Goal: Task Accomplishment & Management: Complete application form

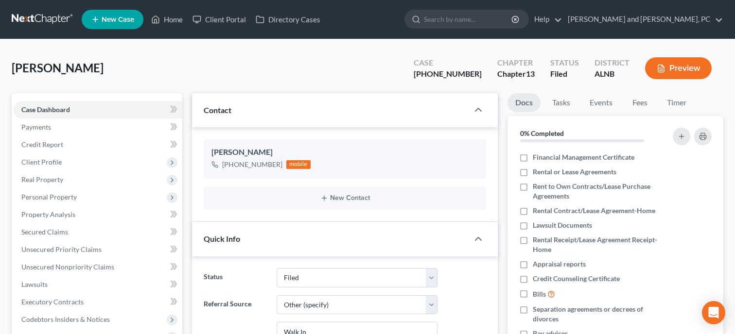
select select "6"
select select "0"
click at [169, 18] on link "Home" at bounding box center [166, 19] width 41 height 17
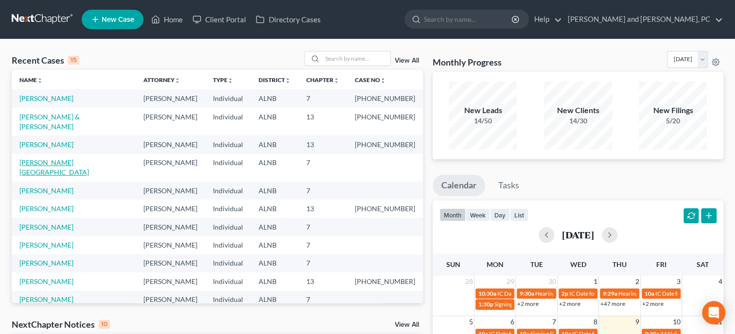
click at [55, 158] on link "[PERSON_NAME][GEOGRAPHIC_DATA]" at bounding box center [53, 167] width 69 height 18
select select "6"
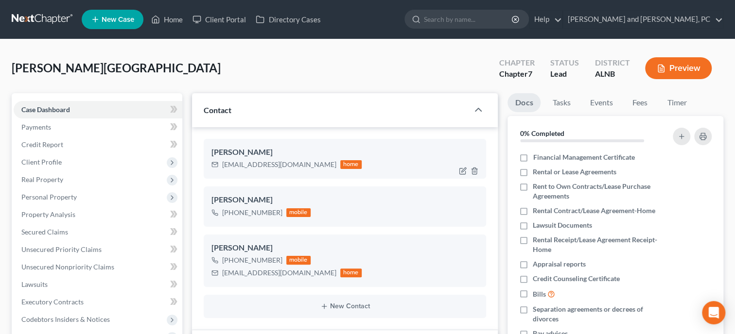
select select "0"
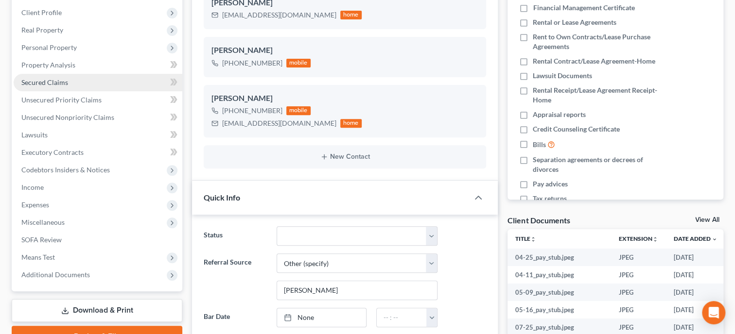
scroll to position [100, 0]
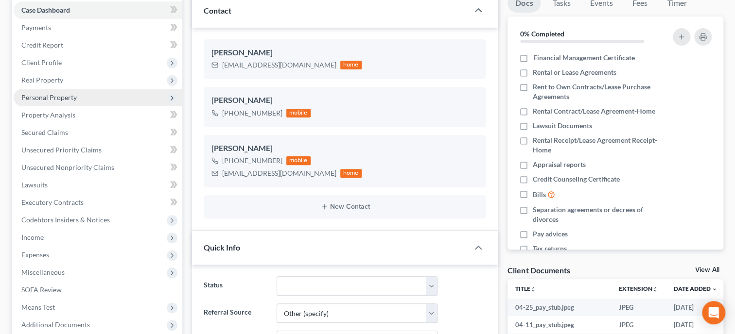
click at [69, 96] on span "Personal Property" at bounding box center [48, 97] width 55 height 8
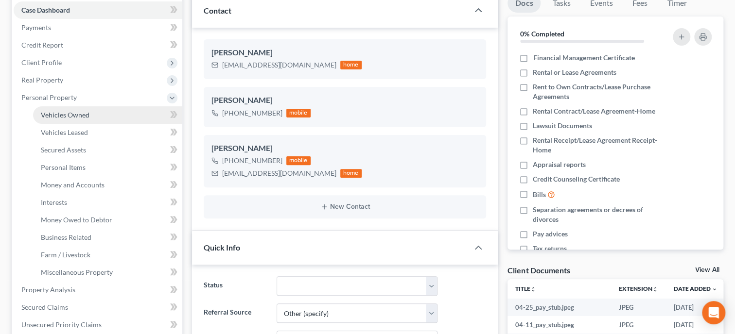
click at [72, 114] on span "Vehicles Owned" at bounding box center [65, 115] width 49 height 8
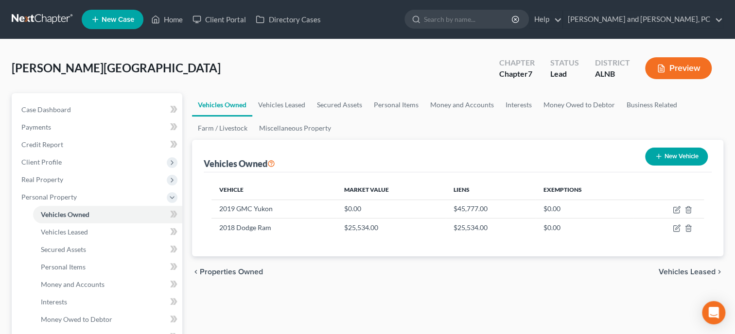
click at [681, 149] on button "New Vehicle" at bounding box center [676, 157] width 63 height 18
select select "0"
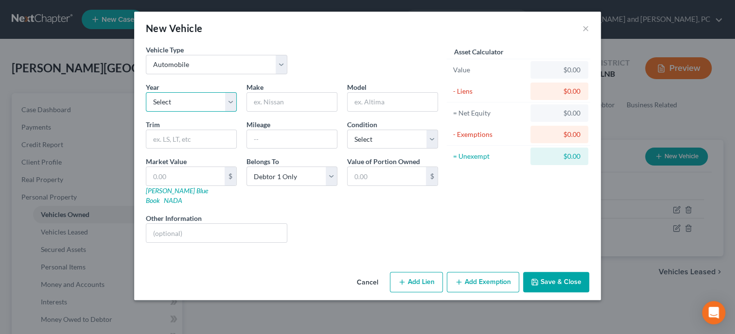
select select "7"
click option "2019" at bounding box center [0, 0] width 0 height 0
click at [281, 106] on input "text" at bounding box center [292, 102] width 90 height 18
type input "Chevy"
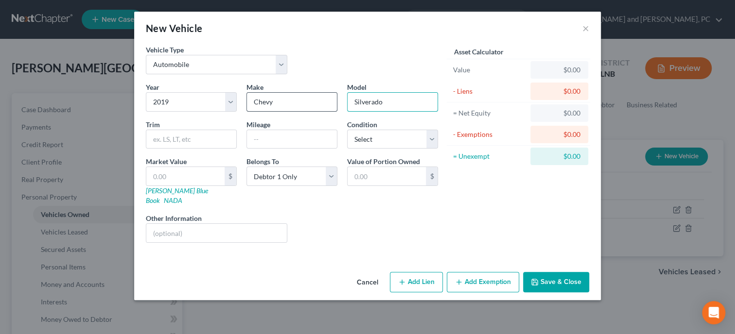
type input "Silverado"
select select "2"
type input "2"
type input "2.00"
type input "29"
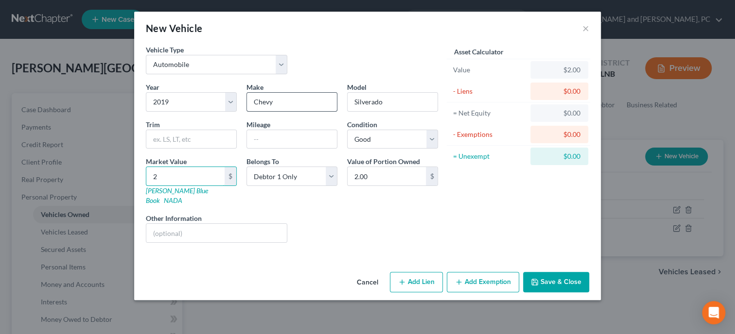
type input "29.00"
type input "290"
type input "290.00"
type input "2900"
type input "2,900.00"
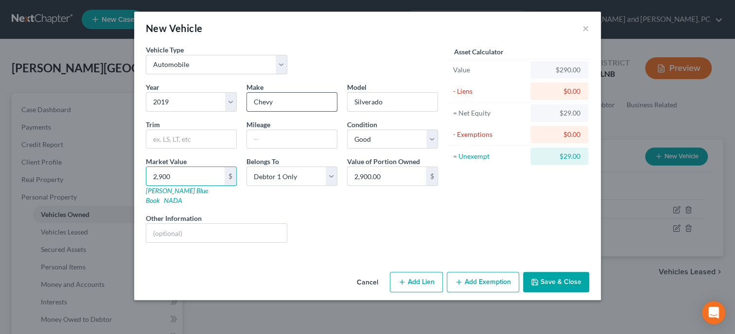
type input "2,9000"
type input "29,000.00"
click at [246, 167] on select "Select Debtor 1 Only Debtor 2 Only Debtor 1 And Debtor 2 Only At Least One Of T…" at bounding box center [291, 176] width 91 height 19
select select "3"
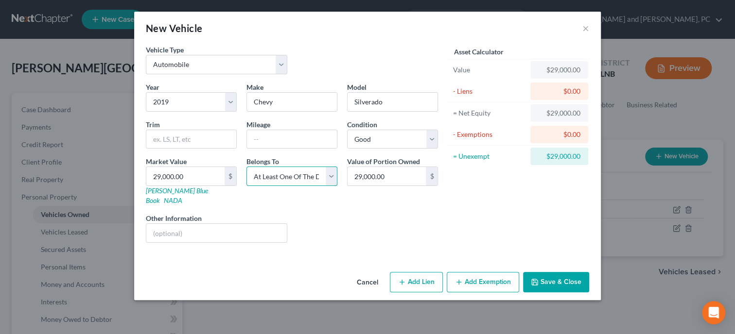
click option "At Least One Of The Debtors And Another" at bounding box center [0, 0] width 0 height 0
click at [406, 272] on button "Add Lien" at bounding box center [416, 282] width 53 height 20
select select "3"
select select "0"
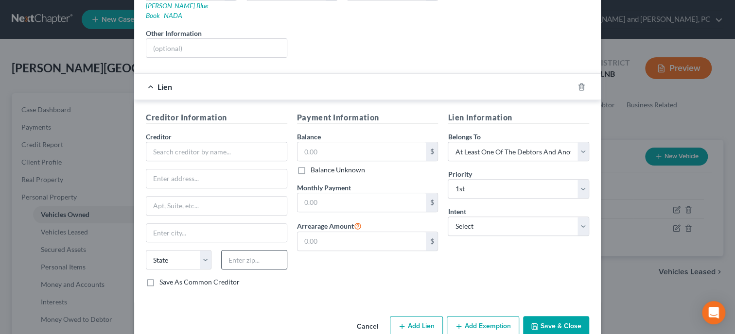
scroll to position [195, 0]
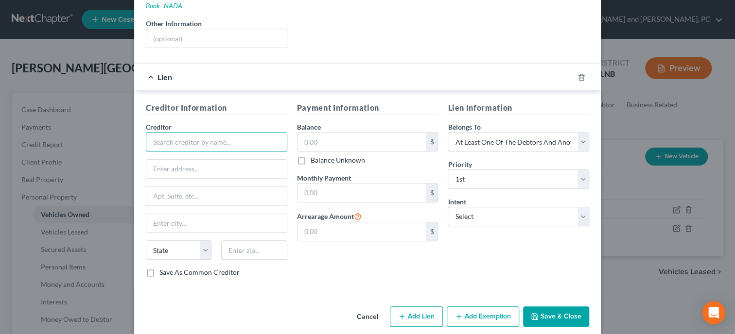
click at [185, 132] on input "text" at bounding box center [216, 141] width 141 height 19
type input "Winsouth Credit Union"
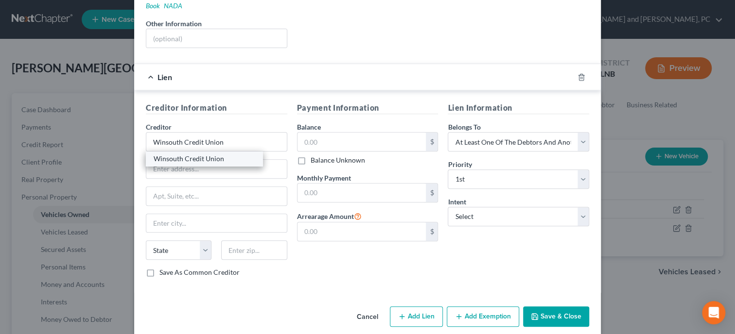
click at [182, 154] on div "Winsouth Credit Union" at bounding box center [204, 159] width 101 height 10
type input "[STREET_ADDRESS]"
type input "Gadsden"
select select "0"
type input "35904"
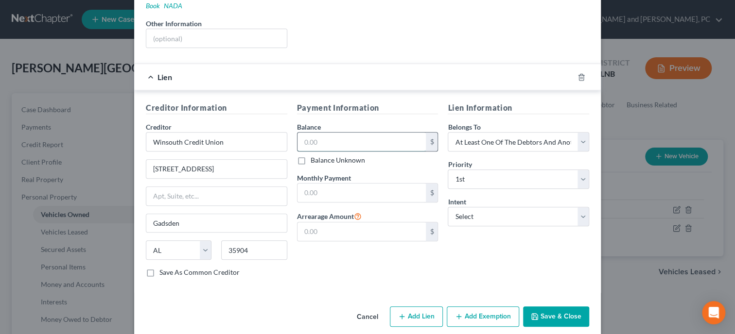
click at [310, 133] on input "text" at bounding box center [361, 142] width 129 height 18
type input "29,000.00"
click at [447, 207] on select "Select Surrender Redeem Reaffirm Avoid Other" at bounding box center [517, 216] width 141 height 19
select select "2"
click option "Reaffirm" at bounding box center [0, 0] width 0 height 0
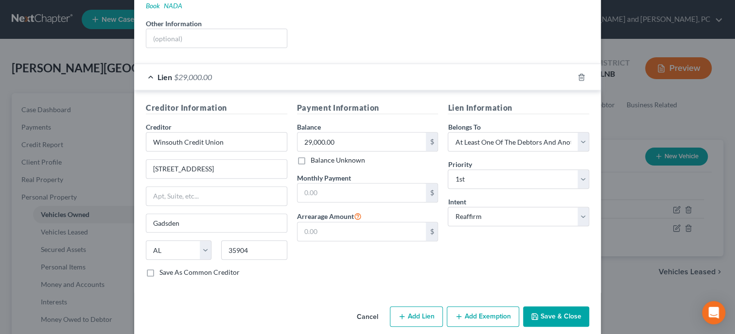
click at [547, 307] on button "Save & Close" at bounding box center [556, 317] width 66 height 20
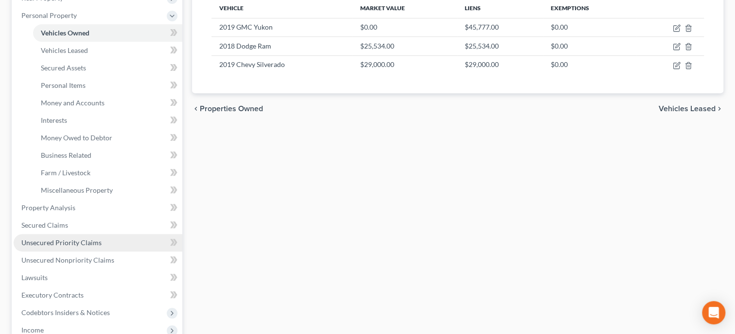
scroll to position [200, 0]
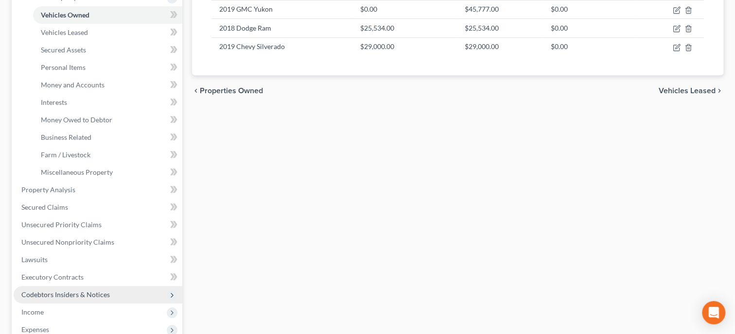
click at [89, 297] on span "Codebtors Insiders & Notices" at bounding box center [65, 295] width 88 height 8
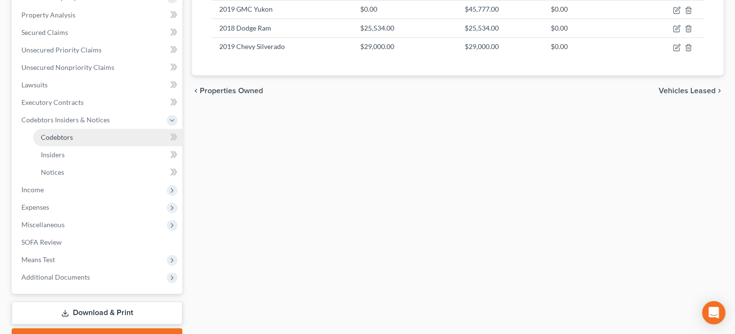
click at [35, 139] on link "Codebtors" at bounding box center [107, 137] width 149 height 17
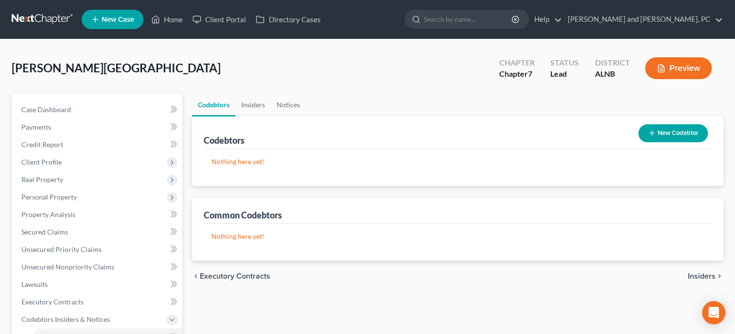
click at [672, 139] on button "New Codebtor" at bounding box center [672, 133] width 69 height 18
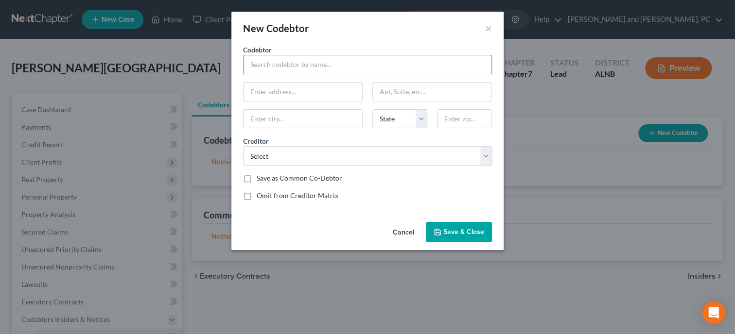
click at [314, 57] on input "text" at bounding box center [367, 64] width 249 height 19
type input "[PERSON_NAME]"
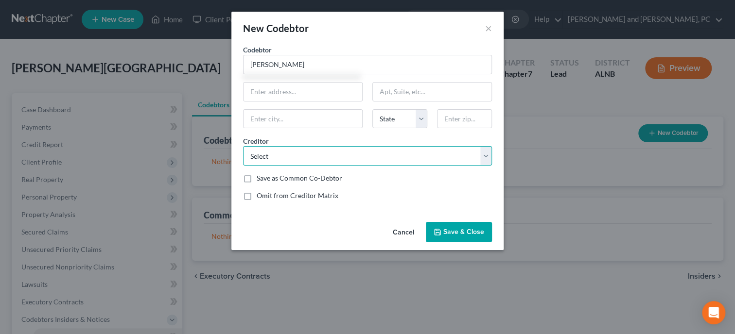
click at [243, 146] on select "Select Redstone Federal Credit Union Westlake Financial American Express Dept O…" at bounding box center [367, 155] width 249 height 19
select select "11"
click option "Winsouth Credit Union" at bounding box center [0, 0] width 0 height 0
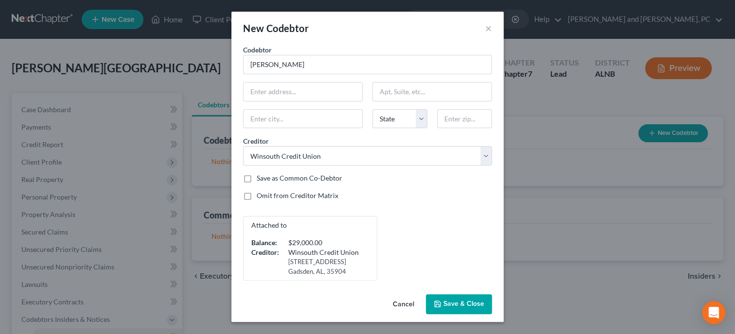
click at [474, 304] on span "Save & Close" at bounding box center [463, 304] width 41 height 8
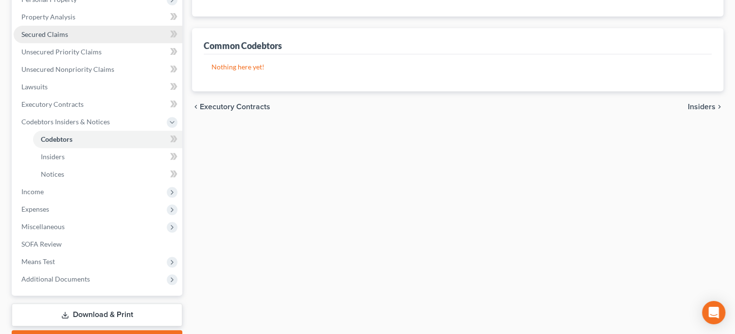
scroll to position [200, 0]
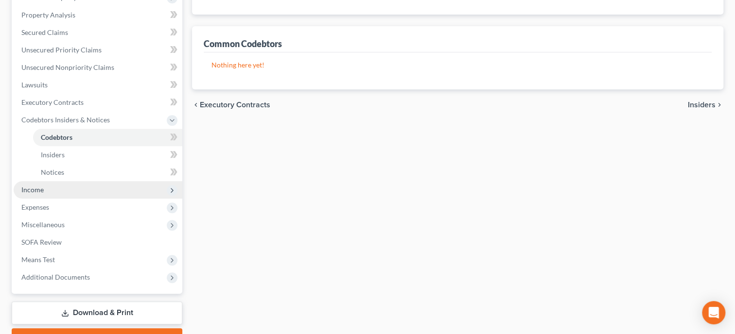
click at [48, 191] on span "Income" at bounding box center [98, 189] width 169 height 17
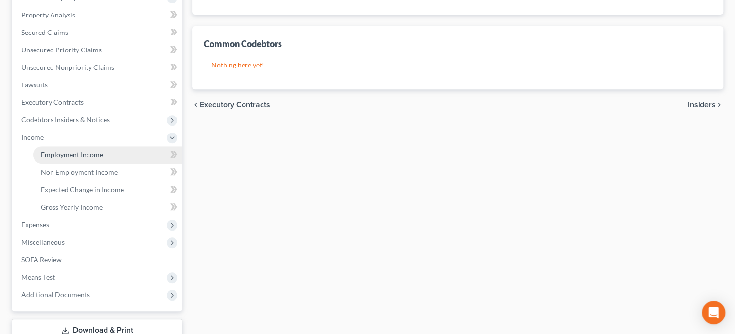
click at [77, 153] on span "Employment Income" at bounding box center [72, 155] width 62 height 8
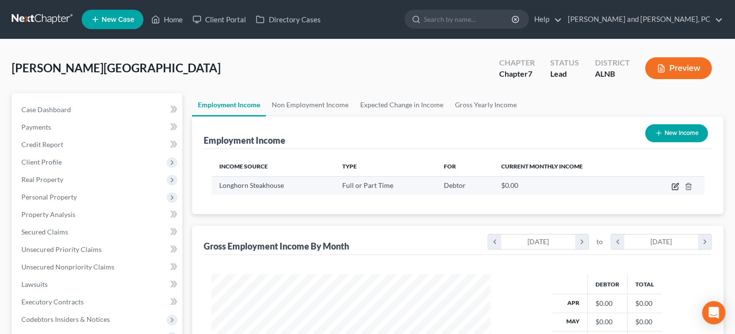
click at [672, 187] on icon "button" at bounding box center [675, 187] width 8 height 8
select select "0"
select select "3"
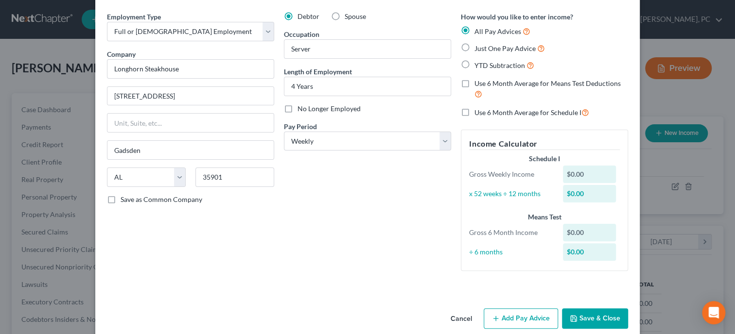
scroll to position [47, 0]
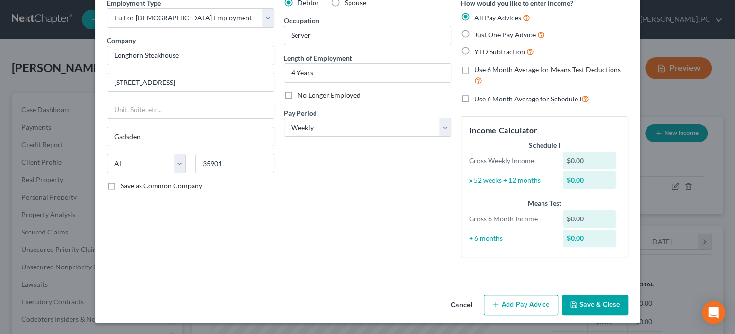
click at [608, 306] on button "Save & Close" at bounding box center [595, 305] width 66 height 20
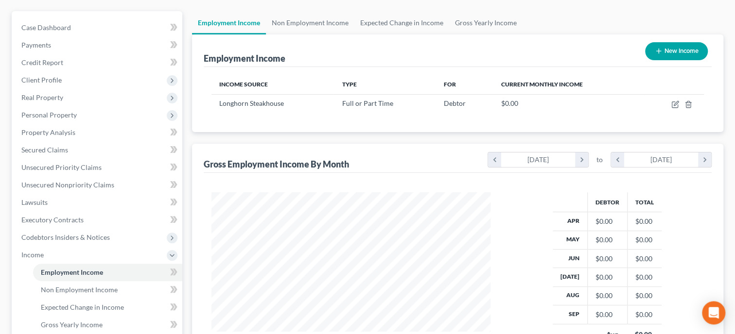
scroll to position [250, 0]
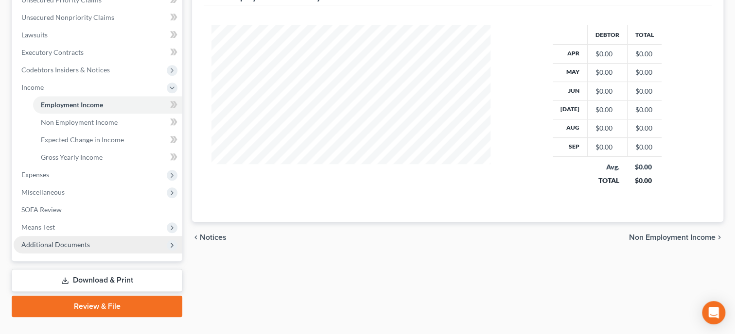
click at [72, 242] on span "Additional Documents" at bounding box center [55, 244] width 69 height 8
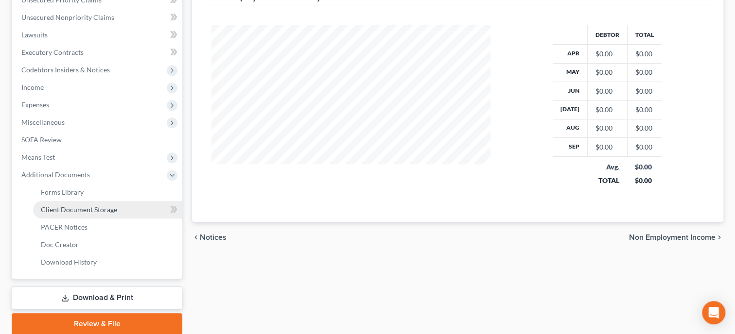
click at [80, 204] on link "Client Document Storage" at bounding box center [107, 209] width 149 height 17
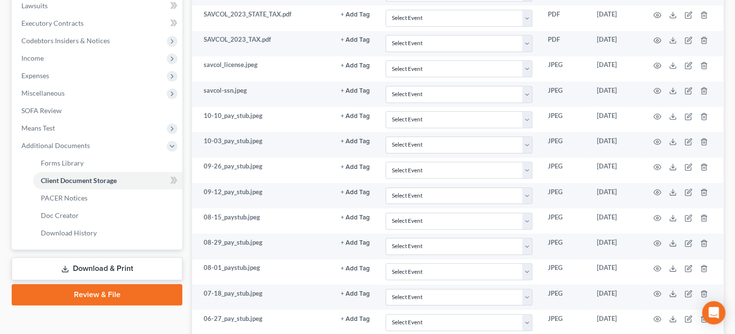
scroll to position [150, 0]
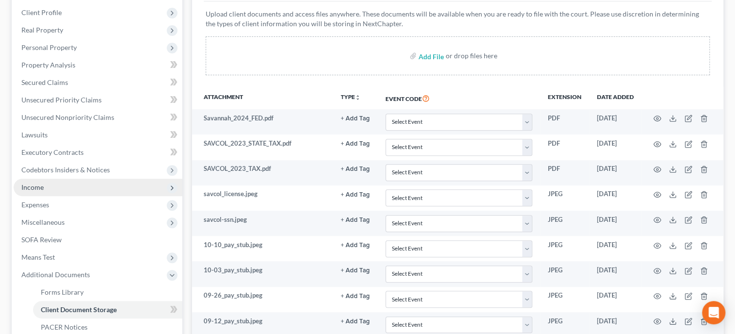
click at [56, 189] on span "Income" at bounding box center [98, 187] width 169 height 17
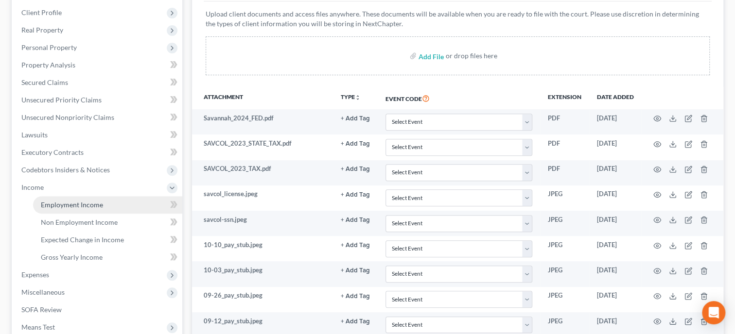
click at [58, 202] on span "Employment Income" at bounding box center [72, 205] width 62 height 8
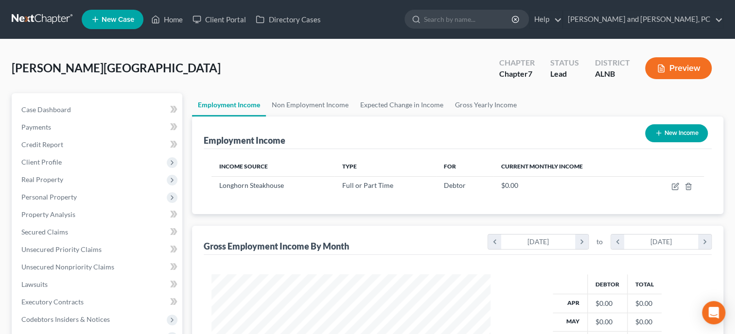
scroll to position [485677, 485553]
click at [676, 184] on icon "button" at bounding box center [675, 185] width 4 height 4
select select "0"
select select "3"
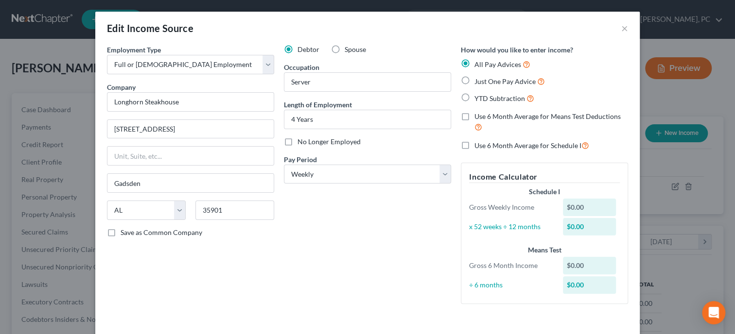
click at [474, 80] on label "Just One Pay Advice" at bounding box center [509, 81] width 70 height 11
click at [478, 80] on input "Just One Pay Advice" at bounding box center [481, 79] width 6 height 6
radio input "true"
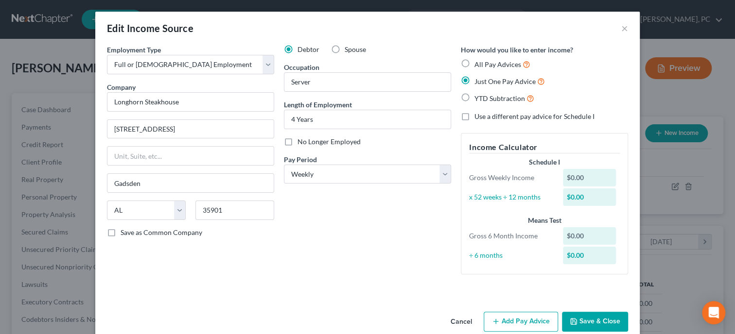
scroll to position [17, 0]
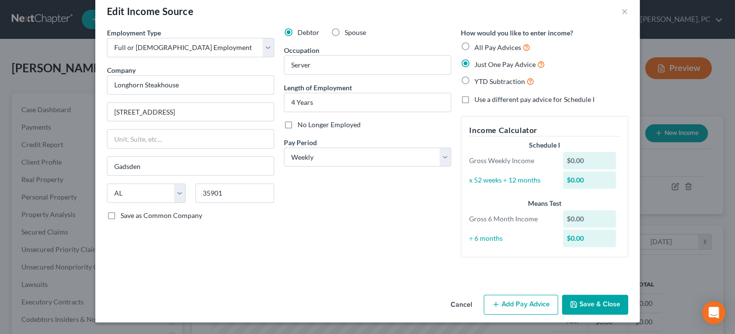
click at [497, 303] on icon "button" at bounding box center [496, 305] width 8 height 8
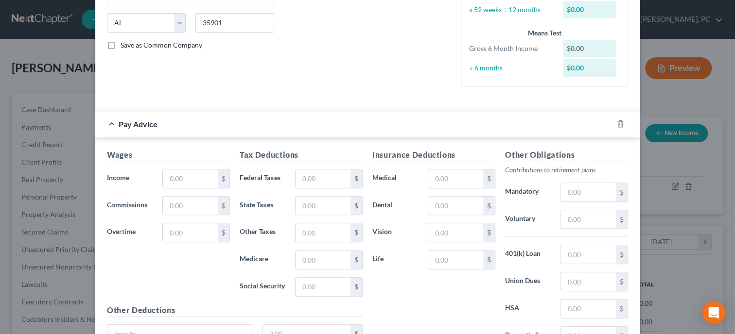
scroll to position [217, 0]
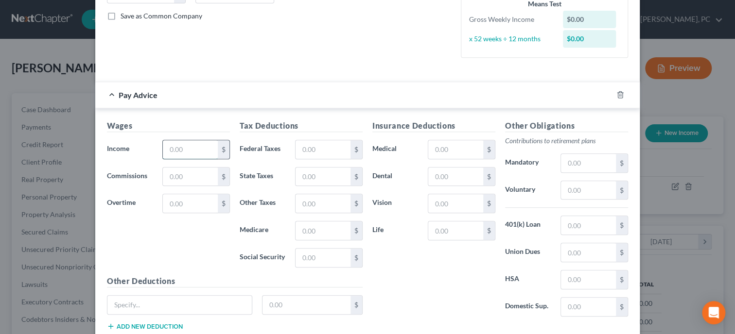
click at [172, 153] on input "text" at bounding box center [190, 149] width 55 height 18
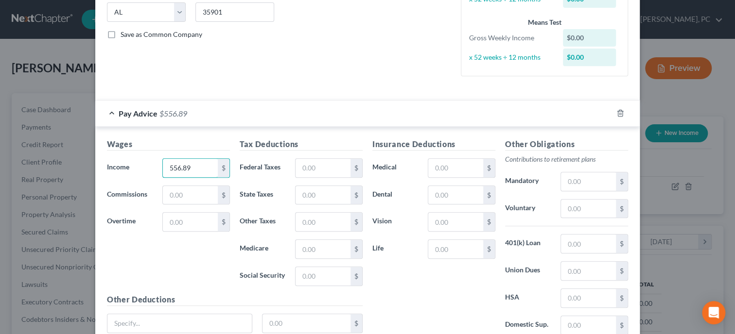
scroll to position [267, 0]
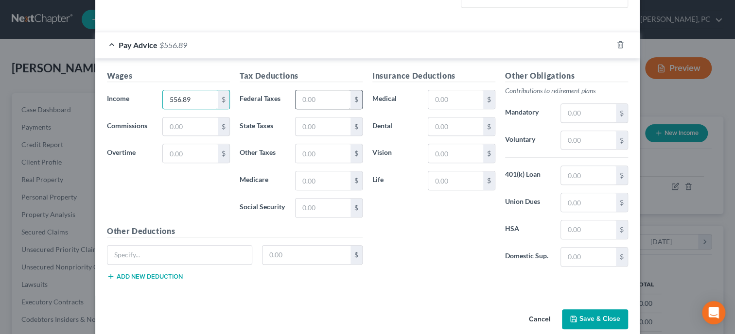
type input "556.89"
click at [307, 103] on input "text" at bounding box center [322, 99] width 55 height 18
type input "42.48"
click at [441, 250] on div "Insurance Deductions Medical $ Dental $ Vision $ Life $" at bounding box center [433, 172] width 133 height 205
click at [597, 316] on button "Save & Close" at bounding box center [595, 319] width 66 height 20
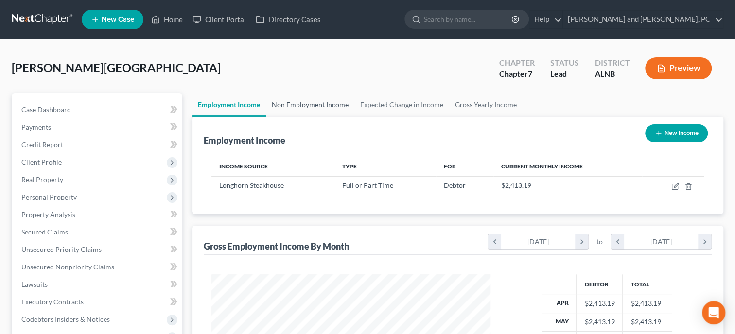
click at [294, 103] on link "Non Employment Income" at bounding box center [310, 104] width 88 height 23
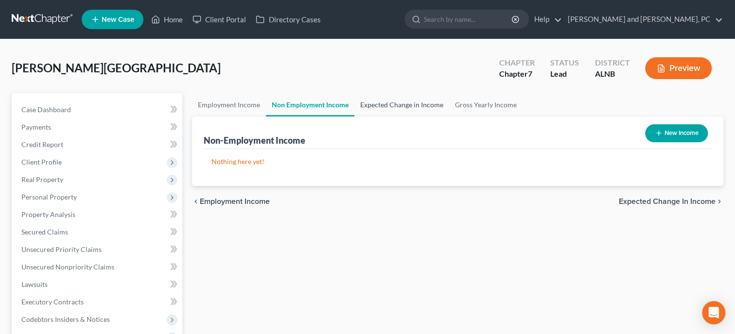
click at [381, 103] on link "Expected Change in Income" at bounding box center [401, 104] width 95 height 23
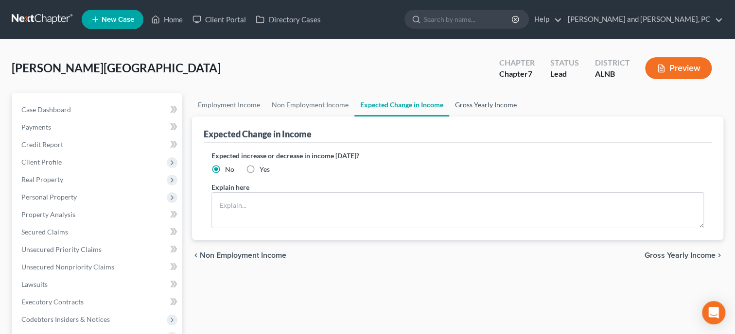
click at [468, 109] on link "Gross Yearly Income" at bounding box center [485, 104] width 73 height 23
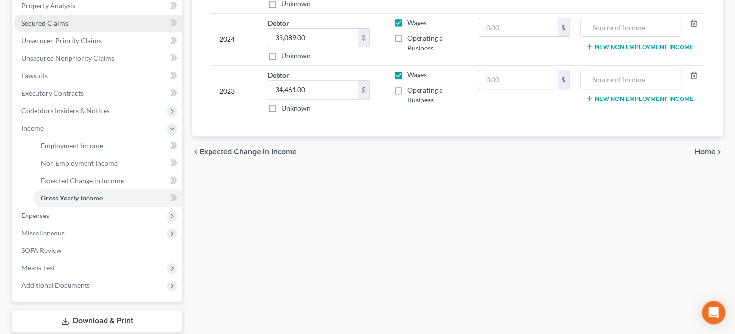
scroll to position [250, 0]
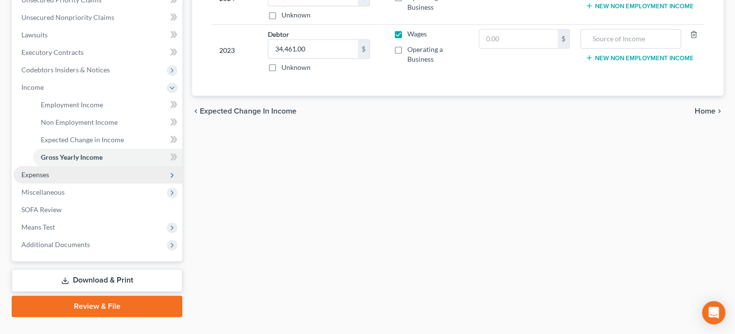
click at [95, 173] on span "Expenses" at bounding box center [98, 174] width 169 height 17
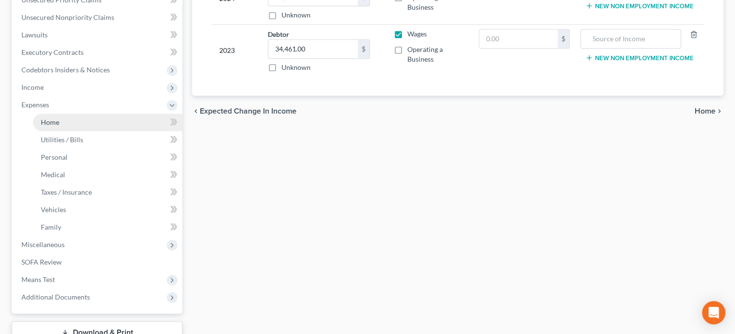
click at [71, 124] on link "Home" at bounding box center [107, 122] width 149 height 17
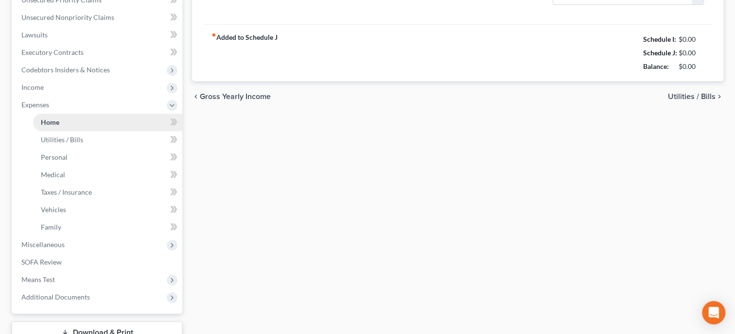
type input "0.00"
radio input "true"
type input "0.00"
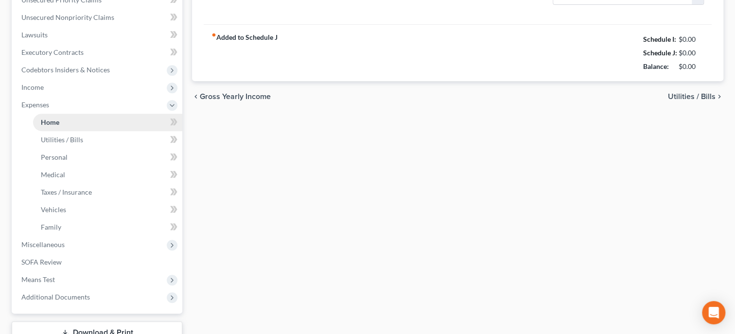
type input "0.00"
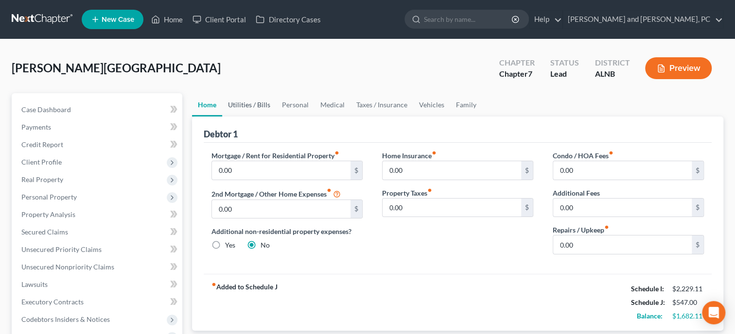
click at [247, 104] on link "Utilities / Bills" at bounding box center [249, 104] width 54 height 23
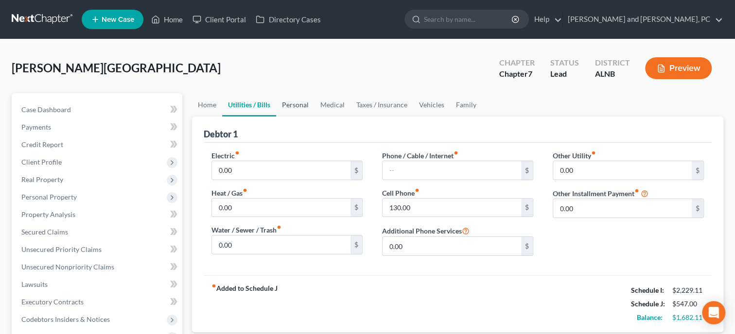
click at [298, 105] on link "Personal" at bounding box center [295, 104] width 38 height 23
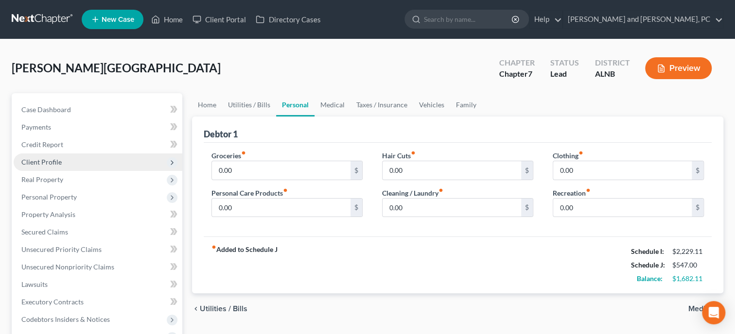
click at [73, 162] on span "Client Profile" at bounding box center [98, 162] width 169 height 17
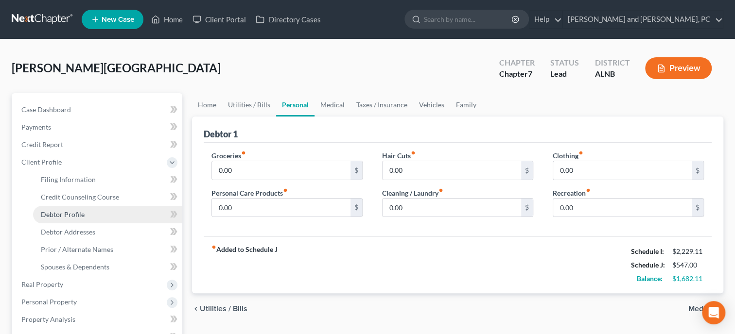
click at [98, 219] on link "Debtor Profile" at bounding box center [107, 214] width 149 height 17
select select "2"
select select "0"
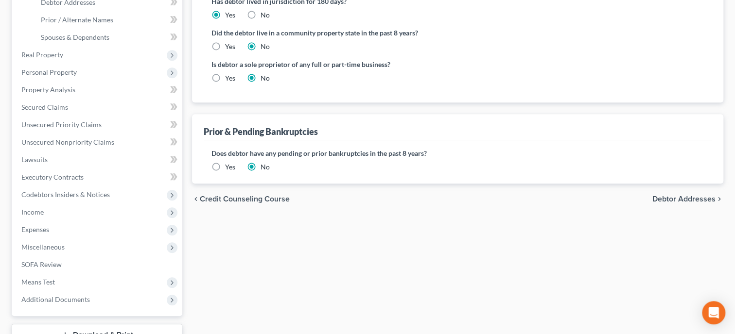
scroll to position [250, 0]
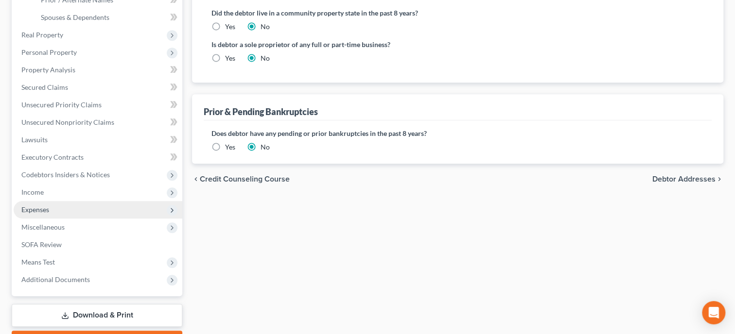
click at [94, 209] on span "Expenses" at bounding box center [98, 209] width 169 height 17
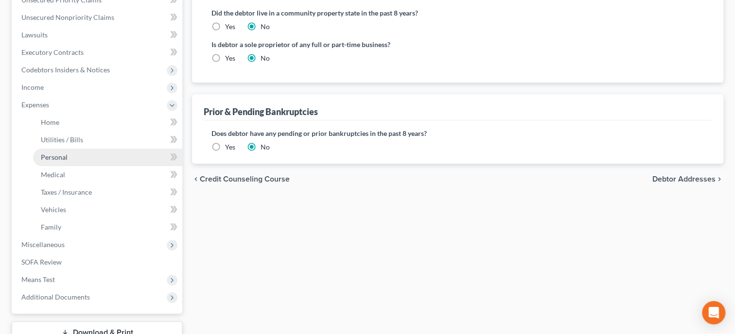
click at [95, 158] on link "Personal" at bounding box center [107, 157] width 149 height 17
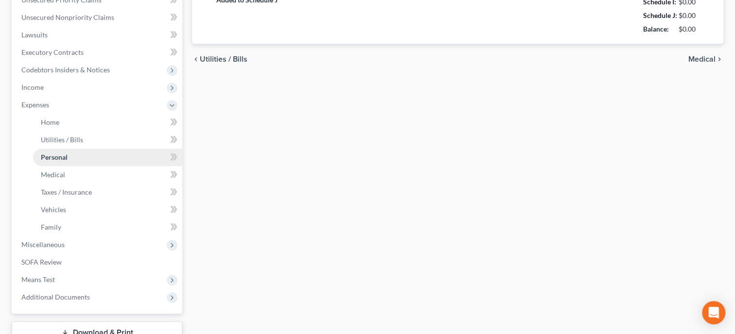
type input "0.00"
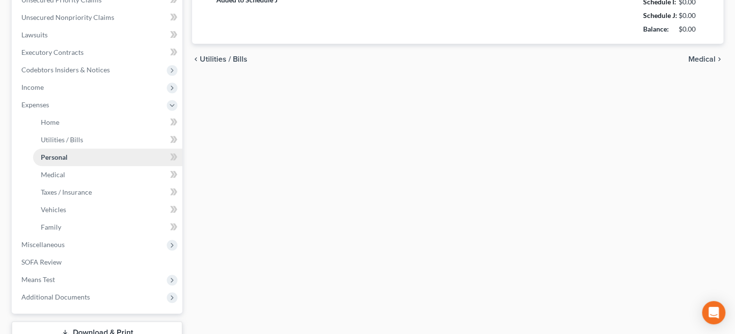
type input "0.00"
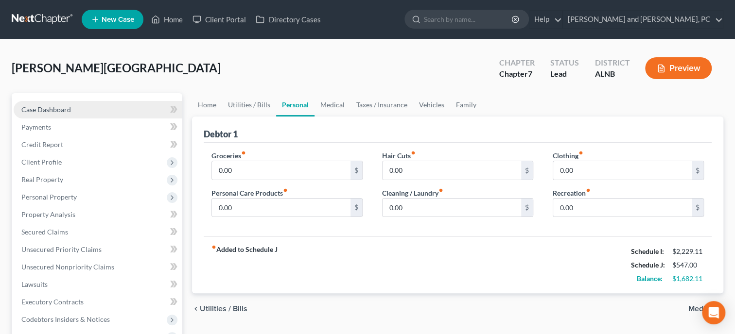
click at [75, 105] on link "Case Dashboard" at bounding box center [98, 109] width 169 height 17
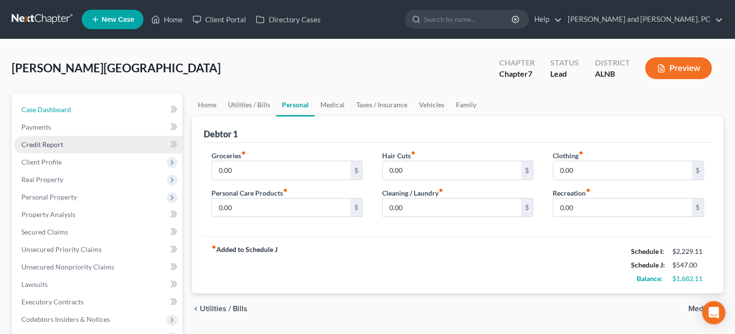
select select "10"
select select "6"
select select "0"
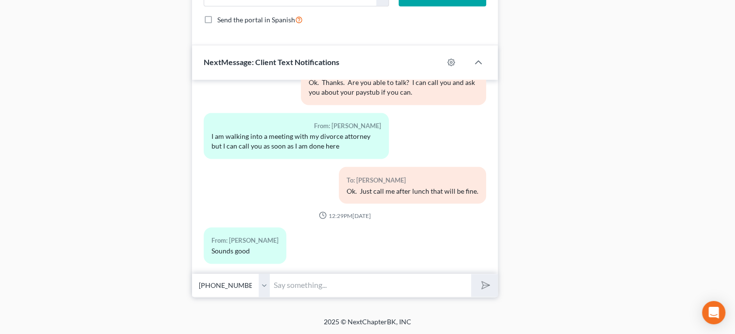
scroll to position [770, 0]
click at [309, 285] on input "text" at bounding box center [370, 286] width 201 height 24
type input "What is your payment on the truck with [PERSON_NAME]?"
click at [471, 274] on button "submit" at bounding box center [484, 285] width 27 height 23
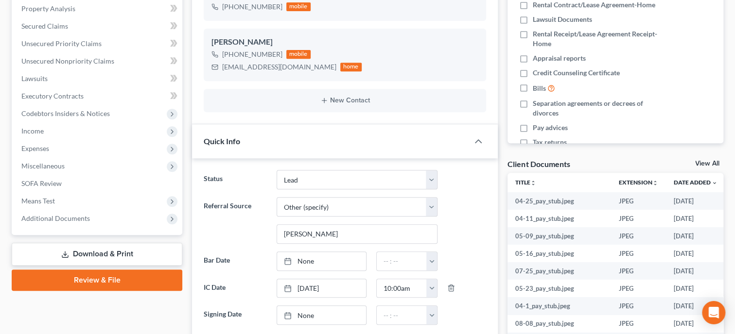
scroll to position [120, 0]
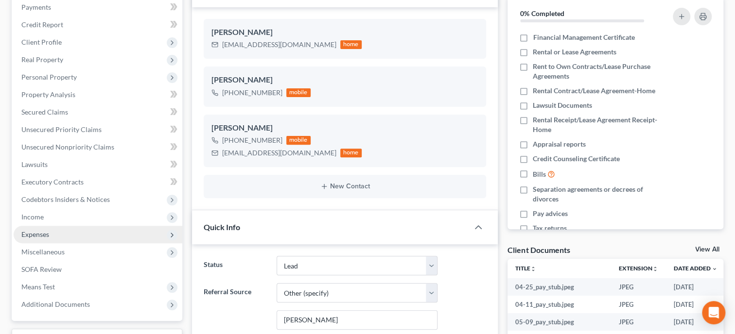
click at [51, 230] on span "Expenses" at bounding box center [98, 234] width 169 height 17
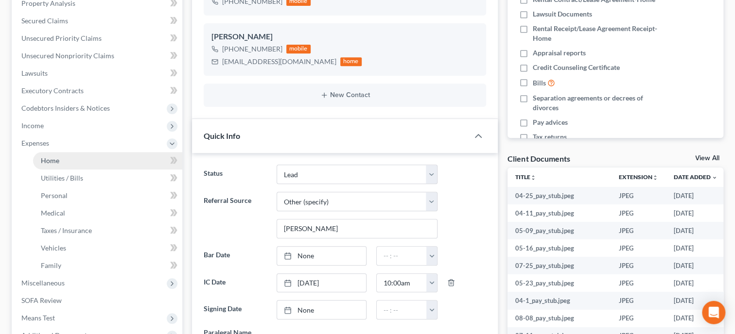
scroll to position [220, 0]
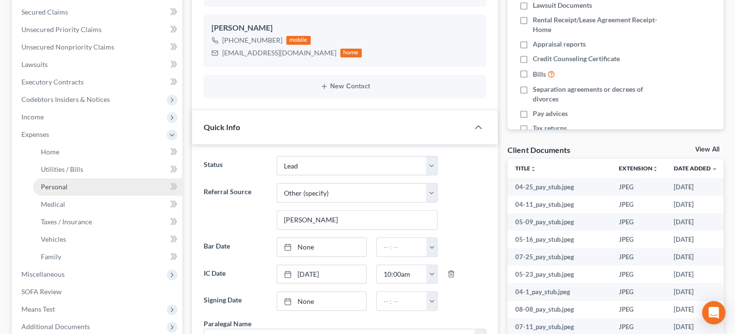
click at [54, 189] on span "Personal" at bounding box center [54, 187] width 27 height 8
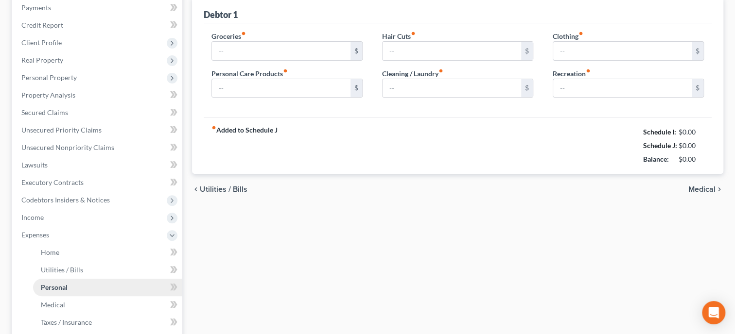
type input "0.00"
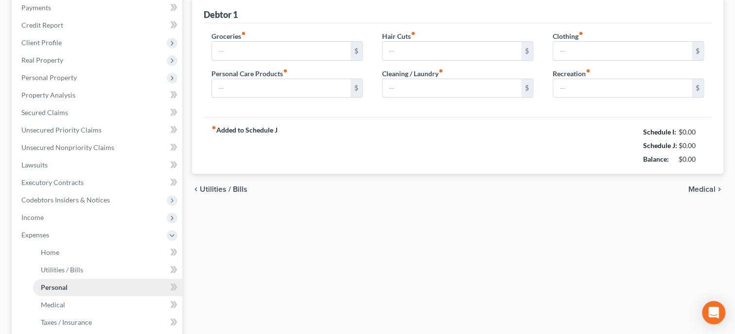
type input "0.00"
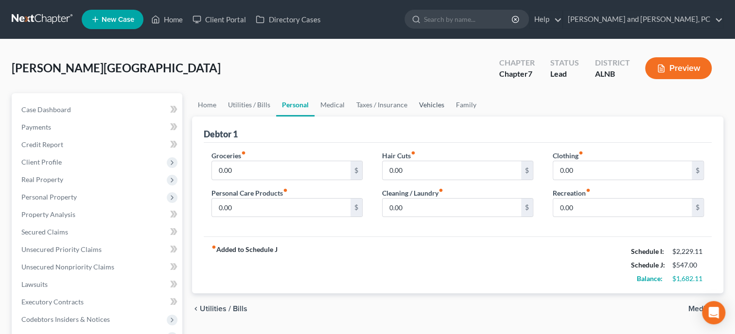
click at [439, 105] on link "Vehicles" at bounding box center [431, 104] width 37 height 23
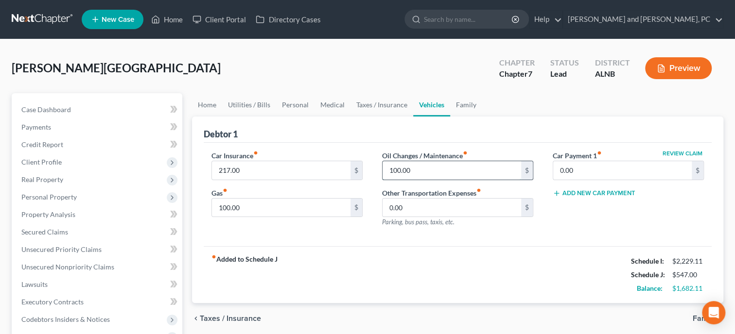
click at [447, 171] on input "100.00" at bounding box center [451, 170] width 138 height 18
click at [335, 209] on input "100.00" at bounding box center [281, 208] width 138 height 18
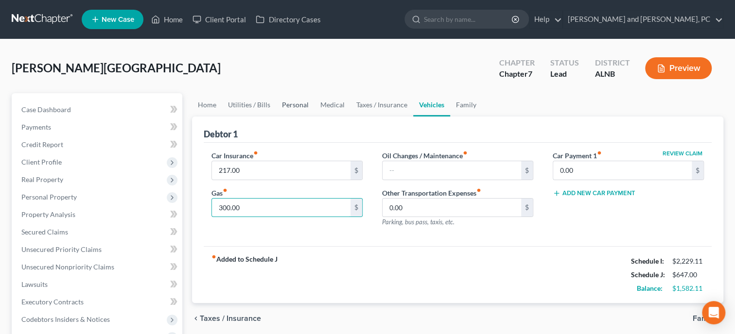
type input "300.00"
click at [293, 106] on link "Personal" at bounding box center [295, 104] width 38 height 23
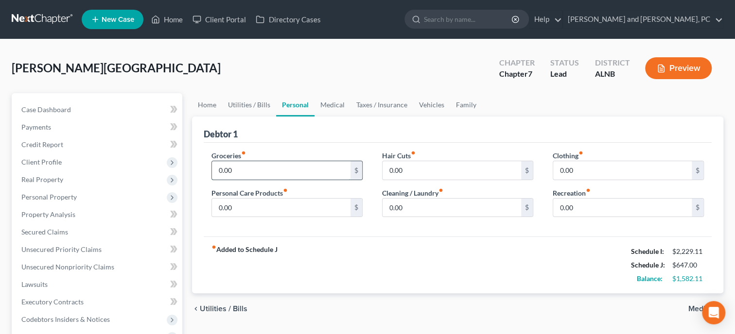
click at [264, 168] on input "0.00" at bounding box center [281, 170] width 138 height 18
type input "497.00"
click at [262, 199] on input "0.00" at bounding box center [281, 208] width 138 height 18
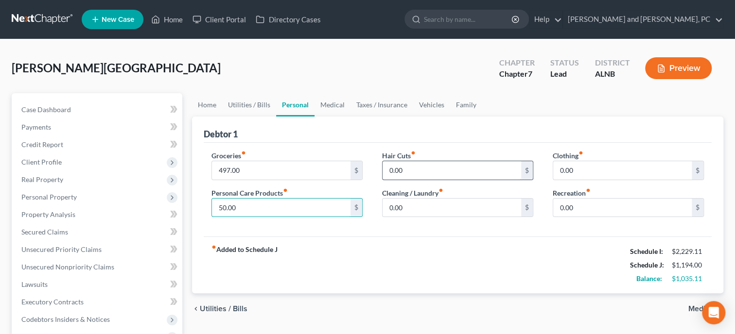
type input "50.00"
click at [413, 166] on input "0.00" at bounding box center [451, 170] width 138 height 18
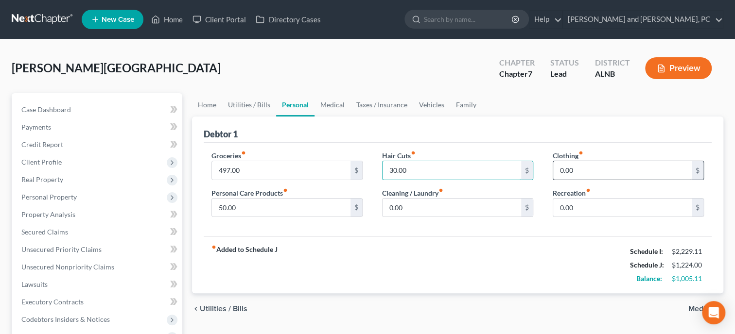
type input "30.00"
click at [578, 173] on input "0.00" at bounding box center [622, 170] width 138 height 18
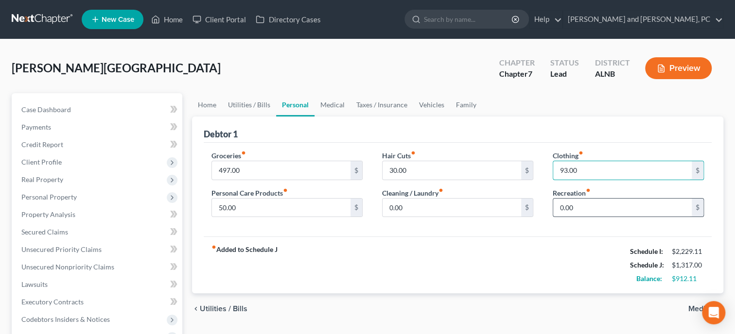
type input "93.00"
click at [584, 203] on input "0.00" at bounding box center [622, 208] width 138 height 18
type input "100.00"
click at [504, 252] on div "fiber_manual_record Added to Schedule J Schedule I: $2,229.11 Schedule J: $1,41…" at bounding box center [458, 265] width 508 height 57
click at [335, 106] on link "Medical" at bounding box center [332, 104] width 36 height 23
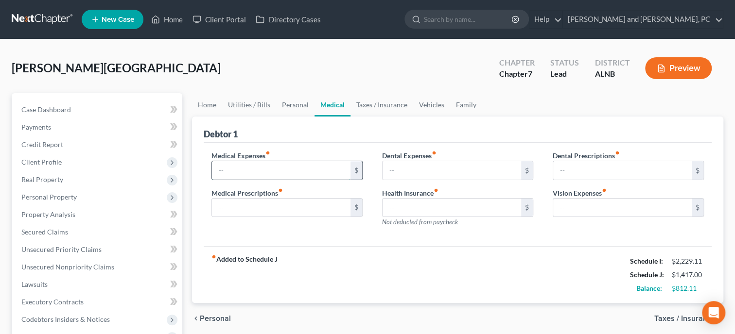
click at [323, 167] on input "text" at bounding box center [281, 170] width 138 height 18
type input "50.00"
click at [414, 105] on link "Vehicles" at bounding box center [431, 104] width 37 height 23
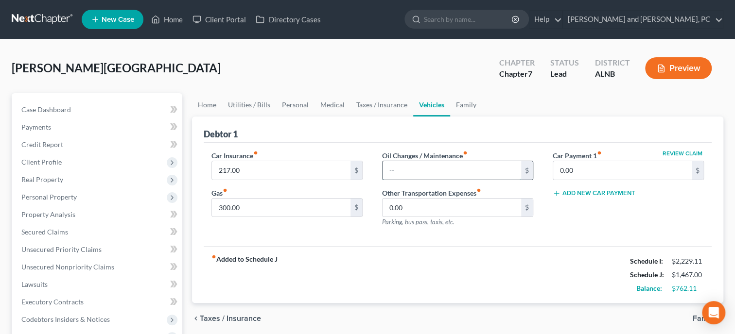
click at [418, 169] on input "text" at bounding box center [451, 170] width 138 height 18
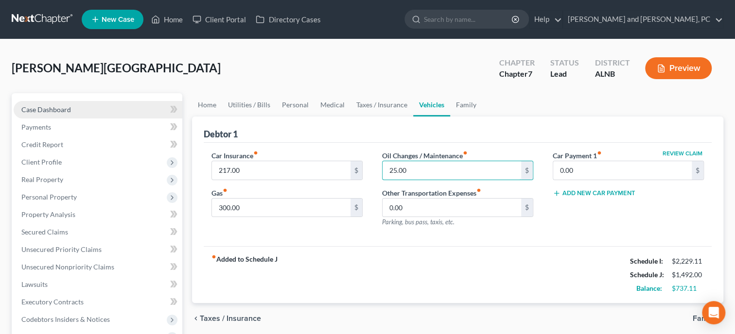
type input "25.00"
click at [64, 111] on span "Case Dashboard" at bounding box center [46, 109] width 50 height 8
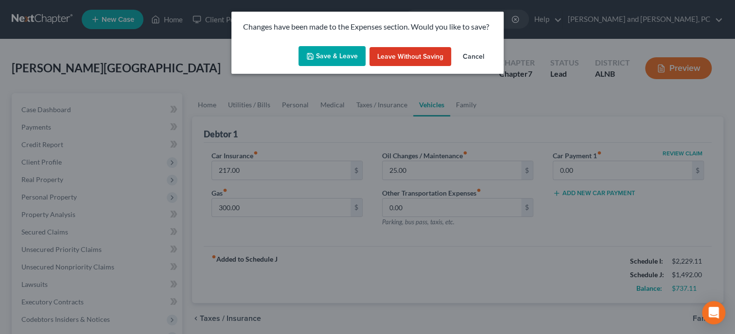
click at [323, 60] on button "Save & Leave" at bounding box center [331, 56] width 67 height 20
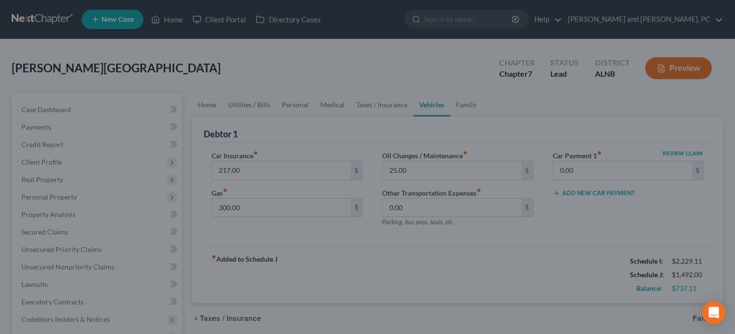
select select "6"
select select "0"
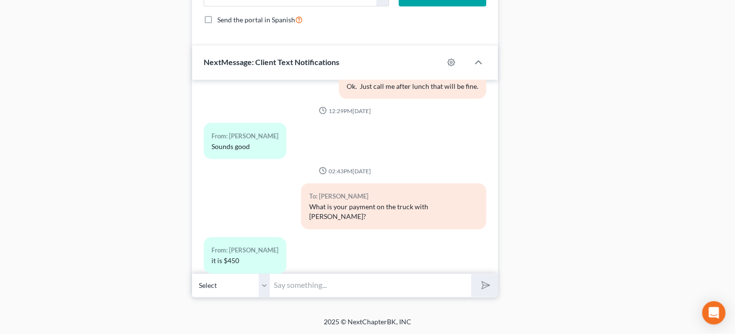
scroll to position [770, 0]
click at [293, 291] on input "text" at bounding box center [370, 286] width 201 height 24
type input "Ok. Thank you"
click at [471, 274] on button "submit" at bounding box center [484, 285] width 27 height 23
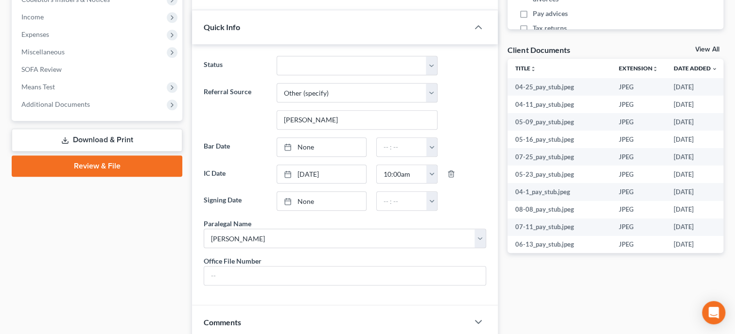
scroll to position [1121, 0]
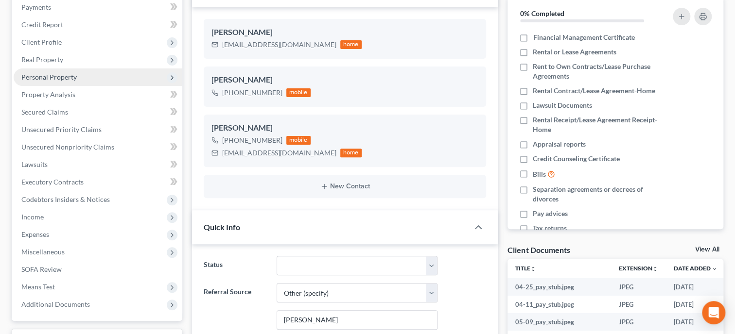
click at [54, 72] on span "Personal Property" at bounding box center [98, 77] width 169 height 17
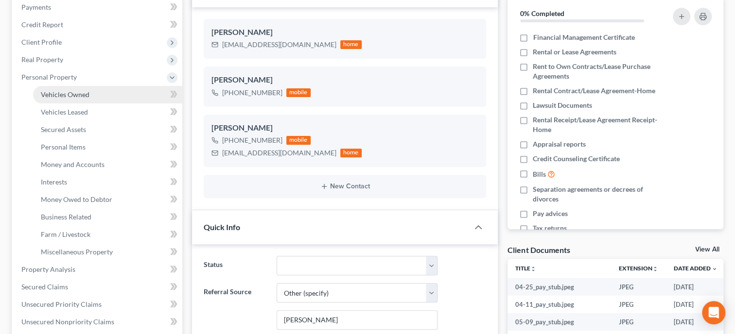
click at [56, 92] on span "Vehicles Owned" at bounding box center [65, 94] width 49 height 8
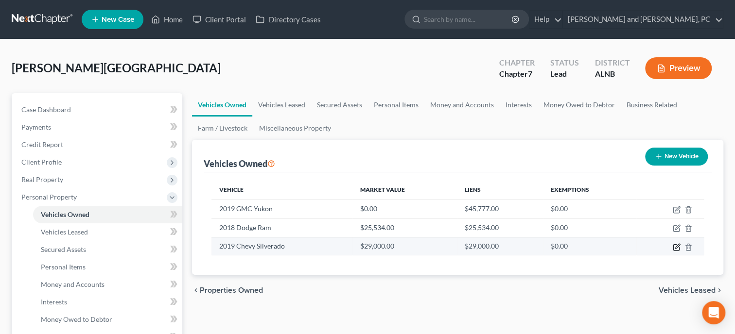
click at [675, 245] on icon "button" at bounding box center [676, 247] width 8 height 8
select select "0"
select select "7"
select select "2"
select select "3"
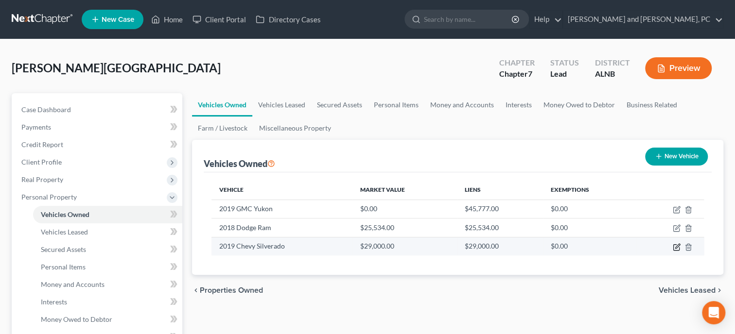
select select "0"
select select "3"
select select "0"
select select "2"
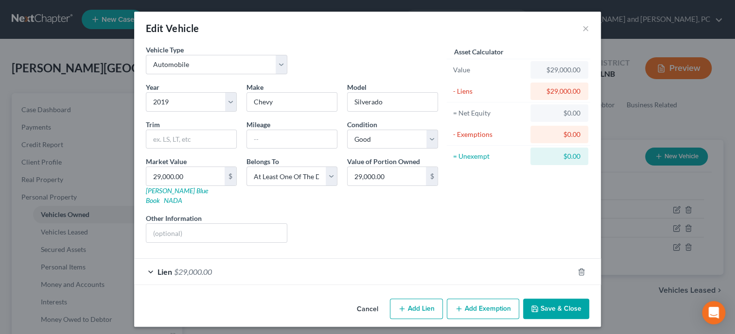
click at [216, 259] on div "Lien $29,000.00" at bounding box center [353, 272] width 439 height 26
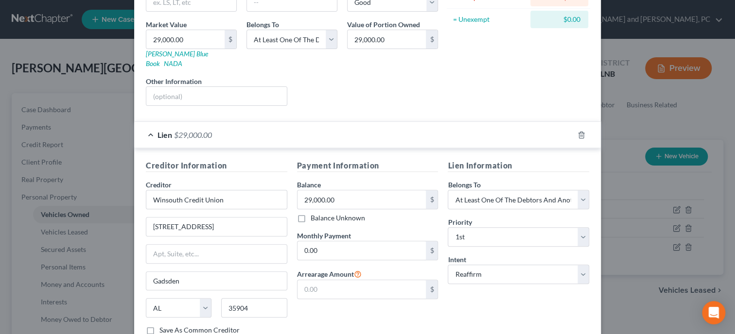
scroll to position [150, 0]
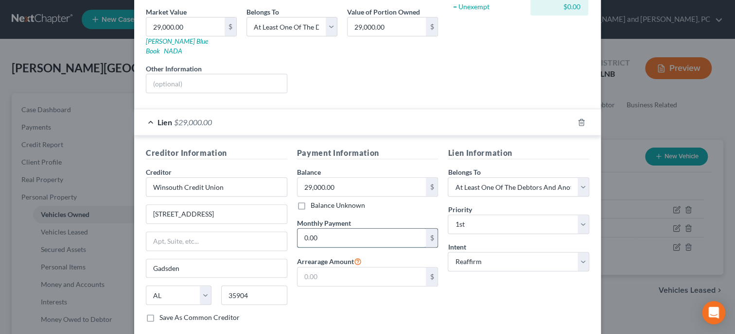
click at [324, 229] on input "0.00" at bounding box center [361, 238] width 129 height 18
type input "450.00"
click at [342, 296] on div "Payment Information Balance 29,000.00 $ Balance Unknown Balance Undetermined 29…" at bounding box center [367, 238] width 151 height 183
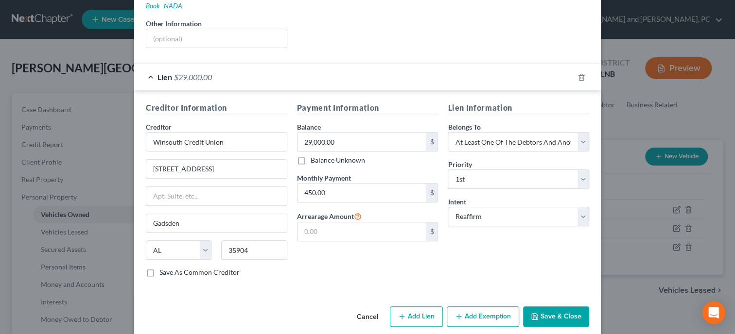
click at [557, 307] on button "Save & Close" at bounding box center [556, 317] width 66 height 20
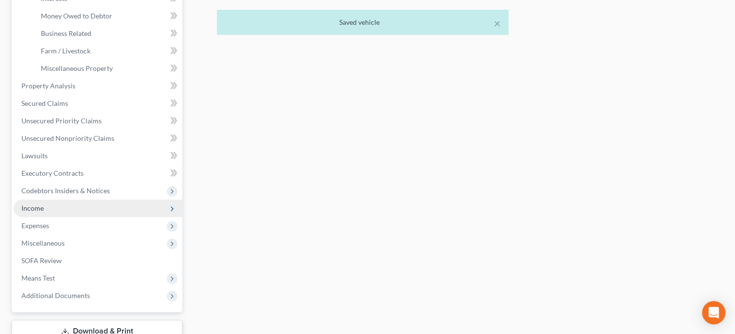
scroll to position [300, 0]
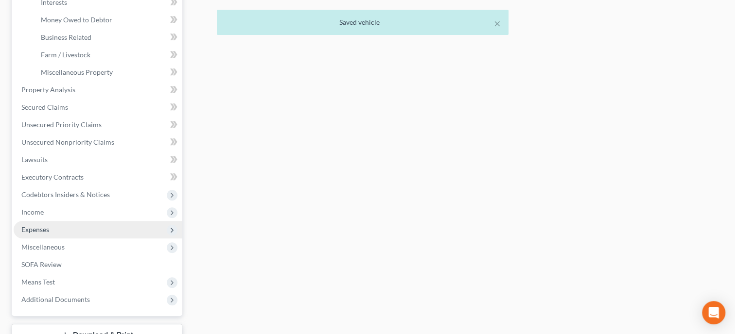
click at [44, 228] on span "Expenses" at bounding box center [35, 229] width 28 height 8
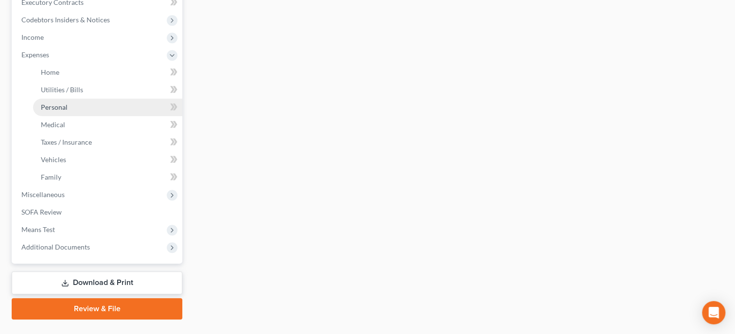
click at [51, 108] on span "Personal" at bounding box center [54, 107] width 27 height 8
type input "497.00"
type input "50.00"
type input "30.00"
type input "0.00"
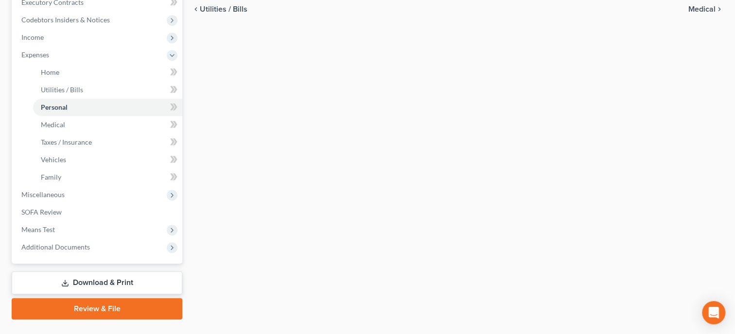
type input "93.00"
type input "100.00"
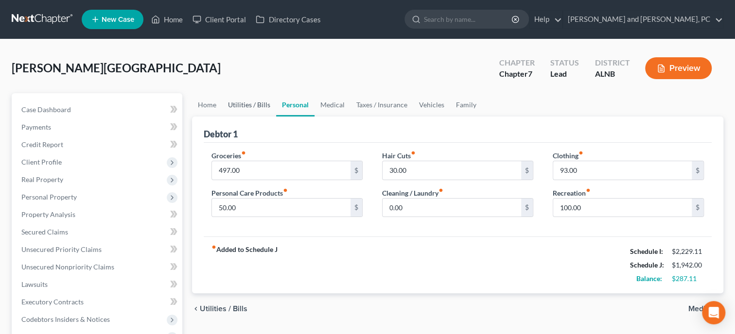
click at [243, 103] on link "Utilities / Bills" at bounding box center [249, 104] width 54 height 23
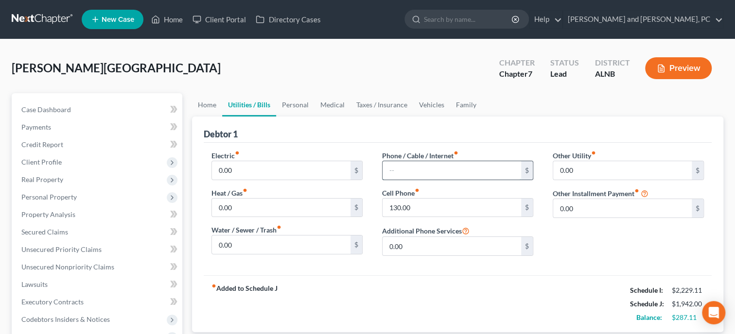
click at [391, 174] on input "text" at bounding box center [451, 170] width 138 height 18
type input "100.00"
click at [510, 283] on div "fiber_manual_record Added to Schedule J Schedule I: $2,229.11 Schedule J: $2,04…" at bounding box center [458, 303] width 508 height 57
click at [209, 105] on link "Home" at bounding box center [207, 104] width 30 height 23
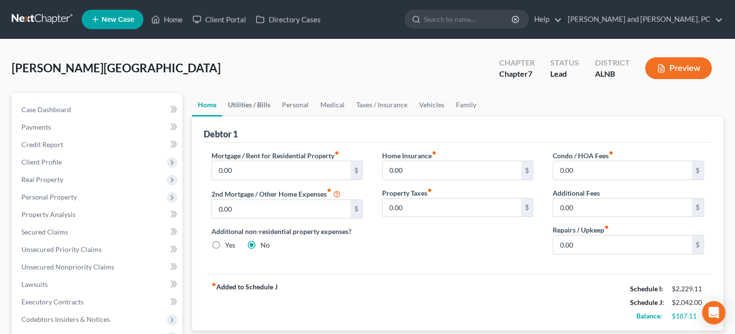
click at [243, 109] on link "Utilities / Bills" at bounding box center [249, 104] width 54 height 23
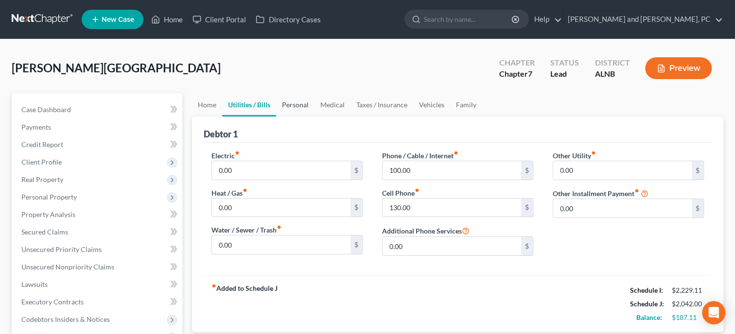
click at [291, 104] on link "Personal" at bounding box center [295, 104] width 38 height 23
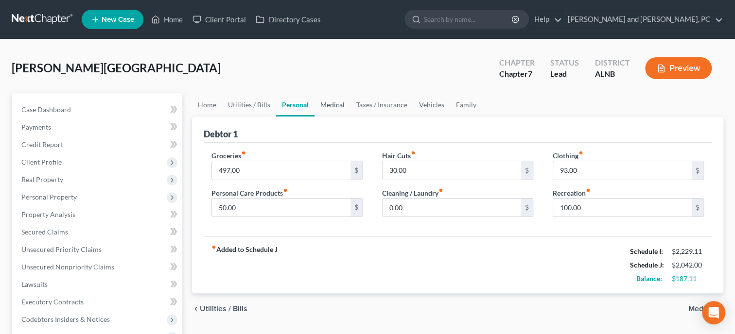
click at [329, 106] on link "Medical" at bounding box center [332, 104] width 36 height 23
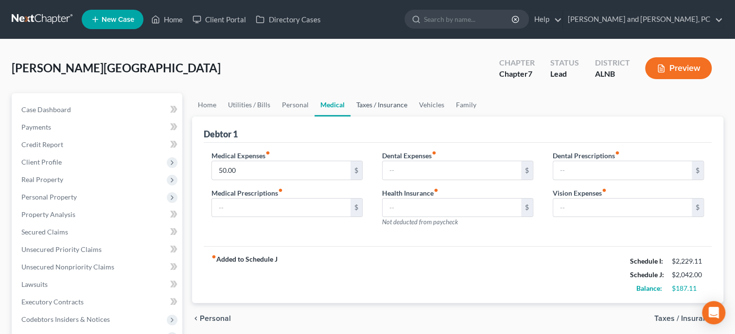
click at [363, 106] on link "Taxes / Insurance" at bounding box center [381, 104] width 63 height 23
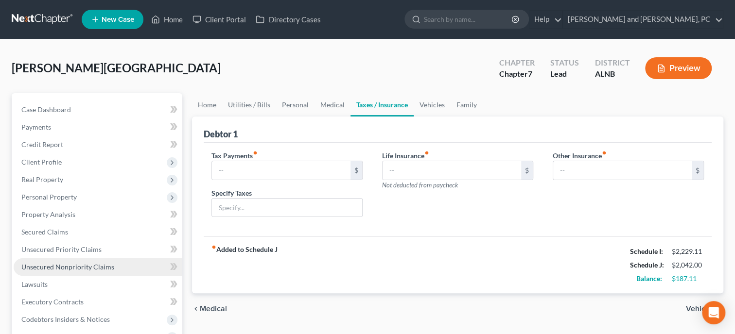
click at [94, 261] on link "Unsecured Nonpriority Claims" at bounding box center [98, 266] width 169 height 17
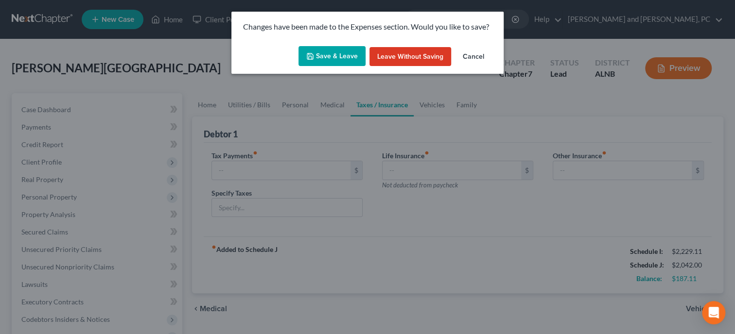
click at [339, 59] on button "Save & Leave" at bounding box center [331, 56] width 67 height 20
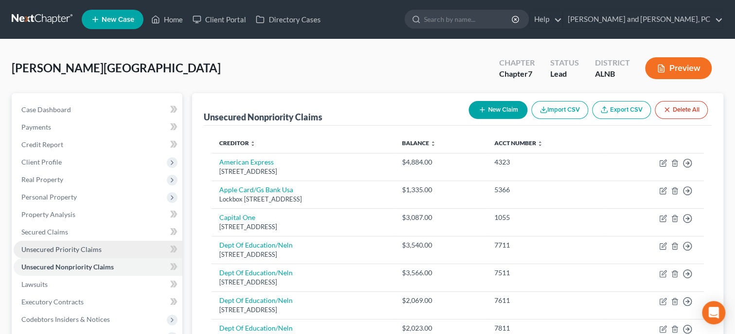
click at [77, 243] on link "Unsecured Priority Claims" at bounding box center [98, 249] width 169 height 17
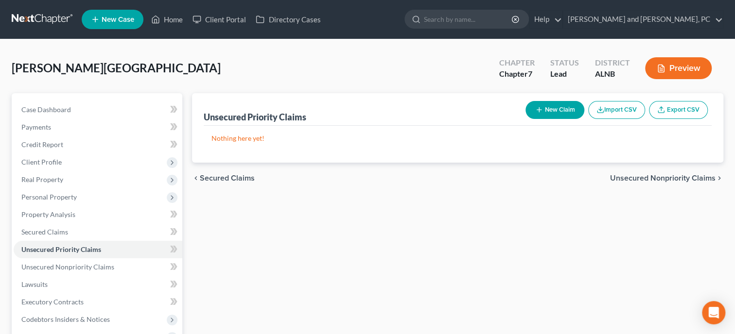
click at [564, 103] on button "New Claim" at bounding box center [554, 110] width 59 height 18
select select "0"
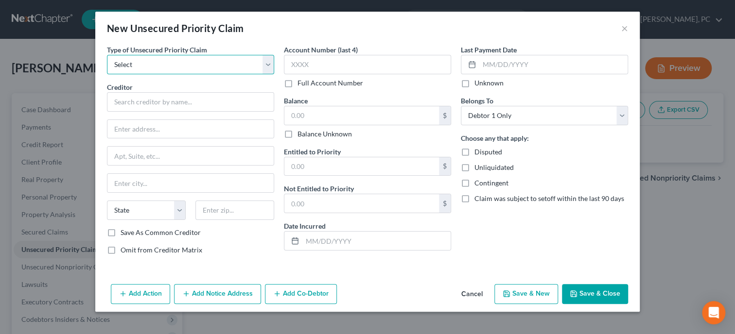
click at [107, 55] on select "Select Taxes & Other Government Units Domestic Support Obligations Extensions o…" at bounding box center [190, 64] width 167 height 19
select select "0"
click option "Taxes & Other Government Units" at bounding box center [0, 0] width 0 height 0
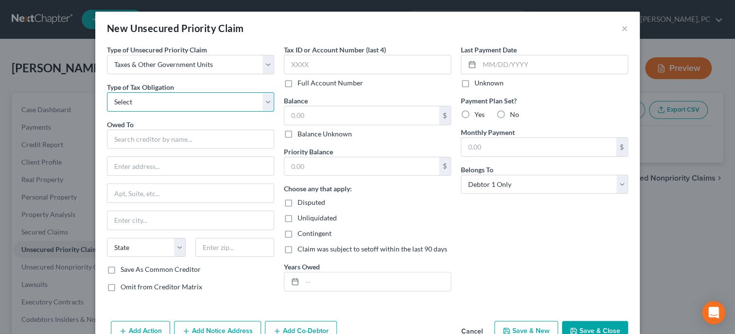
select select "0"
click option "Federal" at bounding box center [0, 0] width 0 height 0
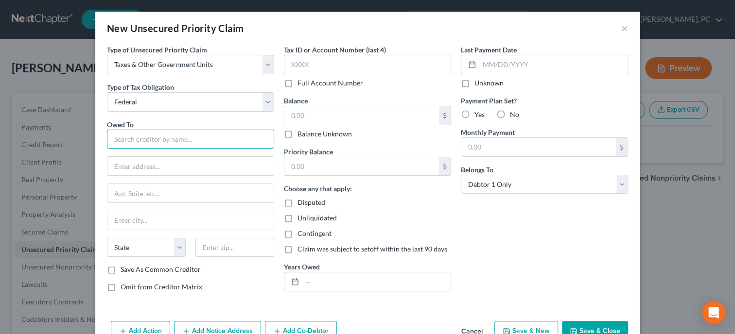
click at [193, 137] on input "text" at bounding box center [190, 139] width 167 height 19
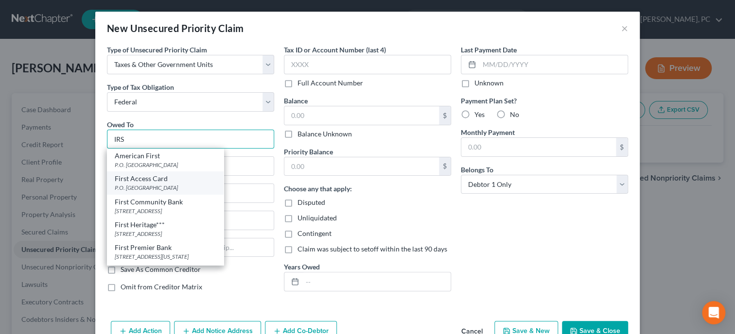
scroll to position [43, 0]
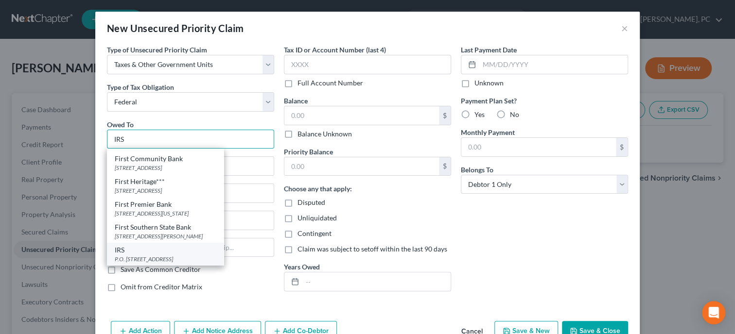
type input "IRS"
click at [157, 249] on div "IRS" at bounding box center [165, 250] width 101 height 10
type input "P.O. Box 7346"
type input "[GEOGRAPHIC_DATA]"
select select "39"
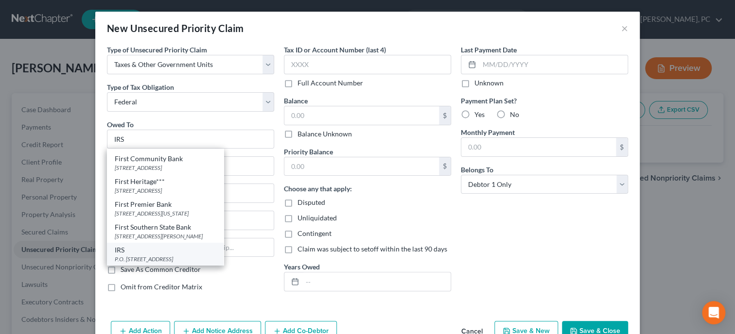
type input "19101"
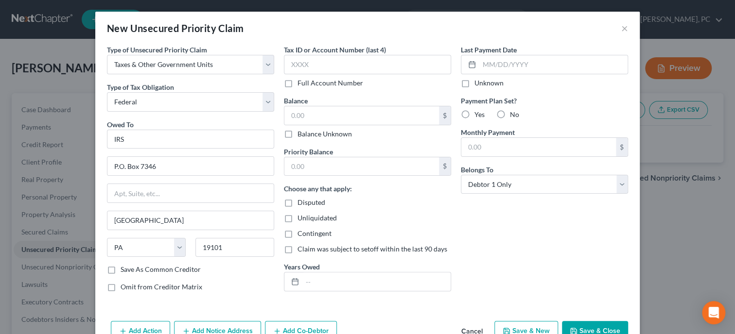
scroll to position [0, 0]
click at [303, 61] on input "text" at bounding box center [367, 64] width 167 height 19
type input "6210"
click at [306, 118] on input "text" at bounding box center [361, 115] width 155 height 18
type input "5,000.00"
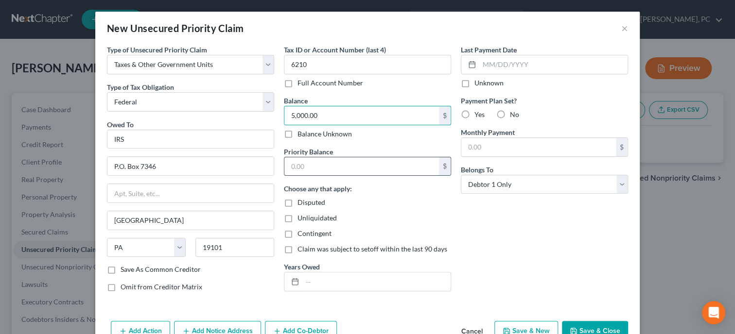
click at [308, 159] on input "text" at bounding box center [361, 166] width 155 height 18
type input "5,000.00"
click at [332, 283] on input "text" at bounding box center [376, 282] width 148 height 18
click at [339, 282] on input "12/2023" at bounding box center [376, 282] width 148 height 18
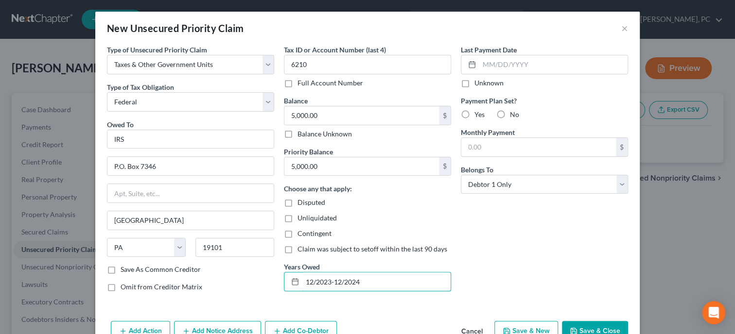
type input "12/2023-12/2024"
click at [474, 114] on label "Yes" at bounding box center [479, 115] width 10 height 10
click at [478, 114] on input "Yes" at bounding box center [481, 113] width 6 height 6
radio input "true"
click at [466, 146] on input "text" at bounding box center [538, 147] width 155 height 18
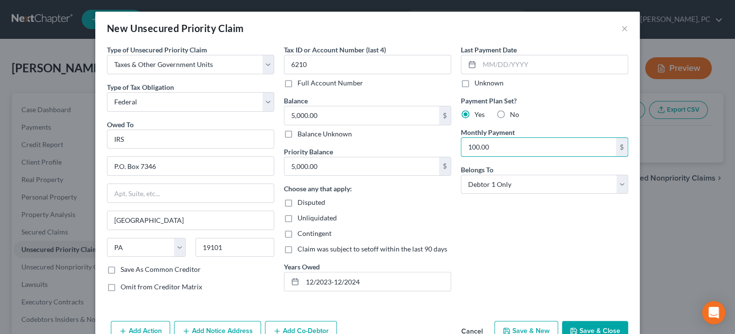
type input "100.00"
click at [484, 218] on div "Last Payment Date Unknown Payment Plan Set? Yes No Monthly Payment 100.00 $ Bel…" at bounding box center [544, 172] width 177 height 255
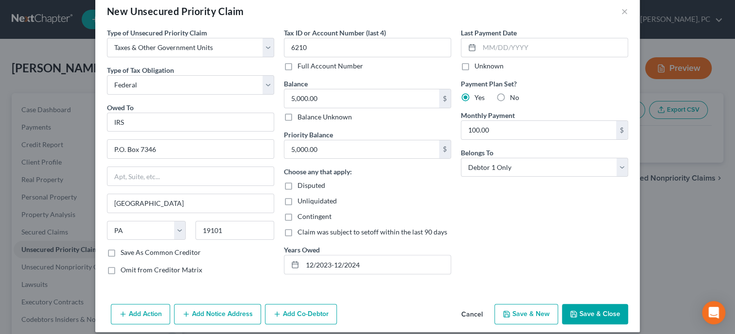
scroll to position [26, 0]
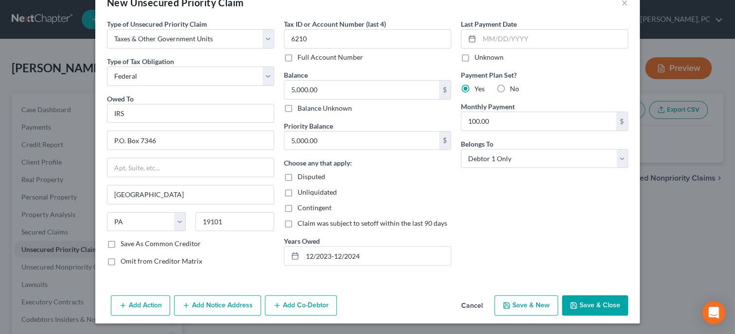
click at [581, 299] on button "Save & Close" at bounding box center [595, 305] width 66 height 20
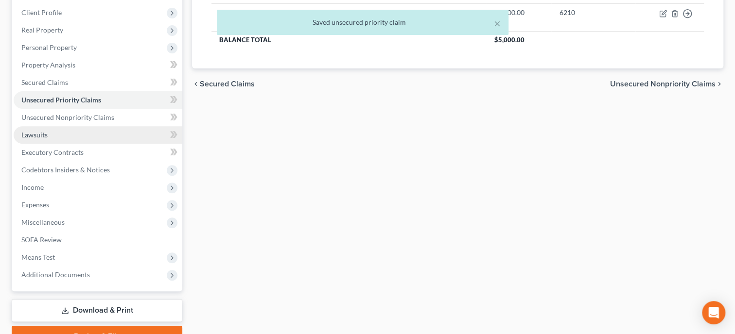
scroll to position [0, 0]
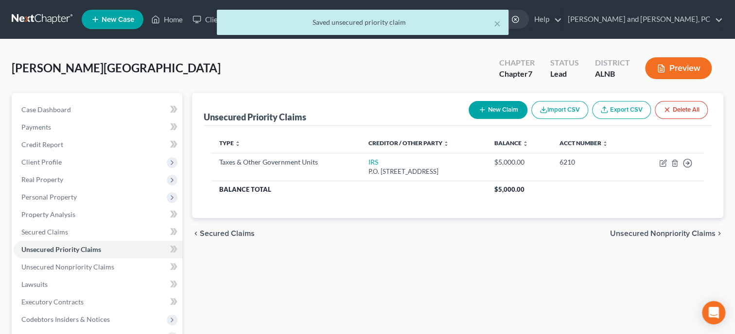
click at [493, 106] on button "New Claim" at bounding box center [497, 110] width 59 height 18
select select "0"
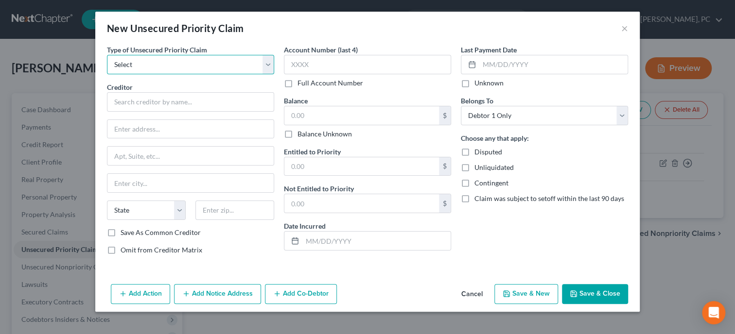
select select "0"
click option "Taxes & Other Government Units" at bounding box center [0, 0] width 0 height 0
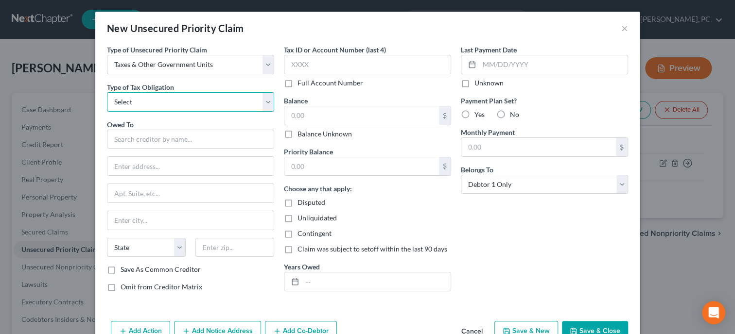
click at [107, 92] on select "Select Federal City State Franchise Tax Board Other" at bounding box center [190, 101] width 167 height 19
select select "2"
click option "State" at bounding box center [0, 0] width 0 height 0
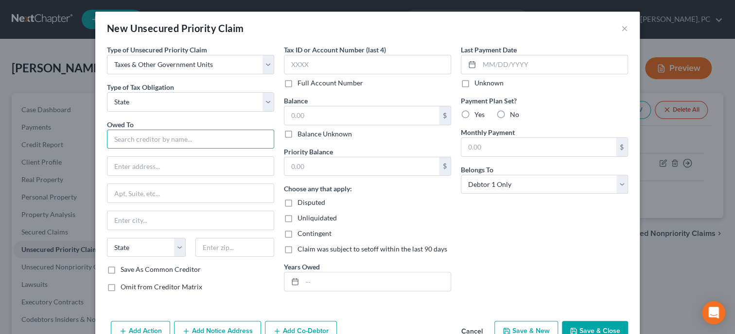
click at [185, 142] on input "text" at bounding box center [190, 139] width 167 height 19
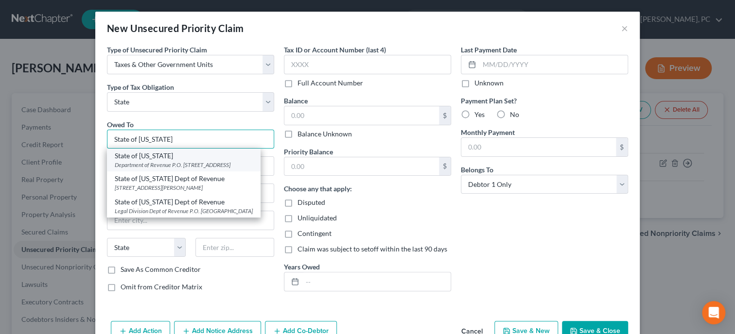
type input "State of [US_STATE]"
click at [189, 160] on div "State of [US_STATE]" at bounding box center [184, 156] width 138 height 10
type input "Department of Revenue"
type input "P.O. Box 327820"
type input "[PERSON_NAME]"
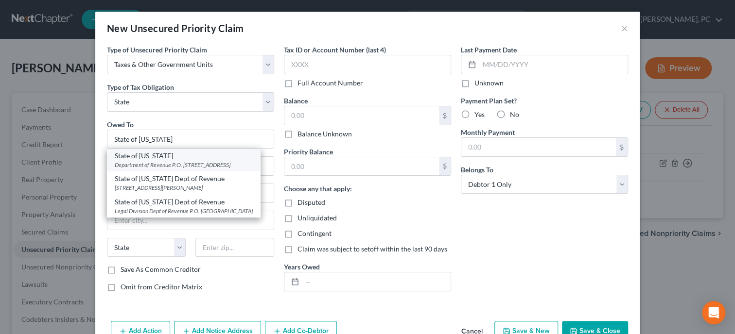
select select "0"
type input "36132"
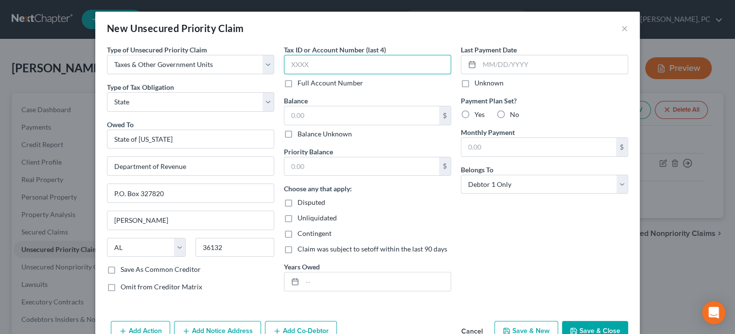
click at [306, 64] on input "text" at bounding box center [367, 64] width 167 height 19
type input "6210"
click at [307, 111] on input "text" at bounding box center [361, 115] width 155 height 18
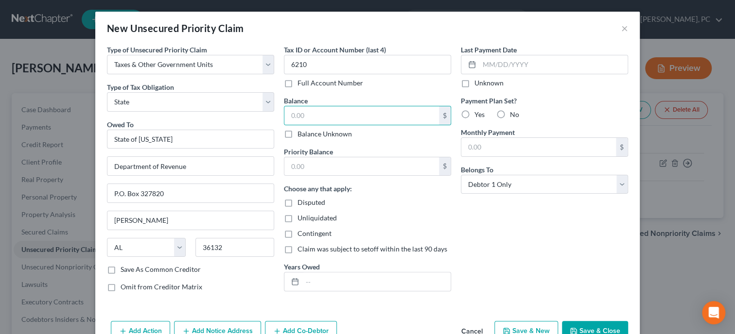
click at [297, 133] on label "Balance Unknown" at bounding box center [324, 134] width 54 height 10
click at [301, 133] on input "Balance Unknown" at bounding box center [304, 132] width 6 height 6
checkbox input "true"
type input "0.00"
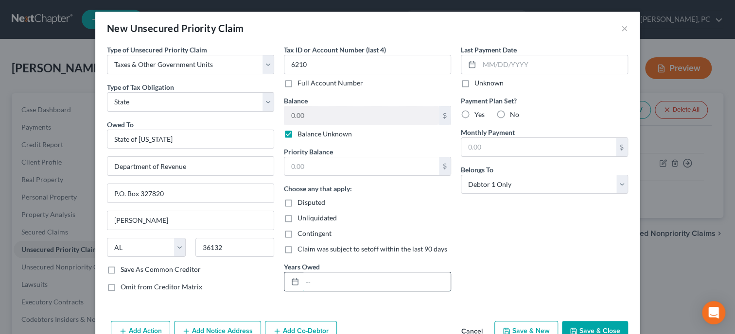
click at [372, 276] on input "text" at bounding box center [376, 282] width 148 height 18
type input "12/2023-12/2024"
click at [605, 327] on button "Save & Close" at bounding box center [595, 331] width 66 height 20
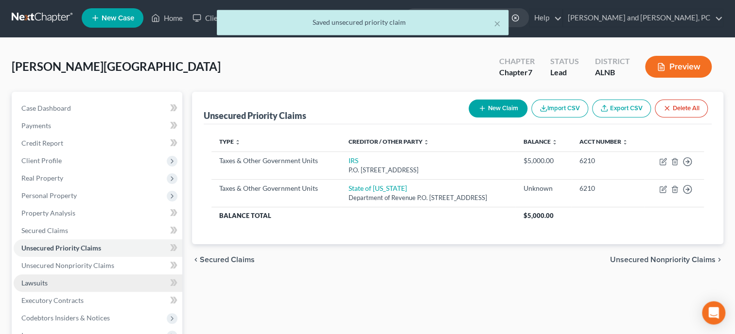
scroll to position [198, 0]
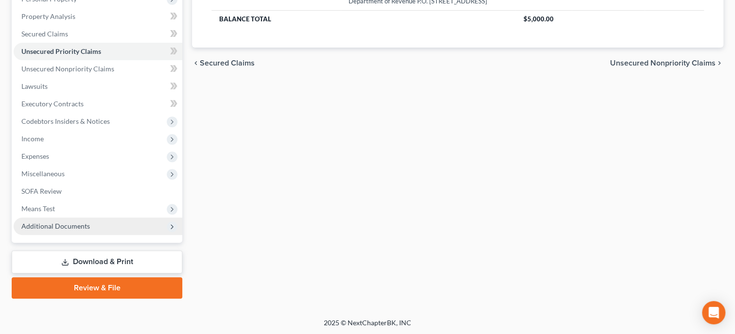
click at [60, 221] on span "Additional Documents" at bounding box center [98, 226] width 169 height 17
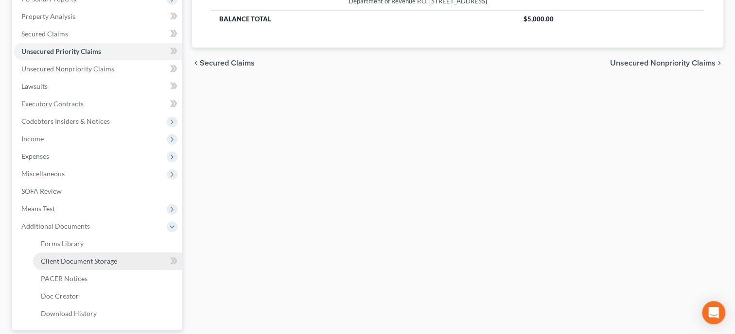
click at [65, 261] on span "Client Document Storage" at bounding box center [79, 261] width 76 height 8
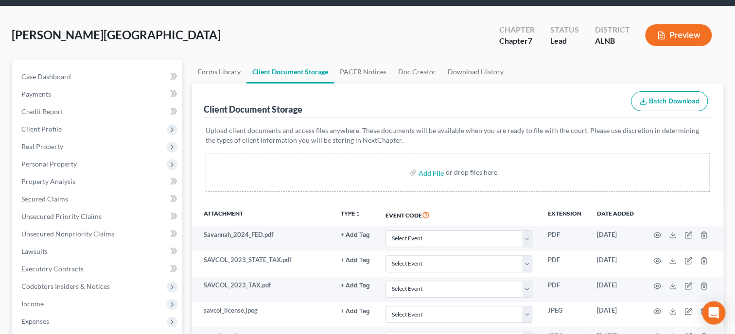
scroll to position [50, 0]
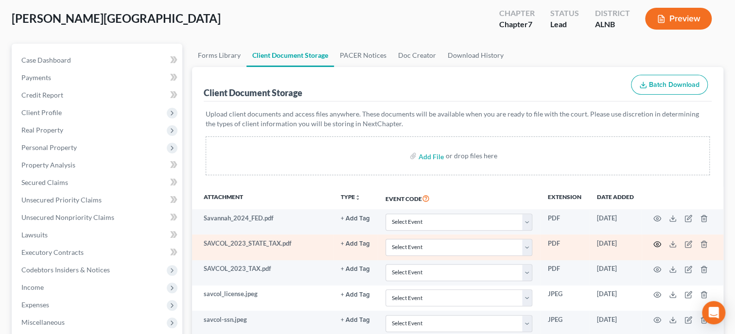
click at [657, 241] on icon "button" at bounding box center [656, 243] width 7 height 5
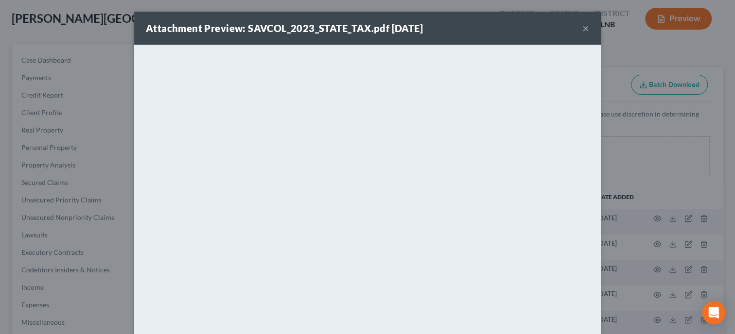
click at [588, 34] on button "×" at bounding box center [585, 28] width 7 height 12
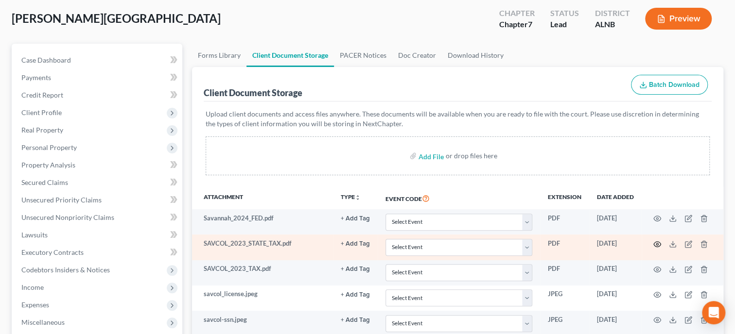
click at [657, 243] on icon "button" at bounding box center [657, 244] width 8 height 8
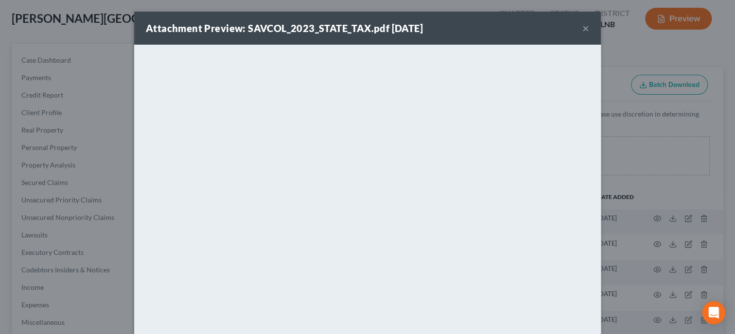
click at [586, 24] on button "×" at bounding box center [585, 28] width 7 height 12
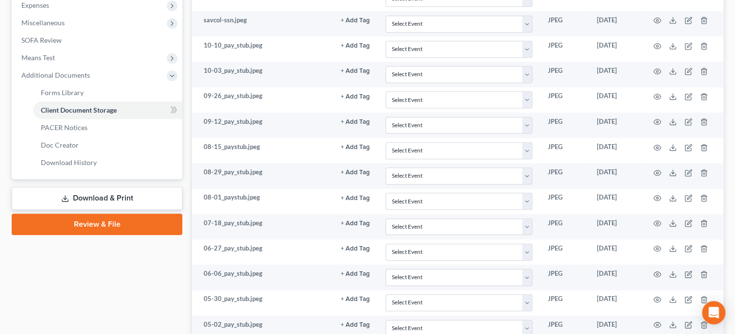
scroll to position [150, 0]
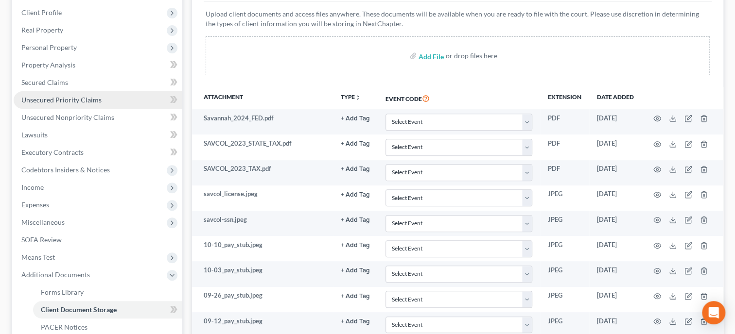
click at [75, 103] on span "Unsecured Priority Claims" at bounding box center [61, 100] width 80 height 8
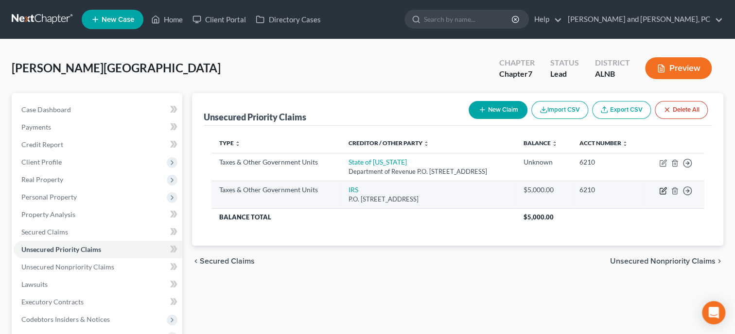
click at [659, 190] on icon "button" at bounding box center [662, 192] width 6 height 6
select select "0"
select select "39"
select select "0"
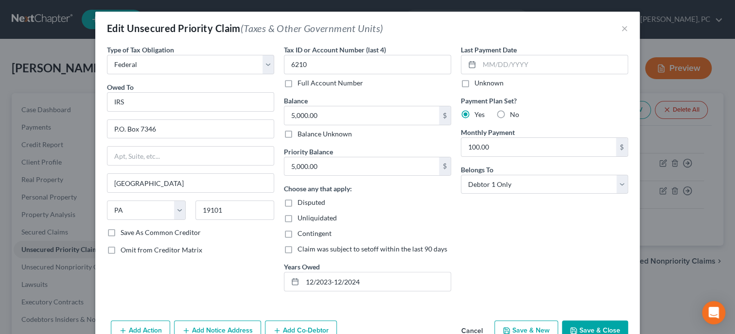
click at [598, 325] on button "Save & Close" at bounding box center [595, 331] width 66 height 20
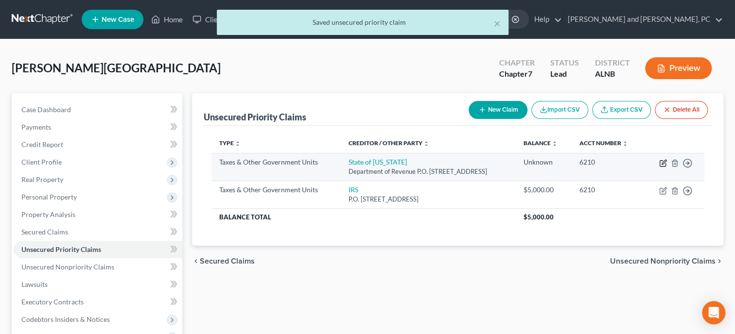
click at [661, 163] on icon "button" at bounding box center [663, 162] width 4 height 4
select select "2"
select select "0"
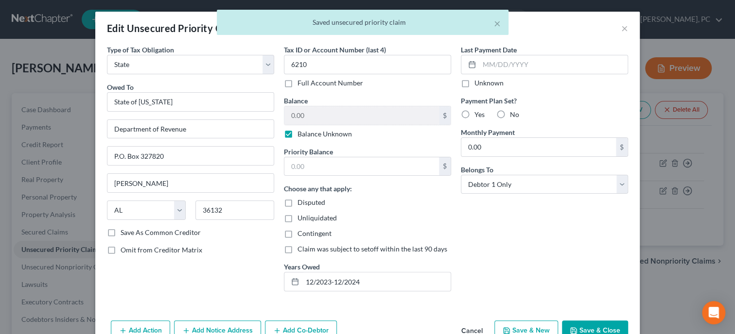
click at [297, 135] on label "Balance Unknown" at bounding box center [324, 134] width 54 height 10
click at [301, 135] on input "Balance Unknown" at bounding box center [304, 132] width 6 height 6
checkbox input "false"
click at [309, 116] on input "0.00" at bounding box center [361, 115] width 155 height 18
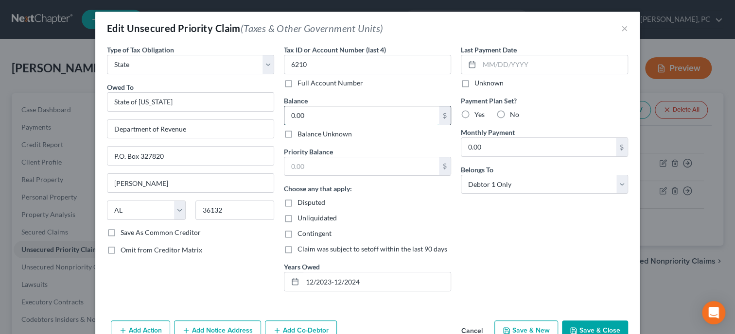
drag, startPoint x: 309, startPoint y: 116, endPoint x: 284, endPoint y: 117, distance: 25.8
click at [284, 117] on input "0.00" at bounding box center [361, 115] width 155 height 18
type input "1,116.00"
click at [340, 165] on input "text" at bounding box center [361, 166] width 155 height 18
type input "1,116.00"
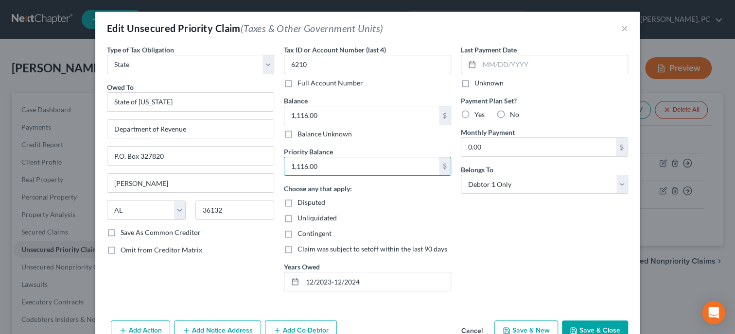
click at [403, 237] on div "Contingent" at bounding box center [367, 234] width 167 height 10
click at [474, 117] on label "Yes" at bounding box center [479, 115] width 10 height 10
click at [478, 116] on input "Yes" at bounding box center [481, 113] width 6 height 6
radio input "true"
click at [480, 146] on input "0.00" at bounding box center [538, 147] width 155 height 18
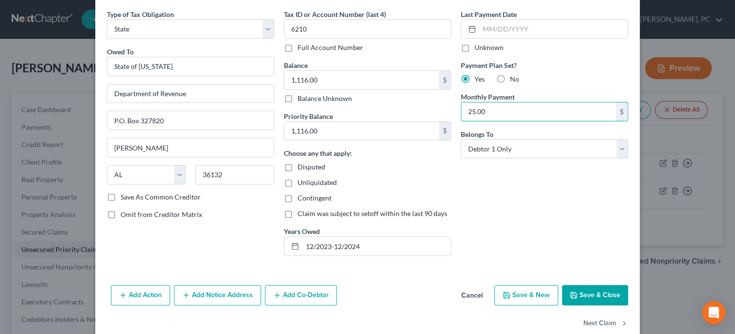
scroll to position [50, 0]
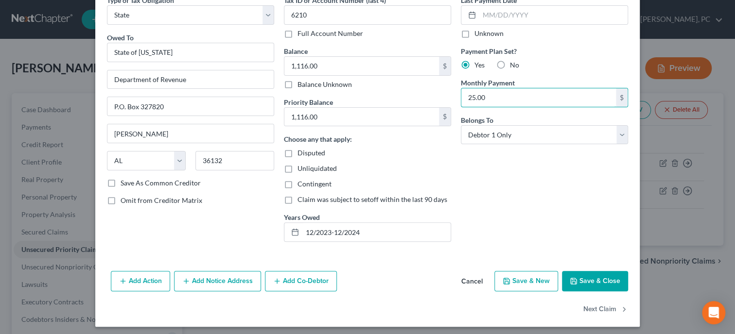
type input "25.00"
click at [580, 275] on button "Save & Close" at bounding box center [595, 281] width 66 height 20
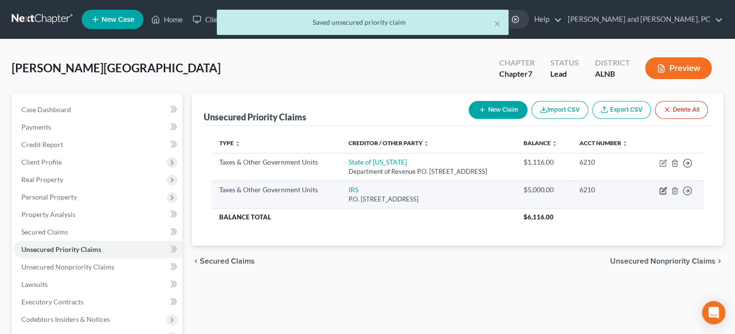
click at [660, 189] on icon "button" at bounding box center [663, 191] width 8 height 8
select select "0"
select select "39"
select select "0"
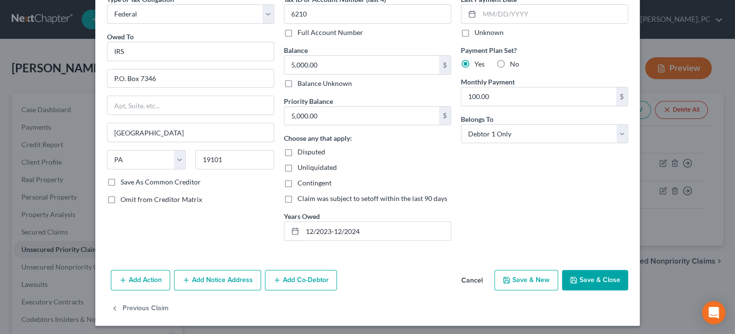
scroll to position [53, 0]
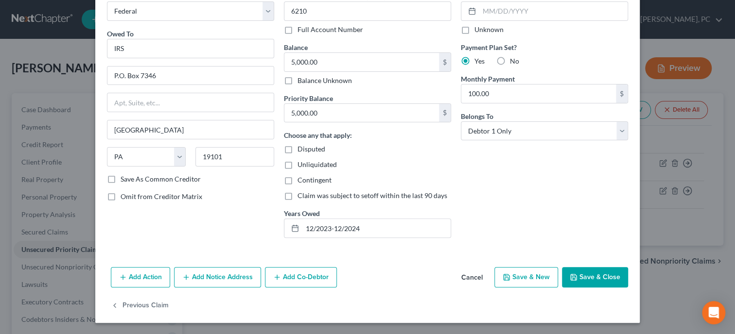
click at [589, 269] on button "Save & Close" at bounding box center [595, 277] width 66 height 20
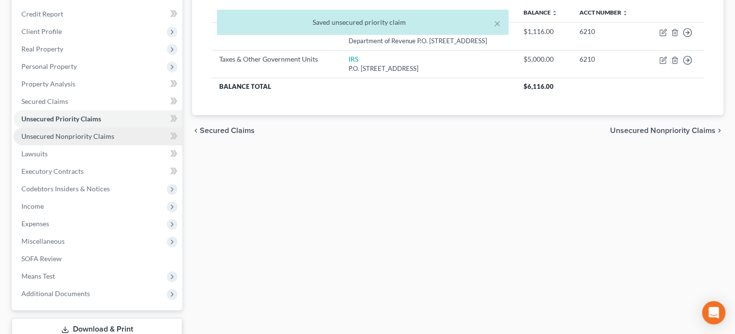
scroll to position [198, 0]
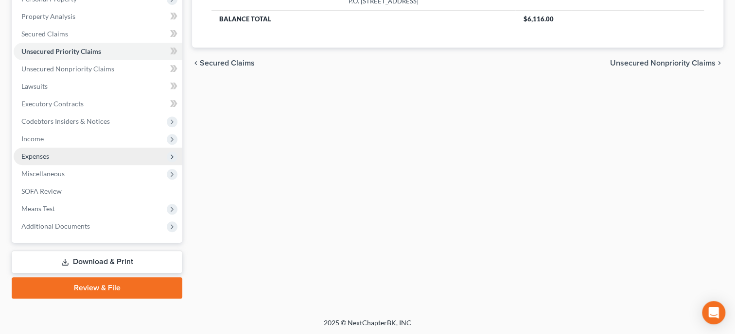
click at [41, 153] on span "Expenses" at bounding box center [35, 156] width 28 height 8
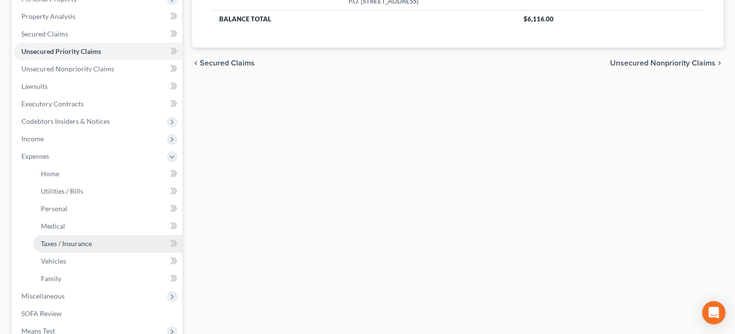
click at [85, 247] on link "Taxes / Insurance" at bounding box center [107, 243] width 149 height 17
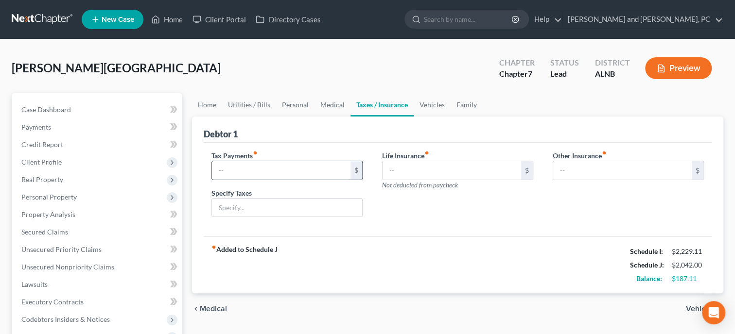
click at [263, 169] on input "text" at bounding box center [281, 170] width 138 height 18
type input "125.00"
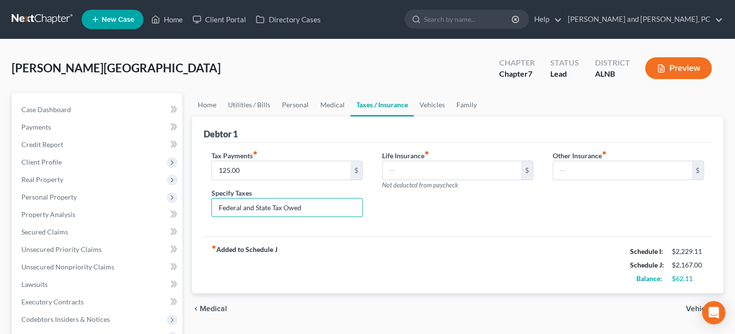
type input "Federal and State Tax Owed"
click at [378, 214] on div "Life Insurance fiber_manual_record $ Not deducted from paycheck" at bounding box center [457, 188] width 171 height 75
click at [430, 107] on link "Vehicles" at bounding box center [431, 104] width 37 height 23
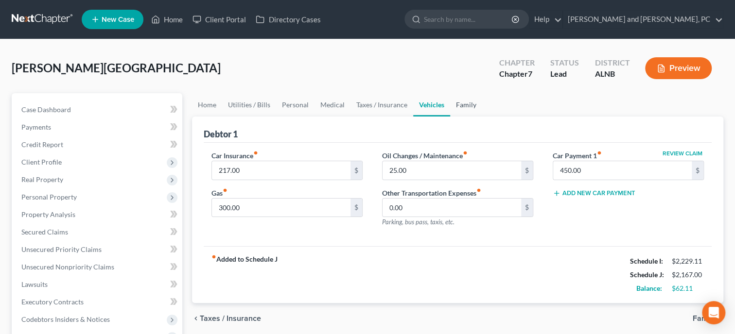
click at [459, 105] on link "Family" at bounding box center [466, 104] width 32 height 23
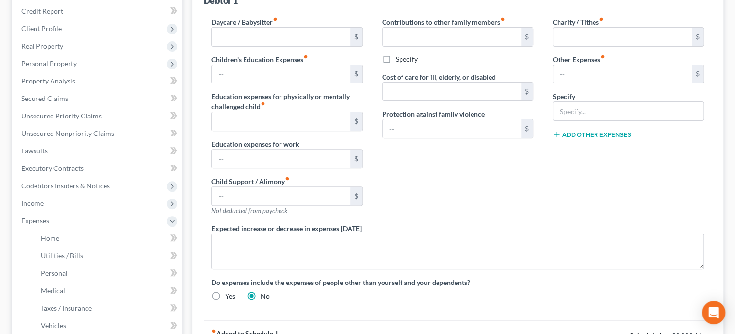
scroll to position [50, 0]
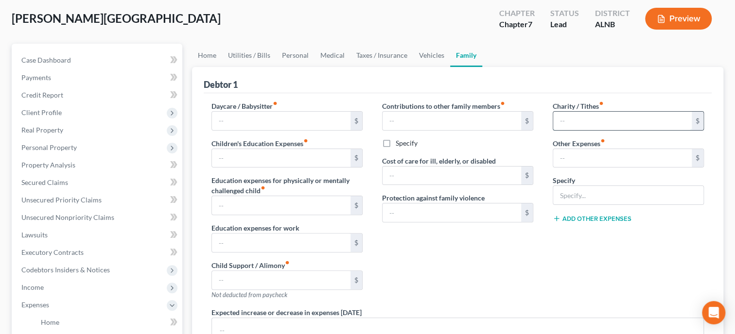
click at [577, 115] on input "text" at bounding box center [622, 121] width 138 height 18
type input "50.00"
click at [496, 278] on div "Contributions to other family members fiber_manual_record $ Specify Cost of car…" at bounding box center [457, 204] width 171 height 206
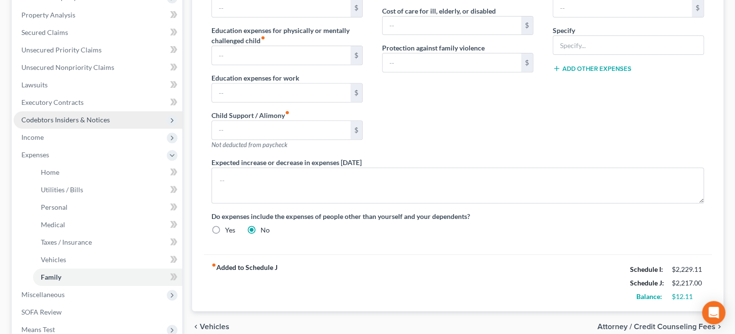
scroll to position [250, 0]
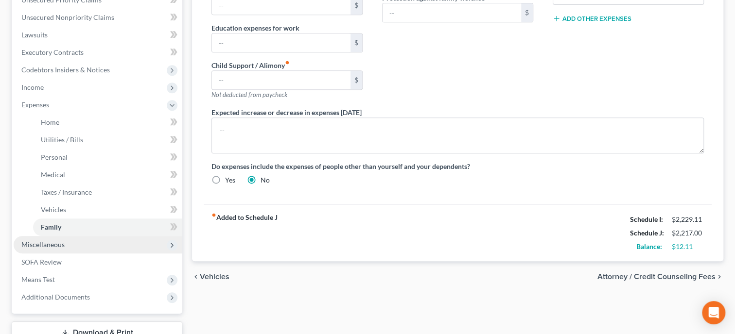
click at [55, 245] on span "Miscellaneous" at bounding box center [42, 244] width 43 height 8
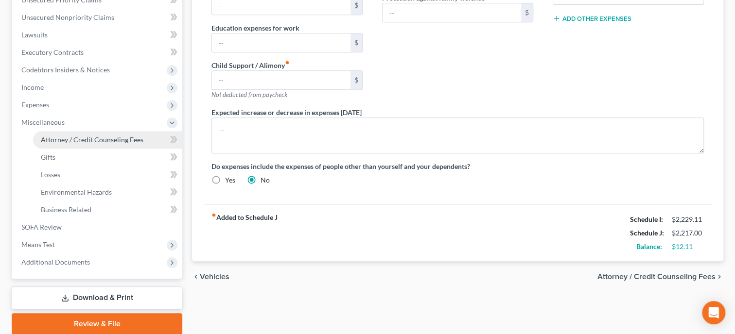
click at [79, 142] on span "Attorney / Credit Counseling Fees" at bounding box center [92, 140] width 103 height 8
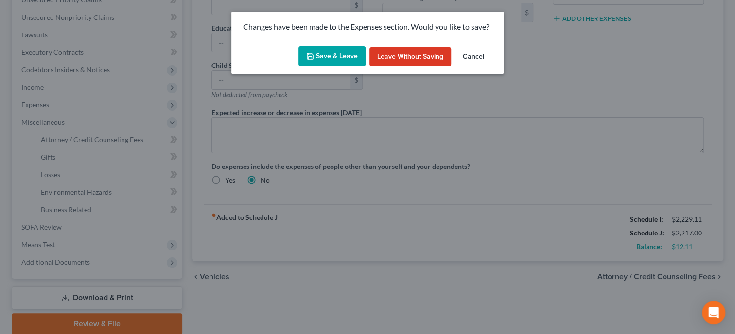
click at [361, 54] on button "Save & Leave" at bounding box center [331, 56] width 67 height 20
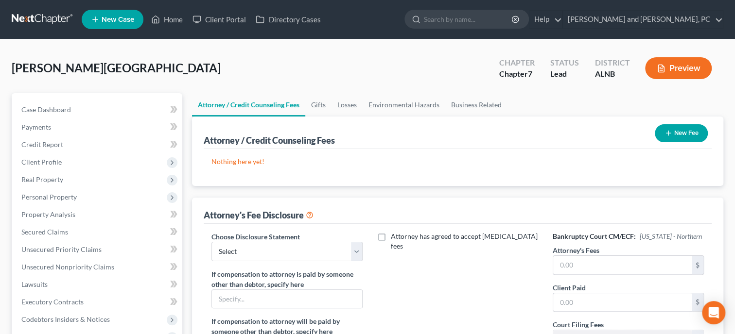
click at [666, 137] on button "New Fee" at bounding box center [680, 133] width 53 height 18
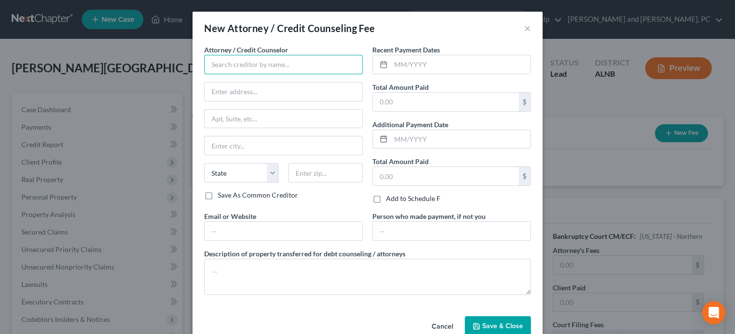
click at [309, 69] on input "text" at bounding box center [283, 64] width 158 height 19
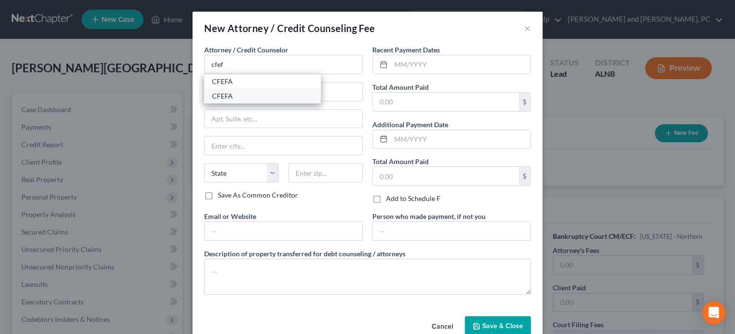
click at [282, 99] on div "CFEFA" at bounding box center [262, 96] width 101 height 10
type input "CFEFA"
type input "P.O. Box 11527"
type input "[GEOGRAPHIC_DATA]"
select select "0"
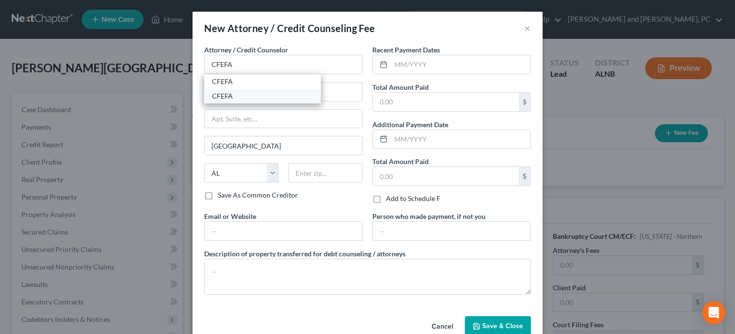
type input "35202"
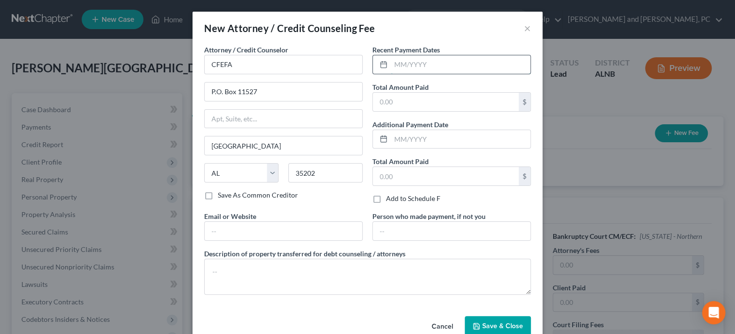
click at [441, 62] on input "text" at bounding box center [460, 64] width 139 height 18
type input "10/2025"
click at [438, 101] on input "text" at bounding box center [446, 102] width 146 height 18
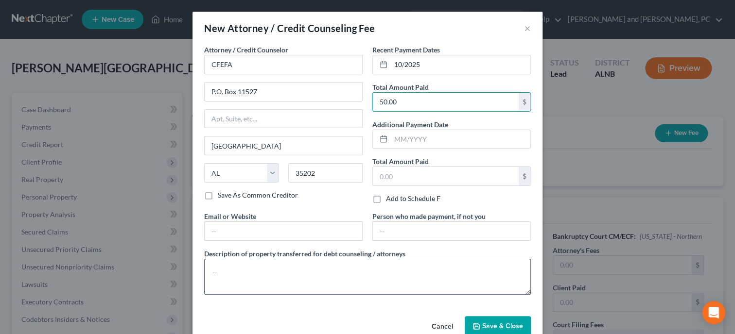
type input "50.00"
click at [410, 278] on textarea at bounding box center [367, 277] width 326 height 36
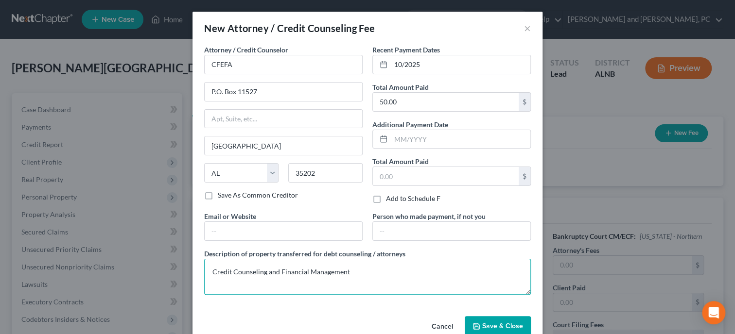
type textarea "Credit Counseling and Financial Management"
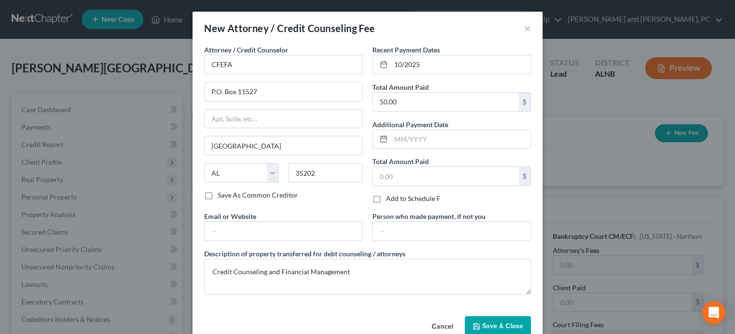
click at [479, 324] on icon "button" at bounding box center [476, 327] width 6 height 6
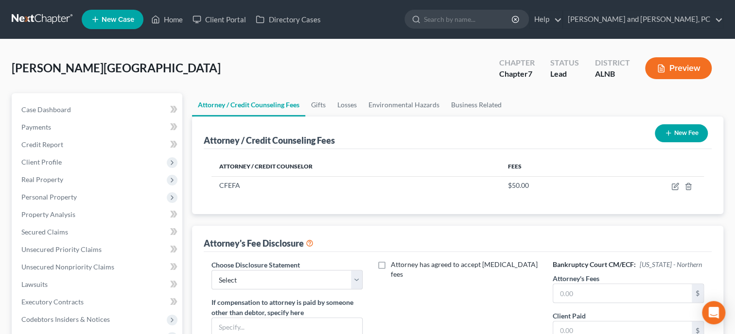
click at [673, 129] on button "New Fee" at bounding box center [680, 133] width 53 height 18
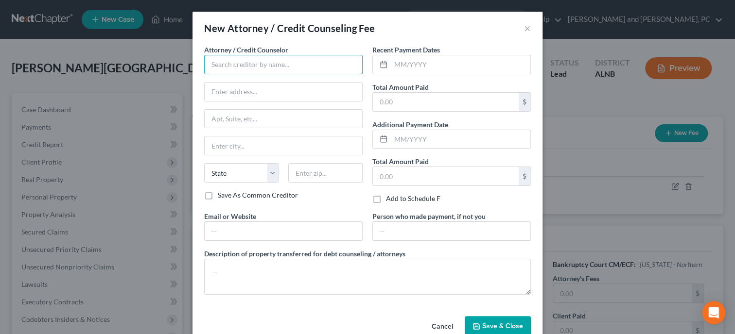
click at [270, 61] on input "text" at bounding box center [283, 64] width 158 height 19
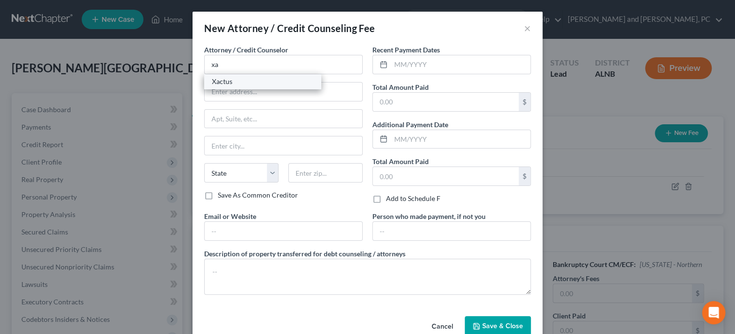
click at [260, 78] on div "Xactus" at bounding box center [262, 82] width 101 height 10
type input "Xactus"
type input "[STREET_ADDRESS][PERSON_NAME]"
type input "Ste 100"
type input "Broomall"
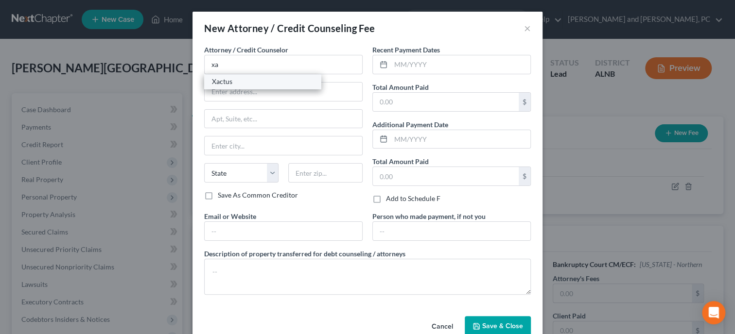
select select "39"
type input "19008"
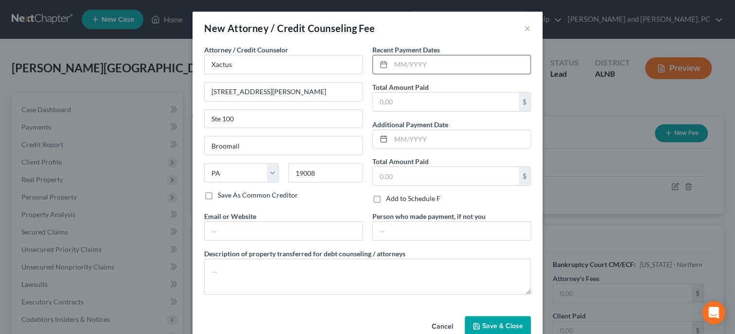
click at [411, 65] on input "text" at bounding box center [460, 64] width 139 height 18
type input "10/2025"
click at [410, 101] on input "text" at bounding box center [446, 102] width 146 height 18
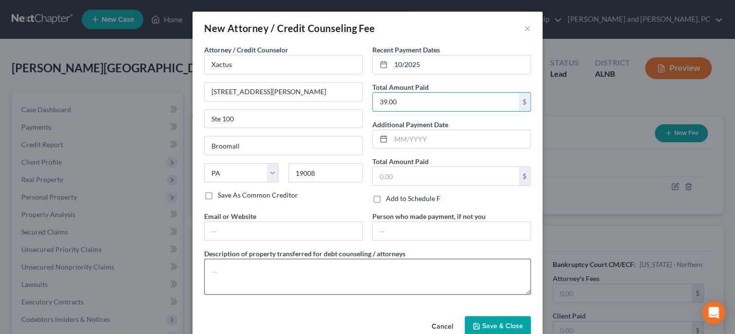
type input "39.00"
click at [393, 268] on textarea at bounding box center [367, 277] width 326 height 36
type textarea "Credit Report"
click at [486, 319] on button "Save & Close" at bounding box center [497, 326] width 66 height 20
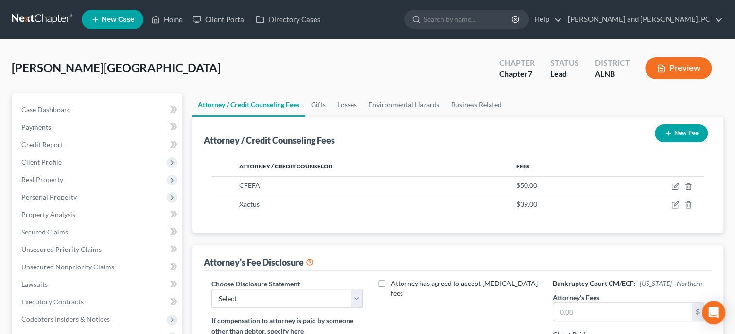
click at [683, 133] on button "New Fee" at bounding box center [680, 133] width 53 height 18
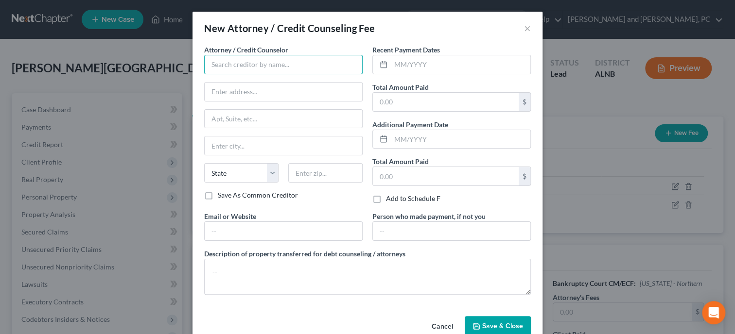
click at [222, 64] on input "text" at bounding box center [283, 64] width 158 height 19
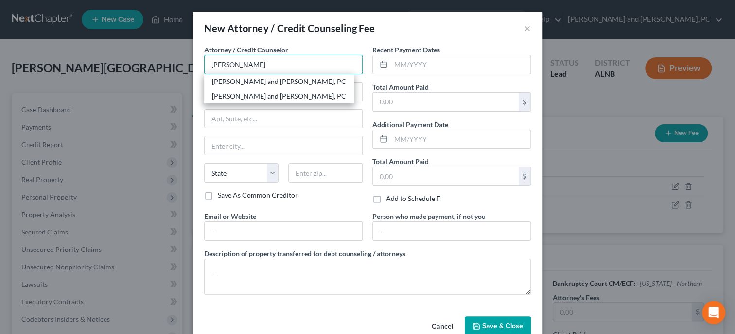
type input "[PERSON_NAME] and [PERSON_NAME], PC"
type input "[PERSON_NAME]"
type input "[STREET_ADDRESS]"
type input "Gadsden"
select select "0"
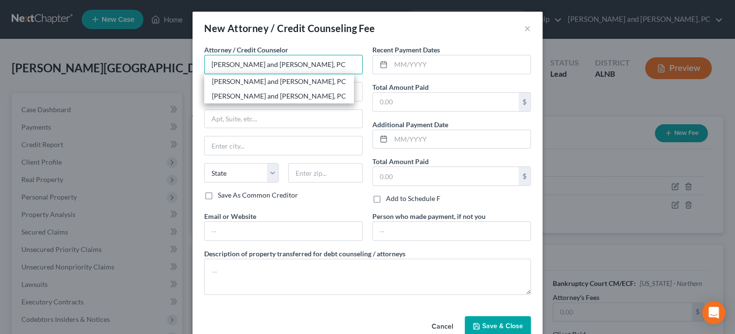
type input "35901"
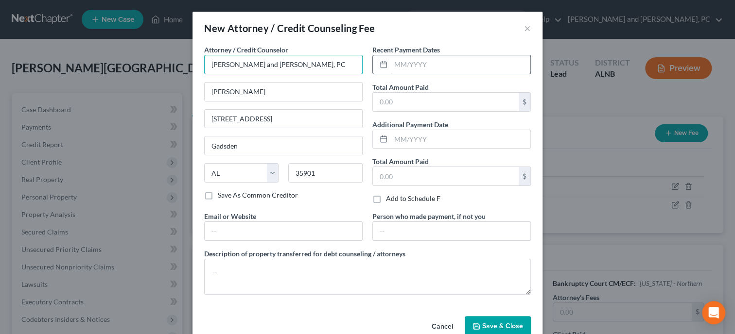
type input "[PERSON_NAME] and [PERSON_NAME], PC"
click at [415, 65] on input "text" at bounding box center [460, 64] width 139 height 18
type input "10/2025"
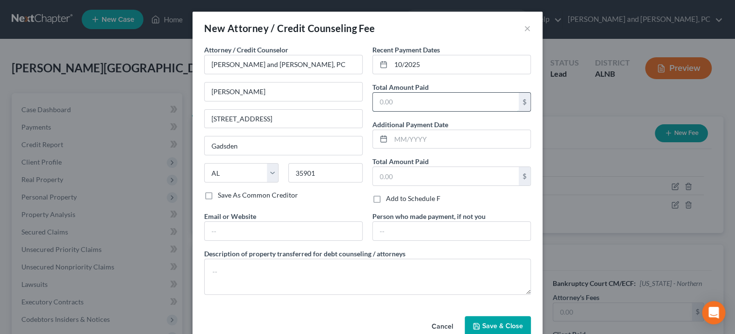
click at [410, 96] on input "text" at bounding box center [446, 102] width 146 height 18
type input "1,311.00"
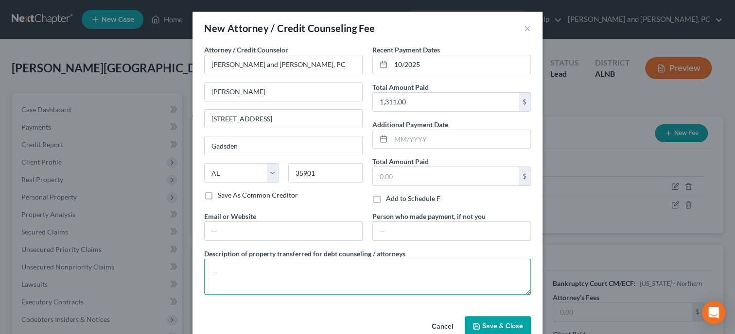
click at [382, 287] on textarea at bounding box center [367, 277] width 326 height 36
type textarea "Attorney Fee"
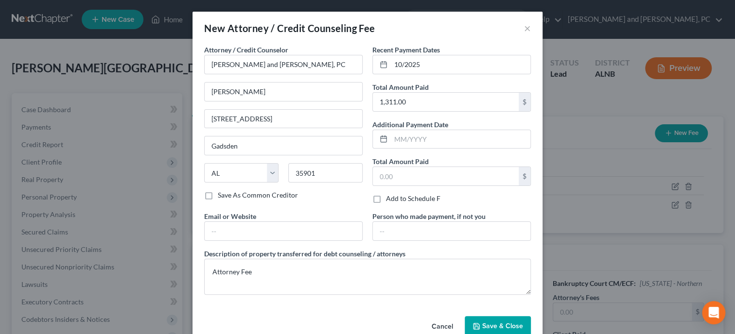
click at [487, 319] on button "Save & Close" at bounding box center [497, 326] width 66 height 20
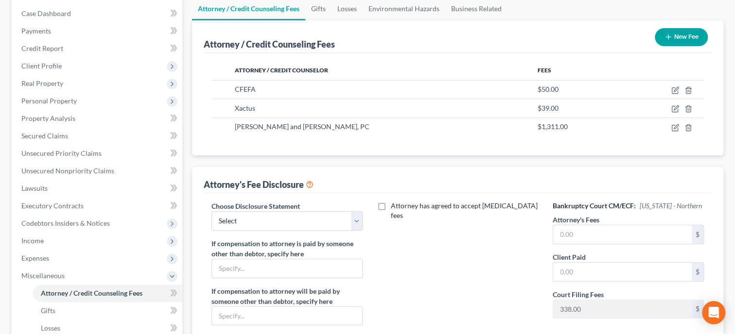
scroll to position [100, 0]
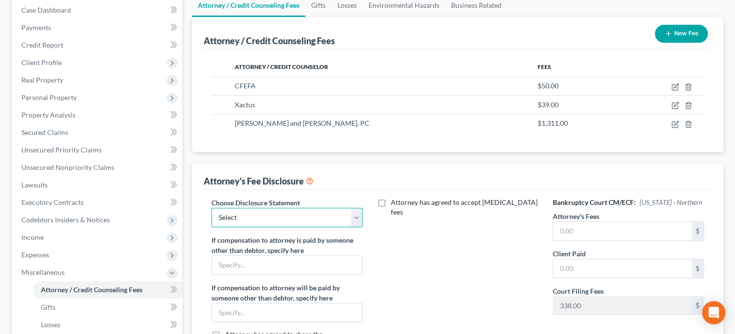
select select "0"
click option "Attorney Fee Disclosure" at bounding box center [0, 0] width 0 height 0
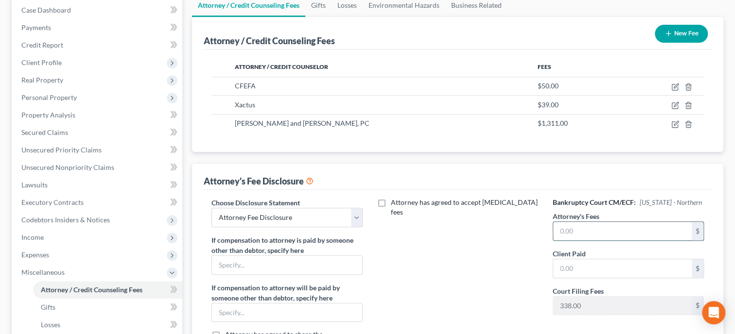
click at [566, 229] on input "text" at bounding box center [622, 231] width 138 height 18
type input "1,311.00"
click at [569, 268] on input "text" at bounding box center [622, 268] width 138 height 18
type input "1,311.00"
click at [483, 281] on div "Attorney has agreed to accept [MEDICAL_DATA] fees" at bounding box center [457, 288] width 171 height 180
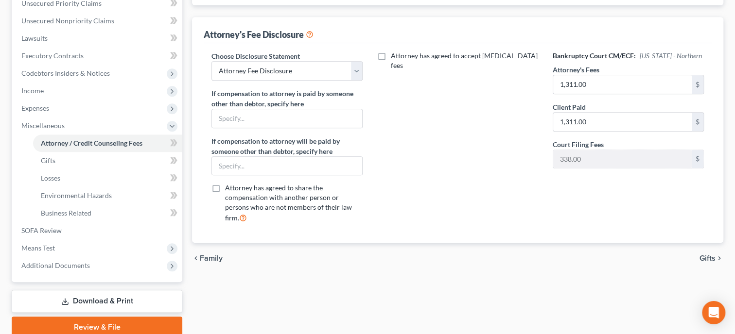
scroll to position [250, 0]
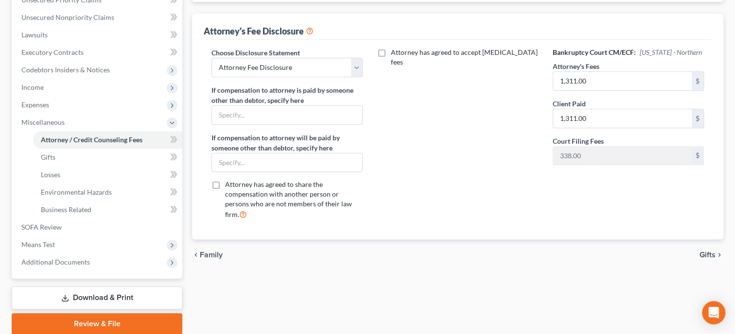
click at [704, 251] on span "Gifts" at bounding box center [707, 255] width 16 height 8
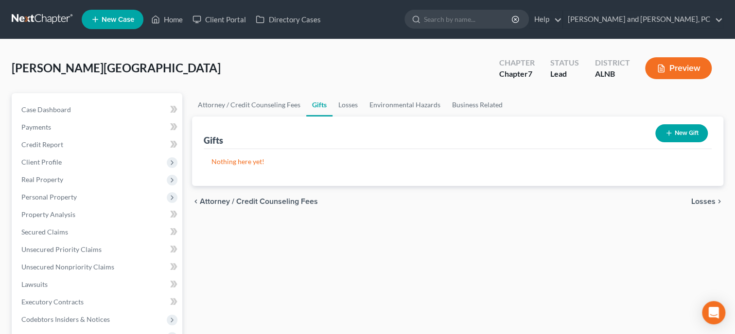
click at [669, 133] on line "button" at bounding box center [668, 133] width 4 height 0
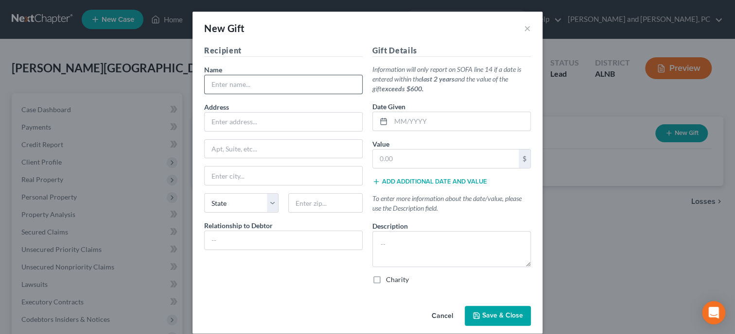
click at [266, 81] on input "text" at bounding box center [283, 84] width 157 height 18
type input "Various Organizations and [DEMOGRAPHIC_DATA]"
click at [410, 122] on input "text" at bounding box center [460, 121] width 139 height 18
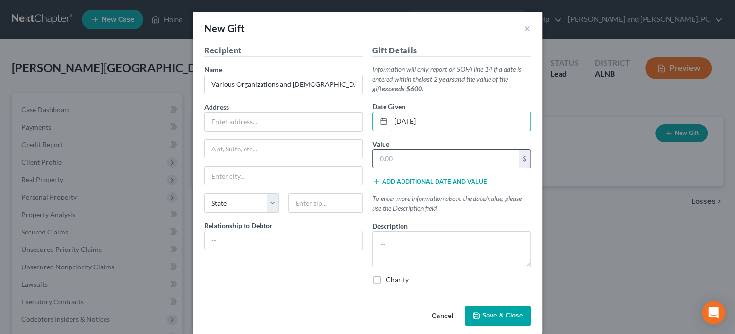
type input "[DATE]"
click at [409, 153] on input "text" at bounding box center [446, 159] width 146 height 18
type input "50.00"
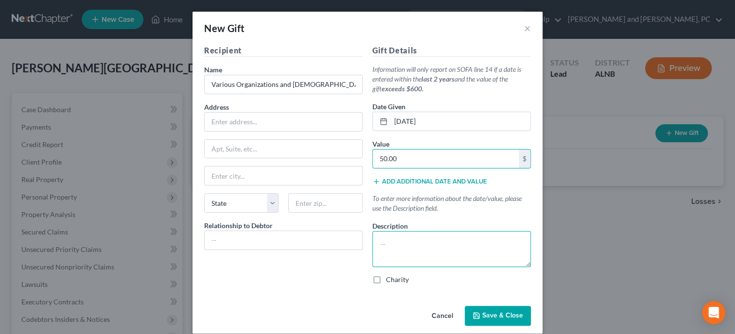
click at [414, 236] on textarea at bounding box center [451, 249] width 158 height 36
type textarea "Cash Given Monthly"
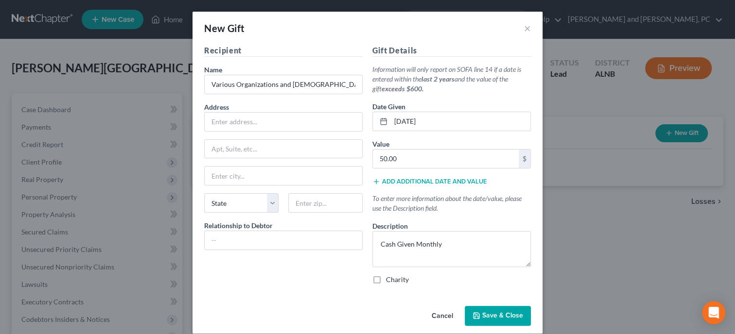
click at [386, 282] on label "Charity" at bounding box center [397, 280] width 23 height 10
click at [390, 281] on input "Charity" at bounding box center [393, 278] width 6 height 6
checkbox input "true"
click at [484, 311] on button "Save & Close" at bounding box center [497, 316] width 66 height 20
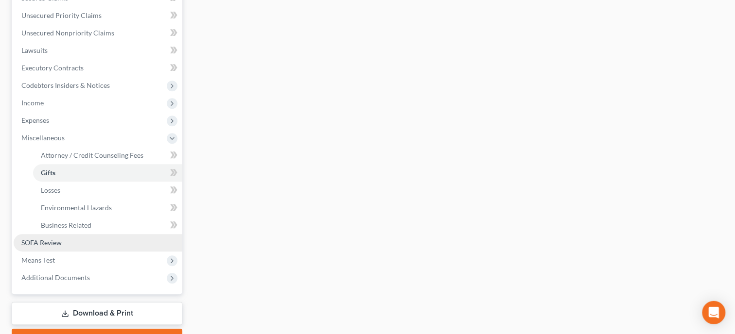
scroll to position [250, 0]
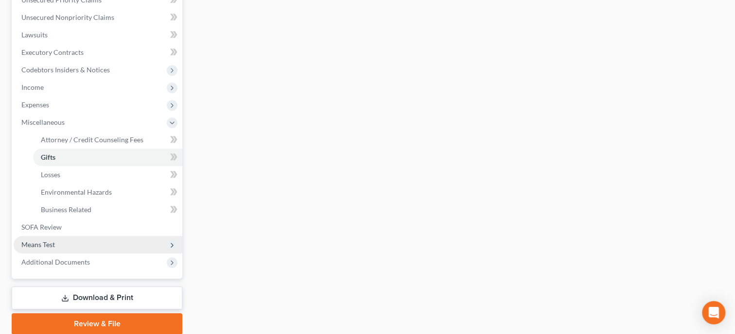
click at [93, 248] on span "Means Test" at bounding box center [98, 244] width 169 height 17
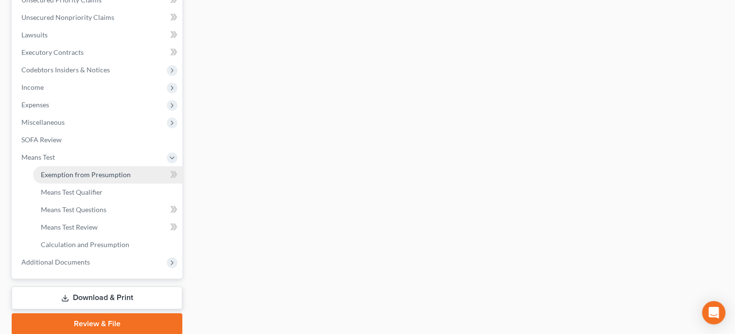
click at [76, 176] on span "Exemption from Presumption" at bounding box center [86, 175] width 90 height 8
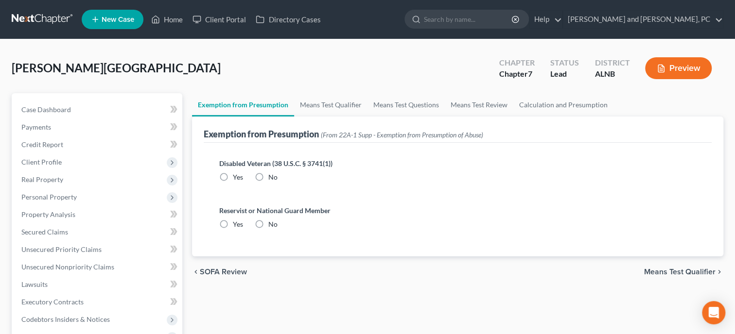
click at [268, 176] on label "No" at bounding box center [272, 177] width 9 height 10
click at [272, 176] on input "No" at bounding box center [275, 175] width 6 height 6
radio input "true"
click at [268, 223] on label "No" at bounding box center [272, 225] width 9 height 10
click at [272, 223] on input "No" at bounding box center [275, 223] width 6 height 6
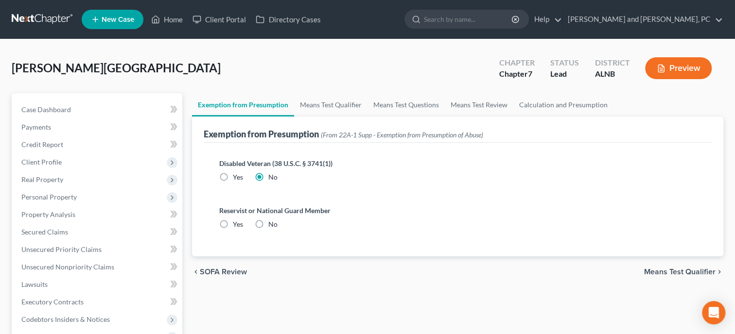
radio input "true"
click at [310, 107] on link "Means Test Qualifier" at bounding box center [330, 104] width 73 height 23
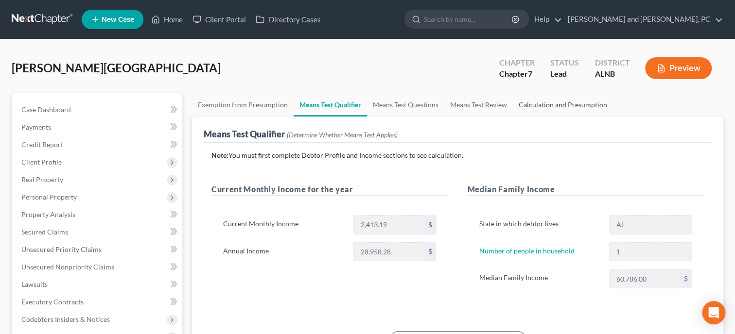
click at [519, 107] on link "Calculation and Presumption" at bounding box center [563, 104] width 100 height 23
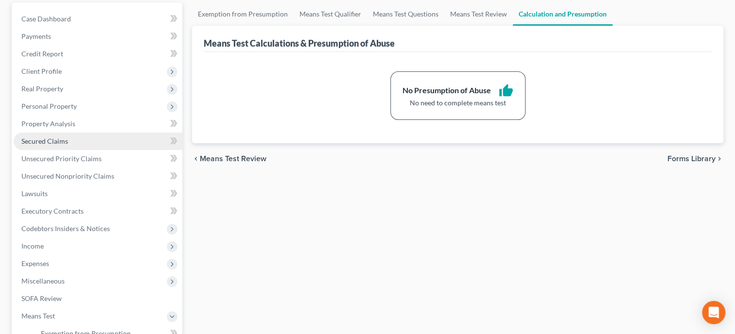
scroll to position [36, 0]
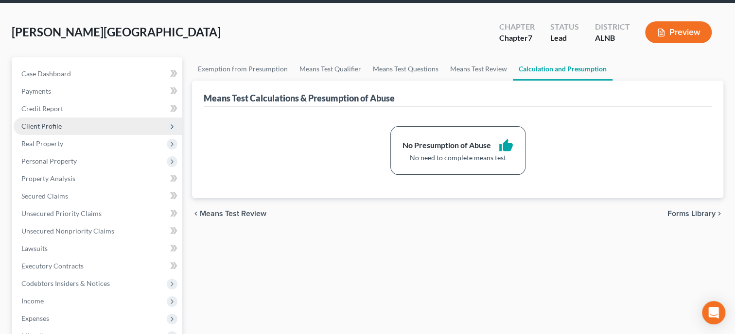
click at [75, 128] on span "Client Profile" at bounding box center [98, 126] width 169 height 17
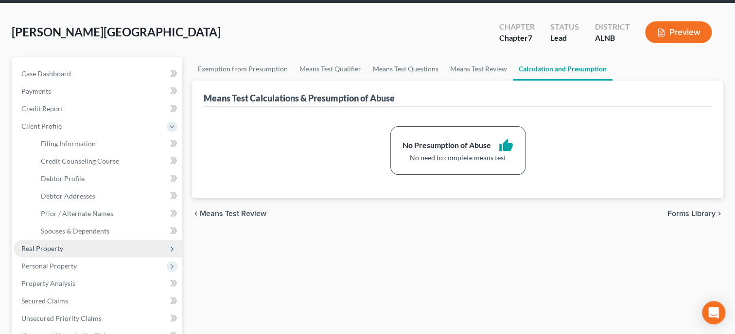
click at [47, 249] on span "Real Property" at bounding box center [42, 248] width 42 height 8
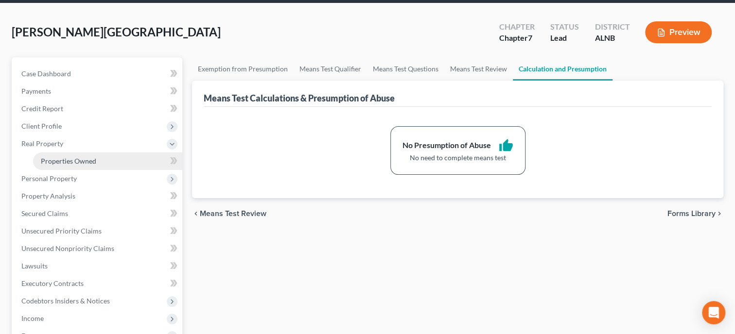
click at [68, 164] on span "Properties Owned" at bounding box center [68, 161] width 55 height 8
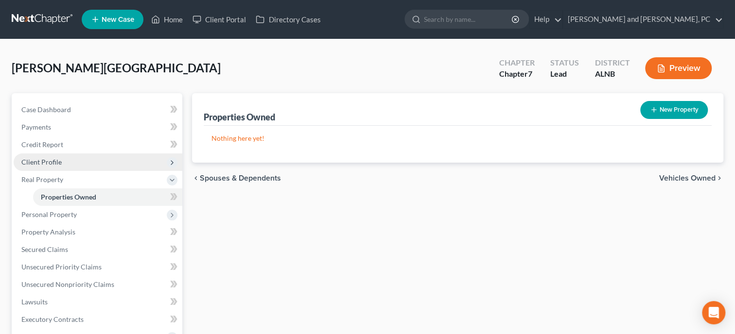
scroll to position [50, 0]
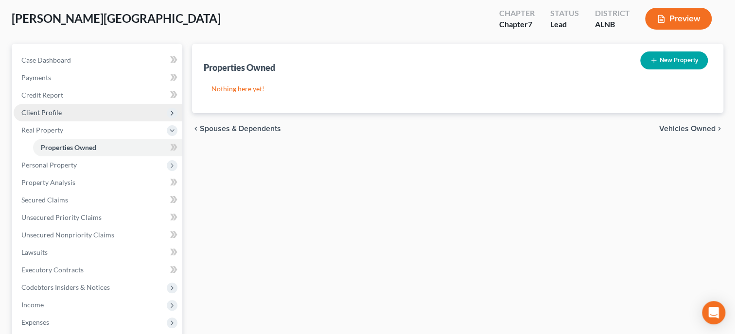
click at [68, 164] on span "Personal Property" at bounding box center [48, 165] width 55 height 8
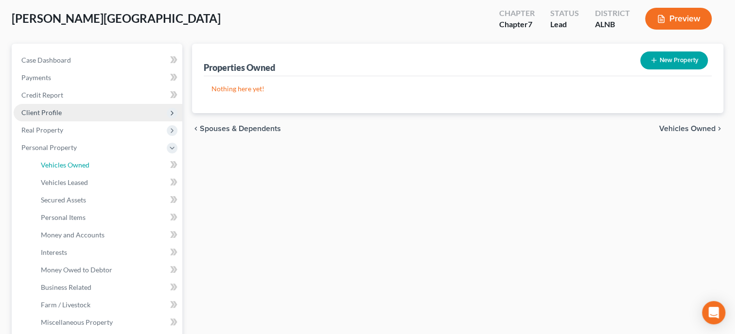
click at [68, 164] on span "Vehicles Owned" at bounding box center [65, 165] width 49 height 8
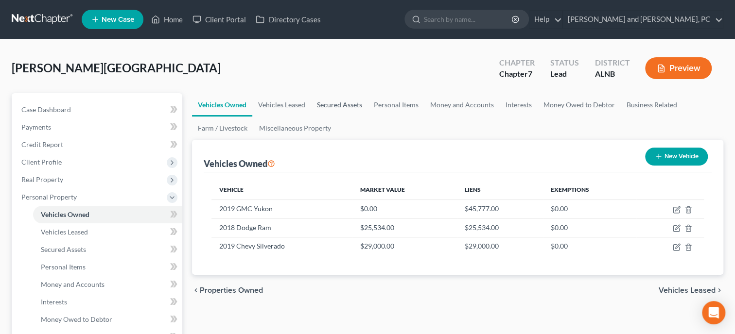
click at [323, 107] on link "Secured Assets" at bounding box center [339, 104] width 57 height 23
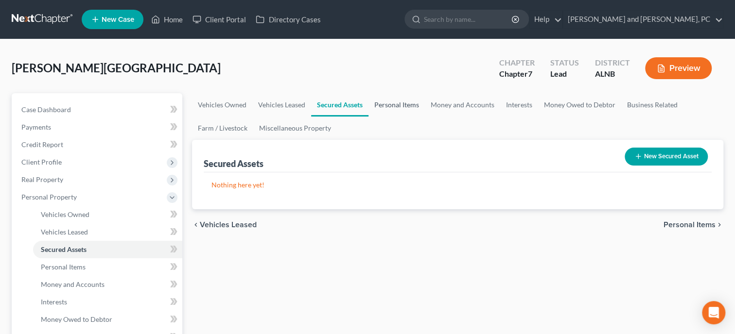
click at [396, 108] on link "Personal Items" at bounding box center [396, 104] width 56 height 23
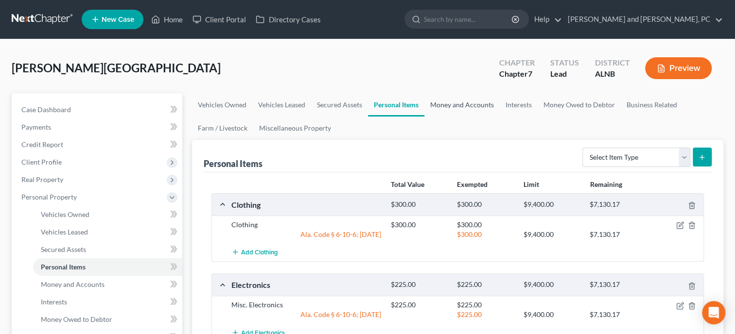
click at [464, 108] on link "Money and Accounts" at bounding box center [461, 104] width 75 height 23
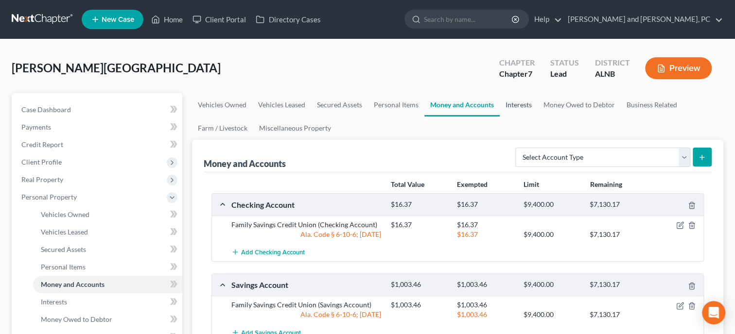
click at [505, 101] on link "Interests" at bounding box center [518, 104] width 38 height 23
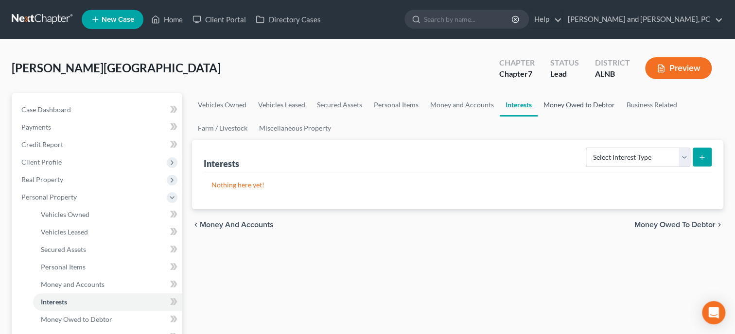
click at [560, 108] on link "Money Owed to Debtor" at bounding box center [578, 104] width 83 height 23
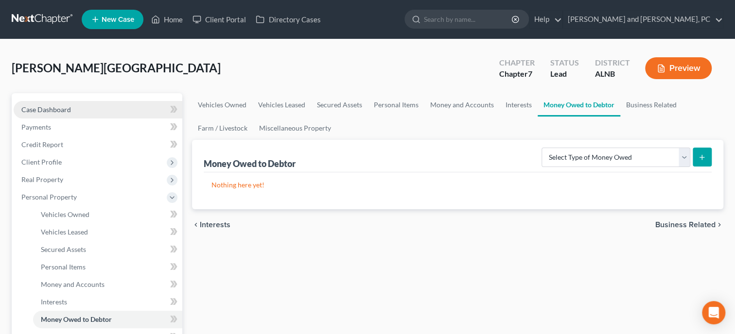
click at [71, 117] on link "Case Dashboard" at bounding box center [98, 109] width 169 height 17
select select "6"
select select "0"
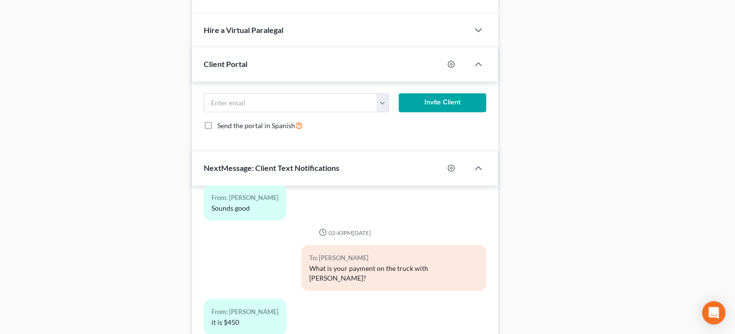
scroll to position [770, 0]
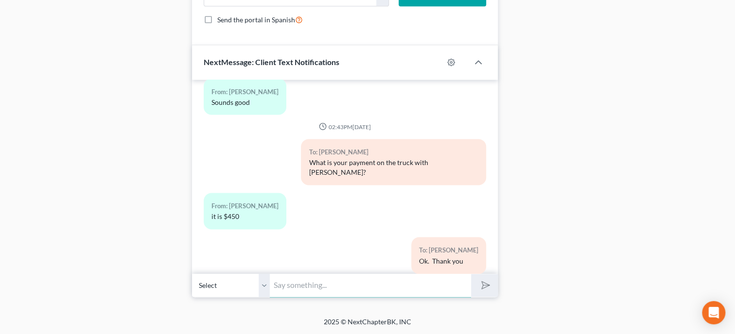
click at [321, 295] on input "text" at bounding box center [370, 286] width 201 height 24
type input "Has your divorce been filed yet? Or is it just in the process?"
click at [471, 274] on button "submit" at bounding box center [484, 285] width 27 height 23
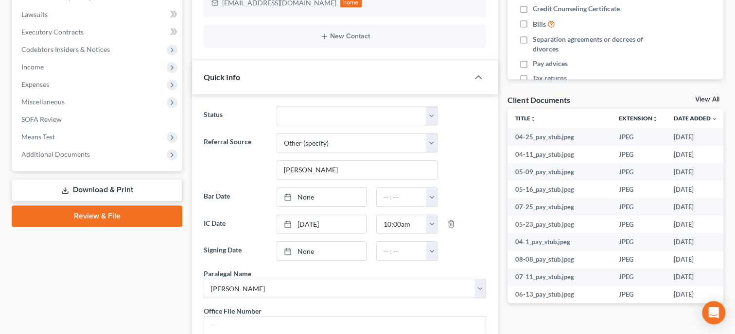
scroll to position [70, 0]
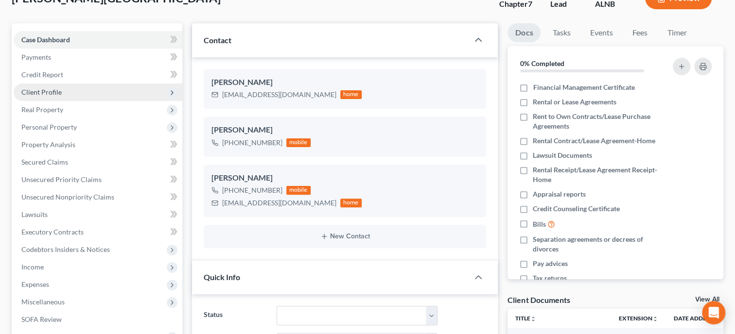
click at [63, 99] on span "Client Profile" at bounding box center [98, 92] width 169 height 17
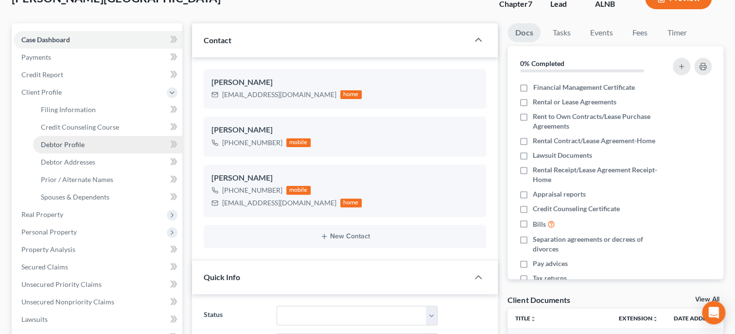
click at [70, 144] on span "Debtor Profile" at bounding box center [63, 144] width 44 height 8
select select "2"
select select "0"
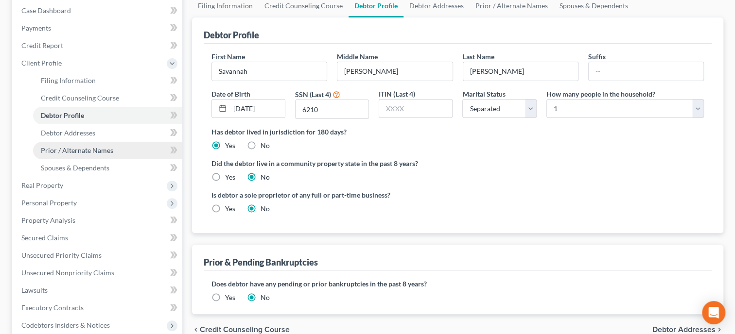
scroll to position [100, 0]
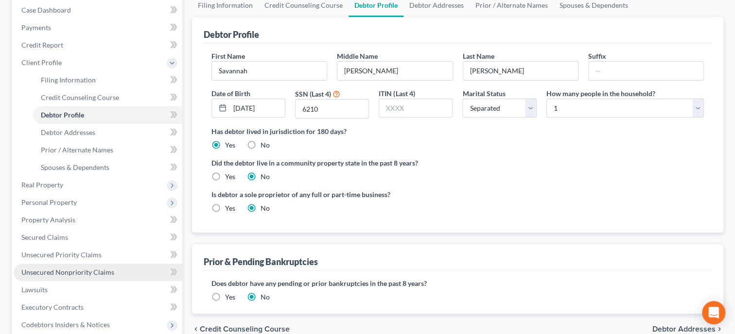
click at [118, 271] on link "Unsecured Nonpriority Claims" at bounding box center [98, 272] width 169 height 17
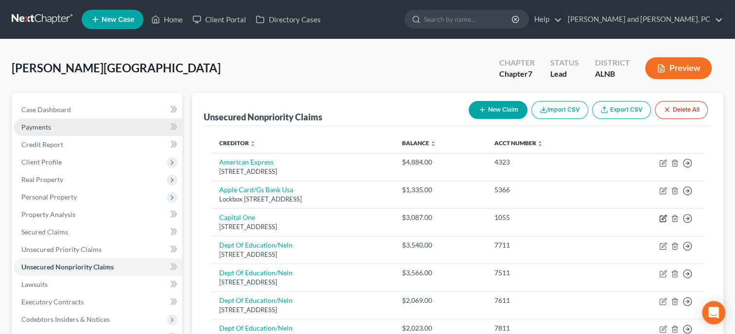
drag, startPoint x: 660, startPoint y: 217, endPoint x: 119, endPoint y: 133, distance: 547.8
click at [660, 218] on icon "button" at bounding box center [663, 219] width 8 height 8
select select "46"
select select "2"
select select "0"
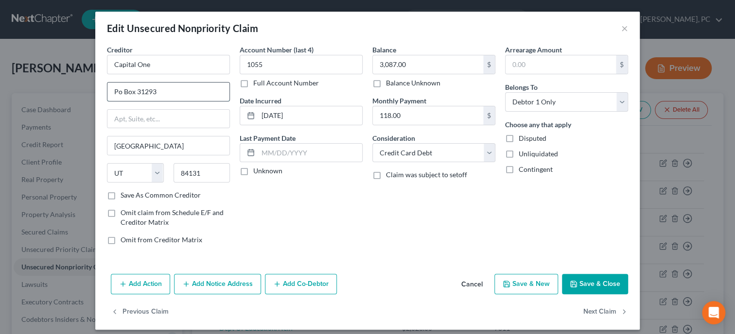
click at [122, 91] on input "Po Box 31293" at bounding box center [168, 92] width 122 height 18
type input "PO Box 31293"
click at [575, 281] on icon "button" at bounding box center [573, 284] width 6 height 6
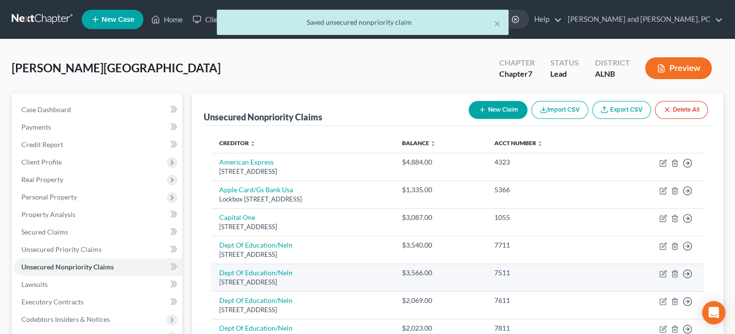
scroll to position [50, 0]
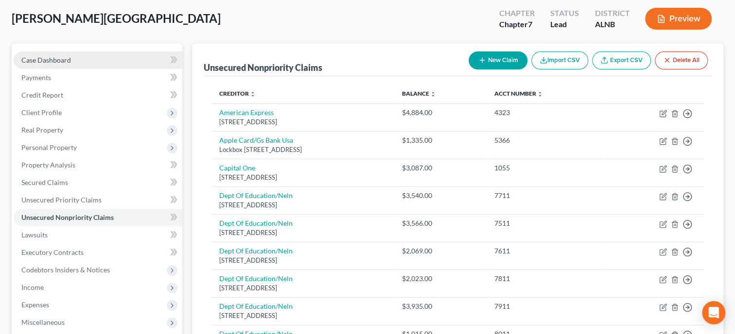
click at [41, 62] on span "Case Dashboard" at bounding box center [46, 60] width 50 height 8
select select "6"
select select "0"
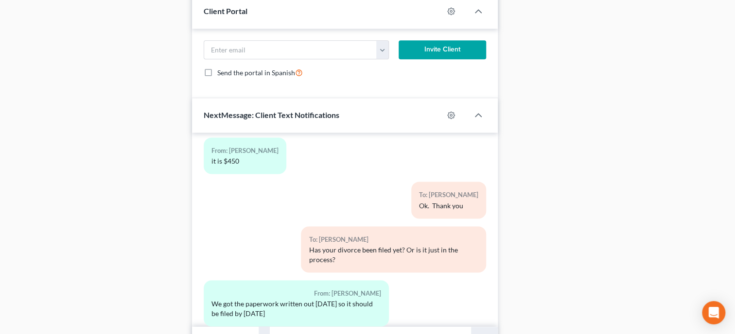
scroll to position [770, 0]
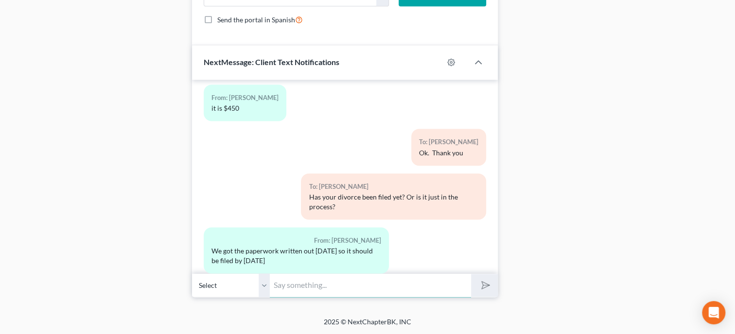
click at [328, 280] on input "text" at bounding box center [370, 286] width 201 height 24
type input "Ok. Just checking"
click at [471, 274] on button "submit" at bounding box center [484, 285] width 27 height 23
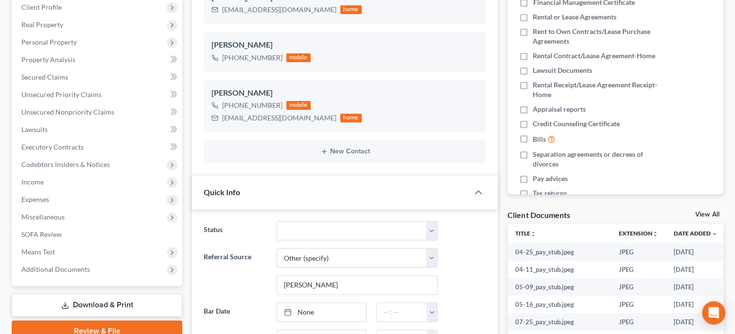
scroll to position [70, 0]
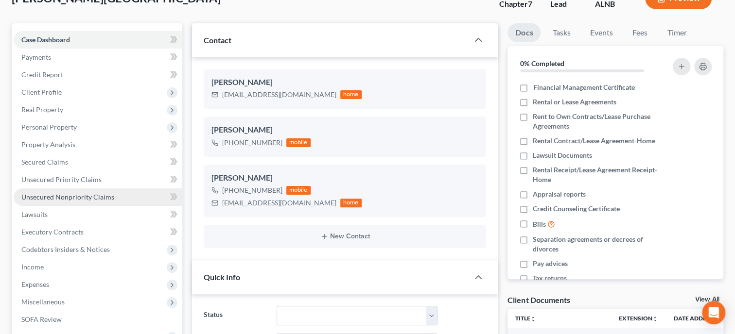
click at [61, 199] on span "Unsecured Nonpriority Claims" at bounding box center [67, 197] width 93 height 8
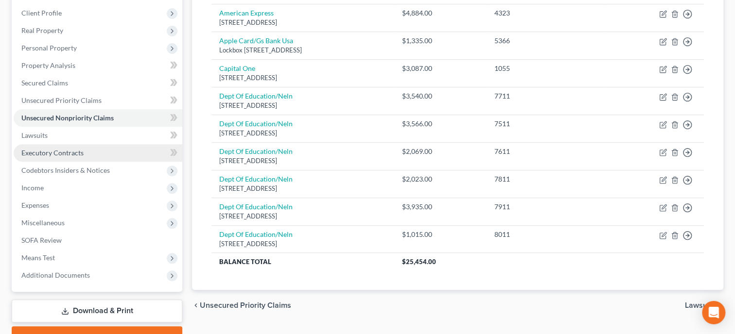
scroll to position [150, 0]
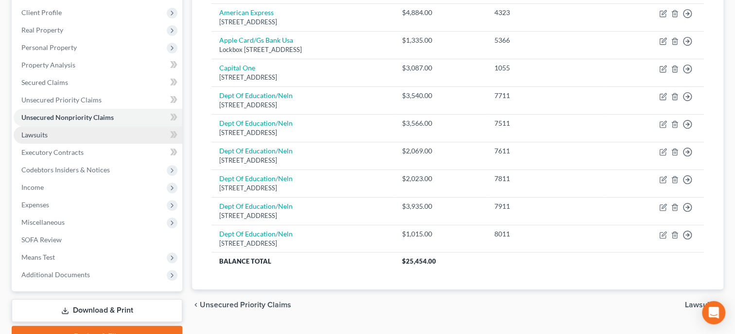
click at [57, 139] on link "Lawsuits" at bounding box center [98, 134] width 169 height 17
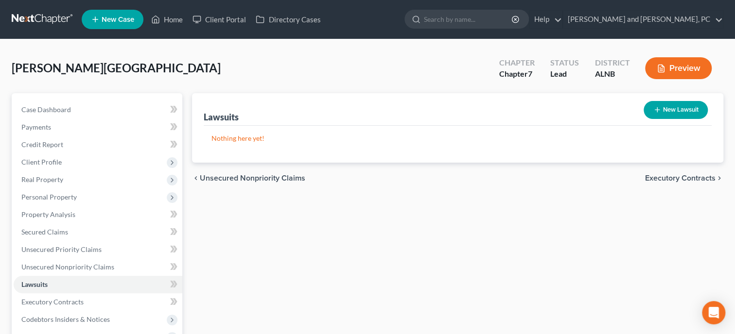
click at [688, 103] on button "New Lawsuit" at bounding box center [675, 110] width 64 height 18
select select "0"
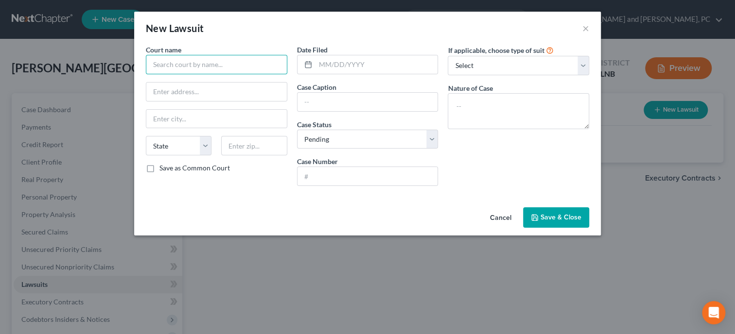
click at [185, 60] on input "text" at bounding box center [216, 64] width 141 height 19
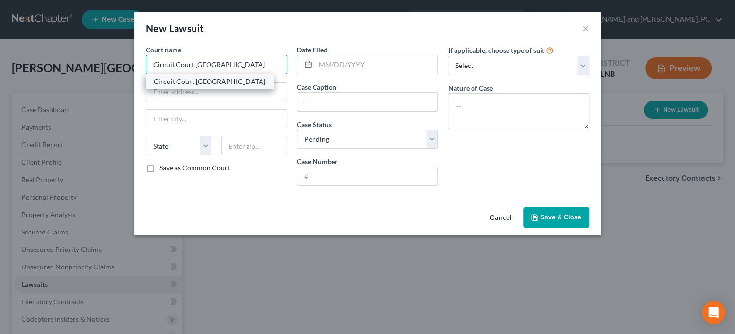
type input "Circuit Court [GEOGRAPHIC_DATA]"
click at [187, 83] on div "Circuit Court [GEOGRAPHIC_DATA]" at bounding box center [210, 82] width 112 height 10
type input "[STREET_ADDRESS][PERSON_NAME]"
type input "Gadsden"
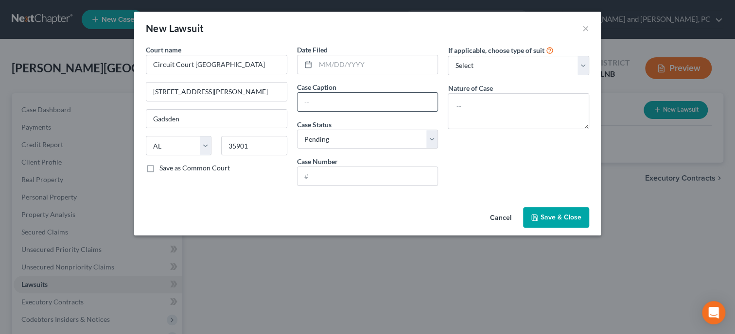
click at [332, 107] on input "text" at bounding box center [367, 102] width 140 height 18
click at [297, 130] on select "Select Pending On Appeal Concluded" at bounding box center [367, 139] width 141 height 19
click at [330, 136] on select "Select Pending On Appeal Concluded" at bounding box center [367, 139] width 141 height 19
click at [468, 107] on textarea at bounding box center [517, 111] width 141 height 36
click at [567, 213] on button "Save & Close" at bounding box center [556, 217] width 66 height 20
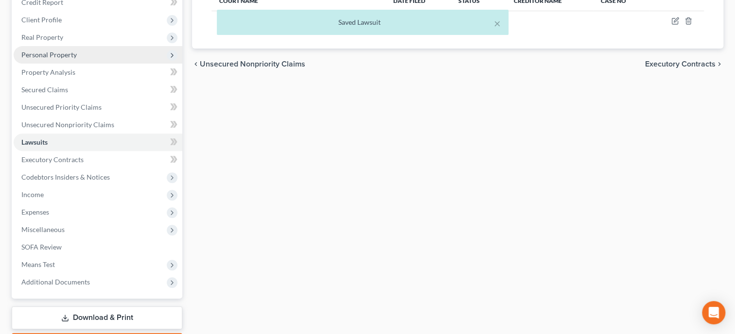
scroll to position [150, 0]
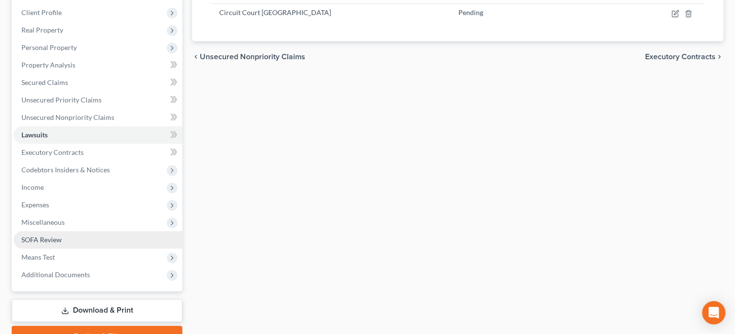
click at [48, 239] on span "SOFA Review" at bounding box center [41, 240] width 40 height 8
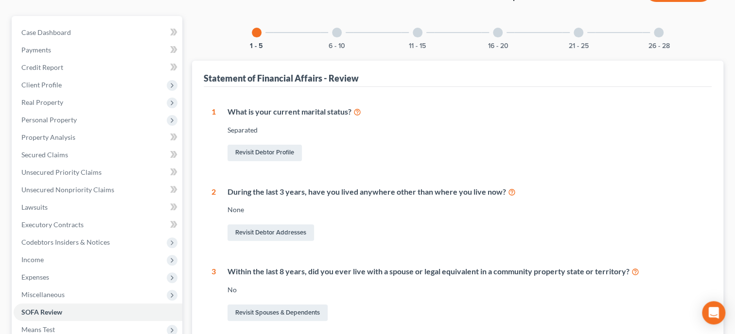
scroll to position [50, 0]
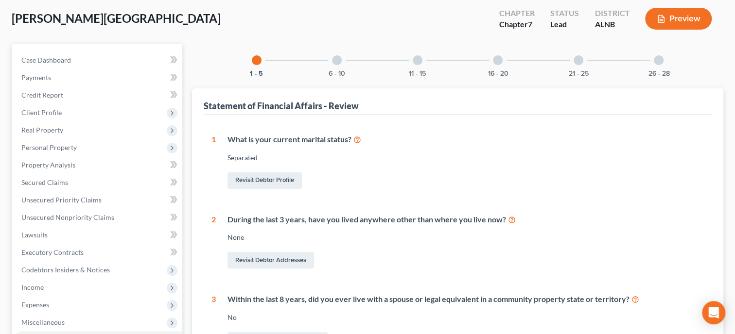
click at [337, 61] on div at bounding box center [337, 60] width 10 height 10
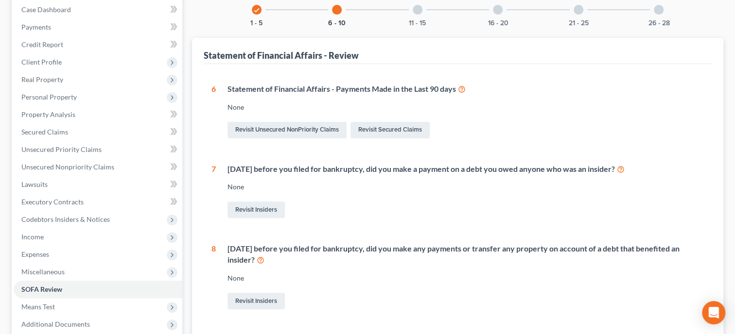
scroll to position [0, 0]
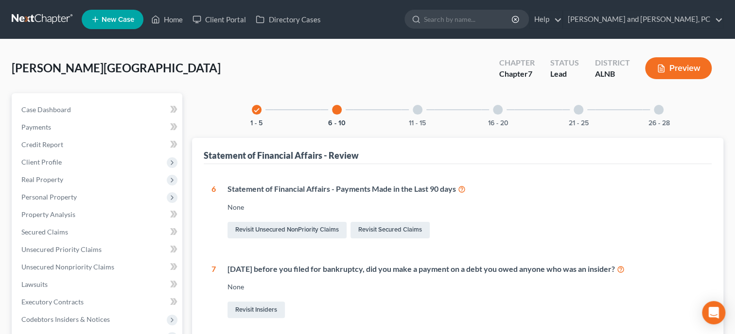
click at [413, 113] on div "11 - 15" at bounding box center [417, 109] width 33 height 33
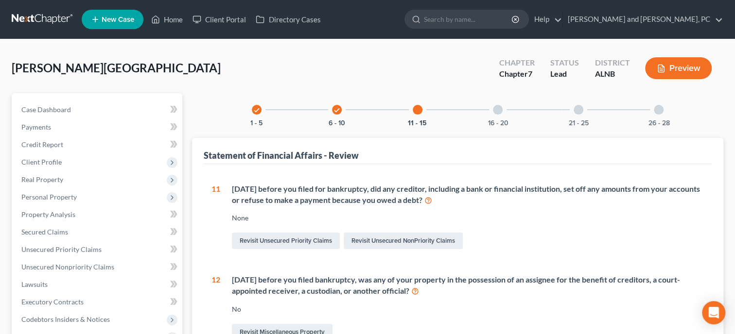
click at [494, 107] on div at bounding box center [498, 110] width 10 height 10
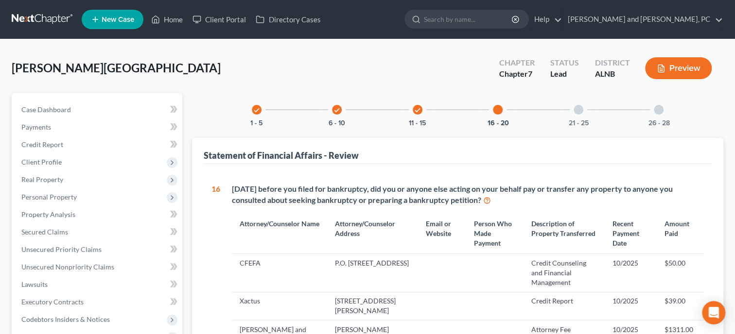
click at [578, 110] on div at bounding box center [578, 110] width 10 height 10
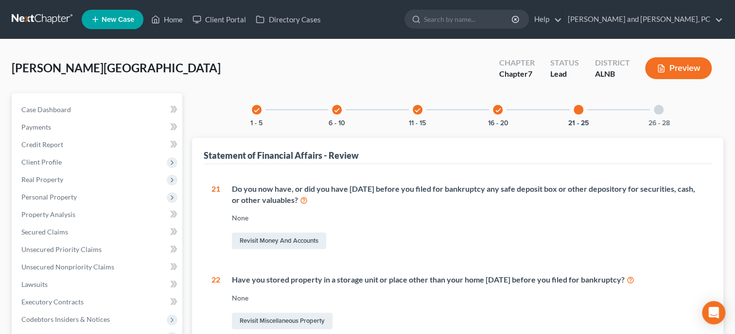
click at [655, 109] on div at bounding box center [658, 110] width 10 height 10
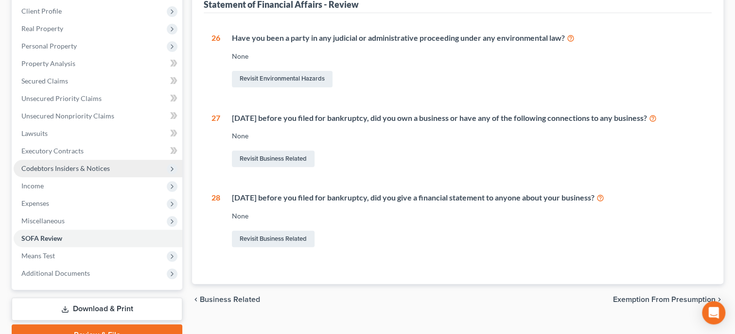
scroll to position [198, 0]
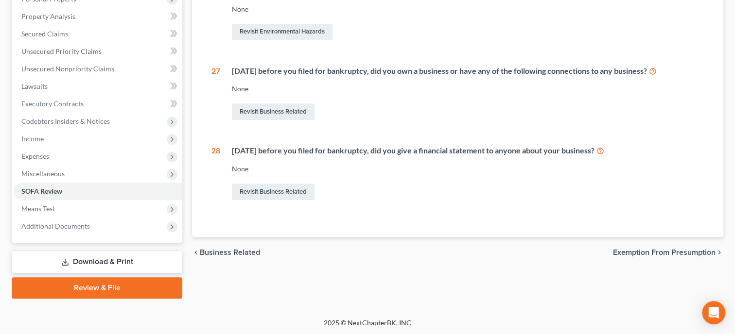
click at [57, 265] on link "Download & Print" at bounding box center [97, 262] width 171 height 23
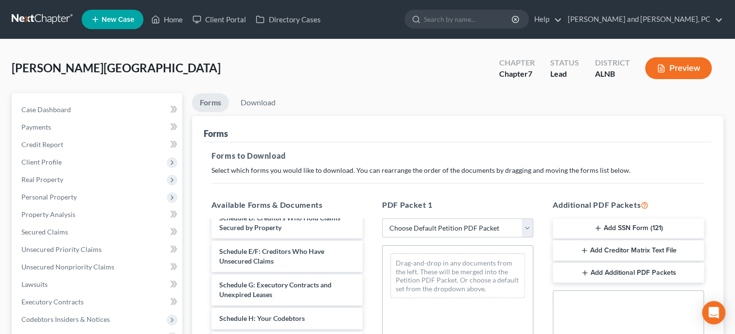
scroll to position [250, 0]
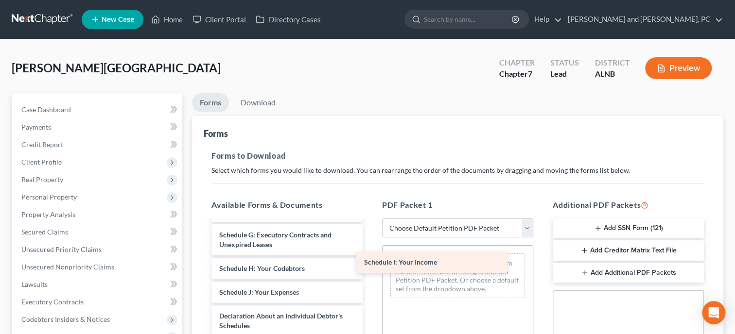
drag, startPoint x: 310, startPoint y: 290, endPoint x: 455, endPoint y: 261, distance: 147.7
click at [370, 261] on div "Schedule I: Your Income SAVCOL_2023_TAX.pdf SAVCOL_2023_STATE_TAX.pdf Savannah_…" at bounding box center [287, 256] width 167 height 571
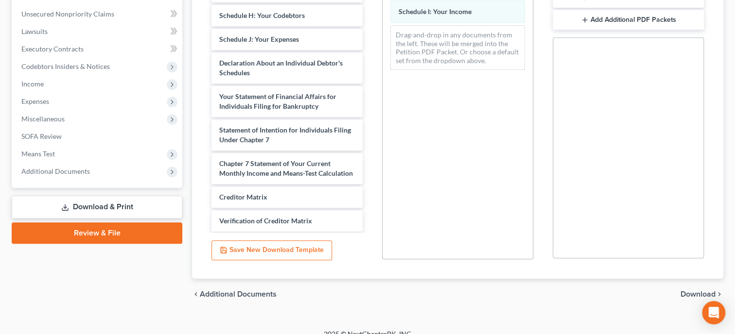
scroll to position [265, 0]
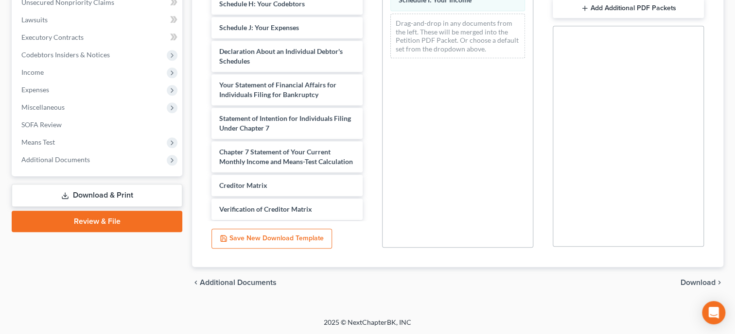
click at [711, 282] on span "Download" at bounding box center [697, 283] width 35 height 8
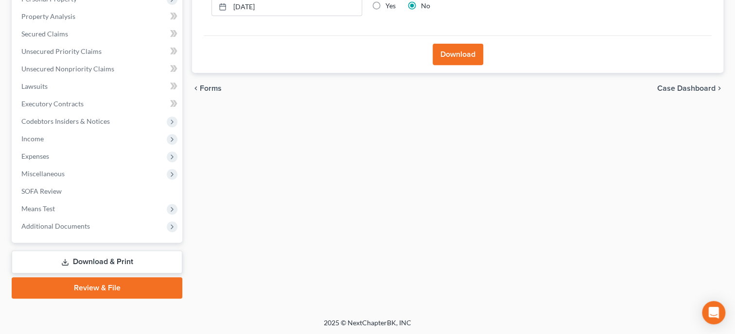
scroll to position [0, 0]
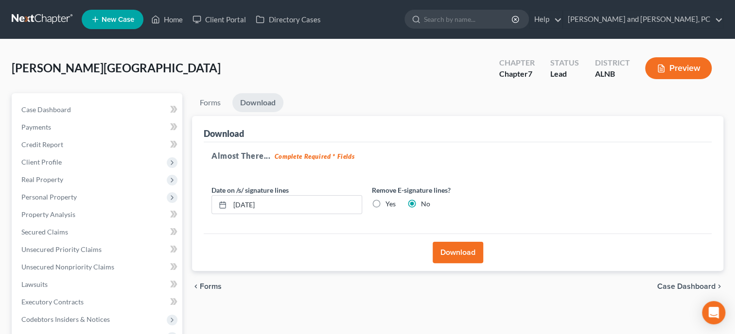
click at [463, 250] on button "Download" at bounding box center [457, 252] width 51 height 21
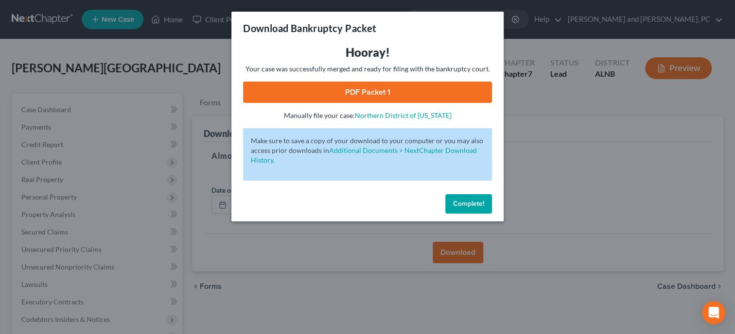
click at [381, 87] on link "PDF Packet 1" at bounding box center [367, 92] width 249 height 21
click at [465, 203] on span "Complete!" at bounding box center [468, 204] width 31 height 8
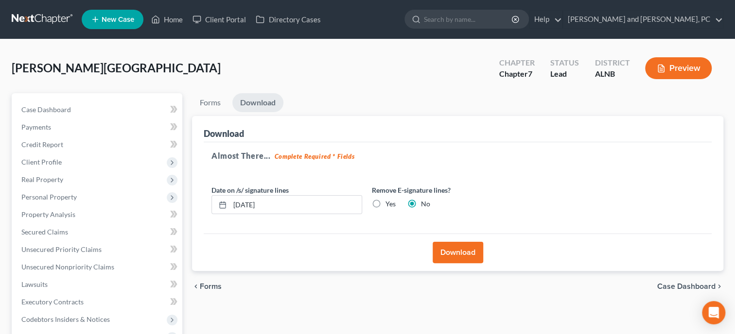
scroll to position [198, 0]
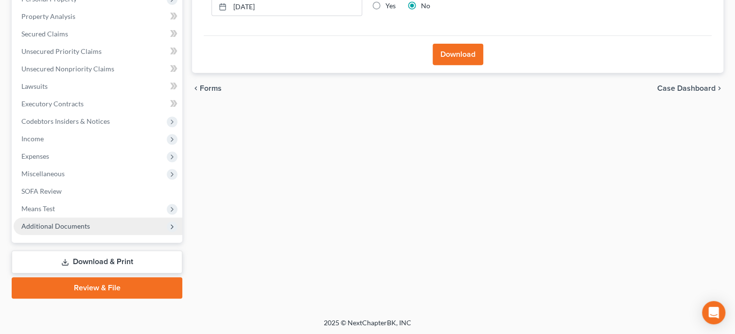
click at [76, 225] on span "Additional Documents" at bounding box center [55, 226] width 69 height 8
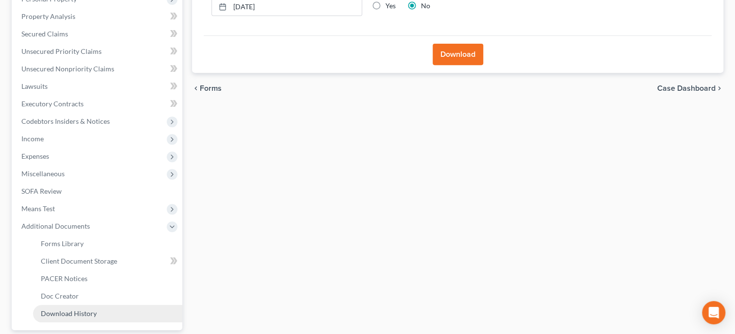
click at [69, 309] on link "Download History" at bounding box center [107, 313] width 149 height 17
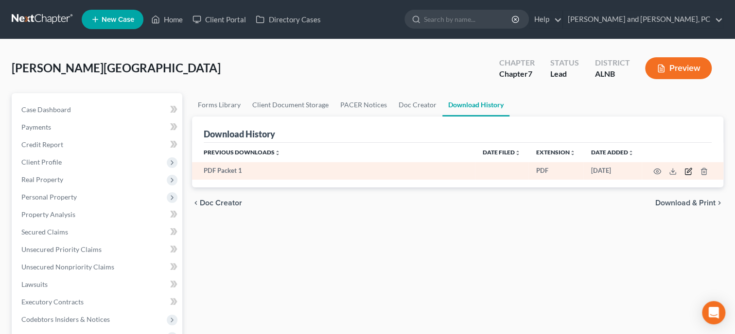
click at [688, 170] on icon "button" at bounding box center [689, 170] width 4 height 4
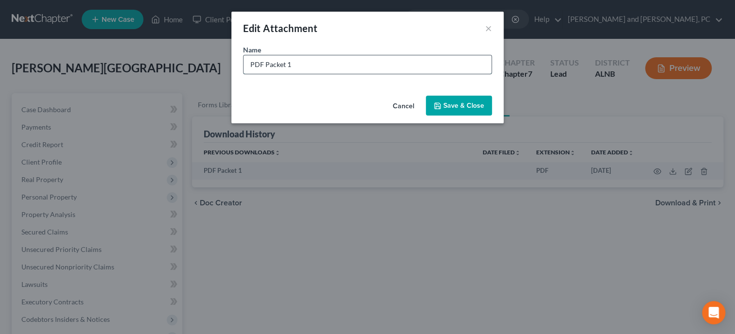
drag, startPoint x: 308, startPoint y: 66, endPoint x: 235, endPoint y: 70, distance: 73.0
click at [243, 70] on input "PDF Packet 1" at bounding box center [367, 64] width 248 height 18
click at [447, 108] on span "Save & Close" at bounding box center [463, 106] width 41 height 8
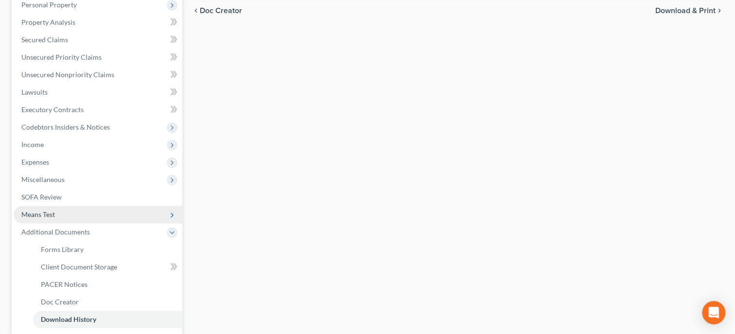
scroll to position [200, 0]
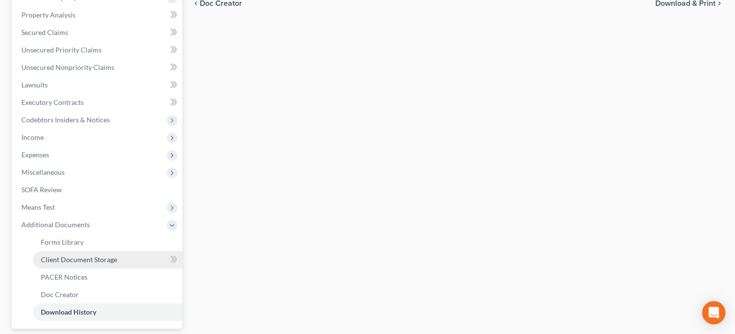
click at [64, 258] on span "Client Document Storage" at bounding box center [79, 260] width 76 height 8
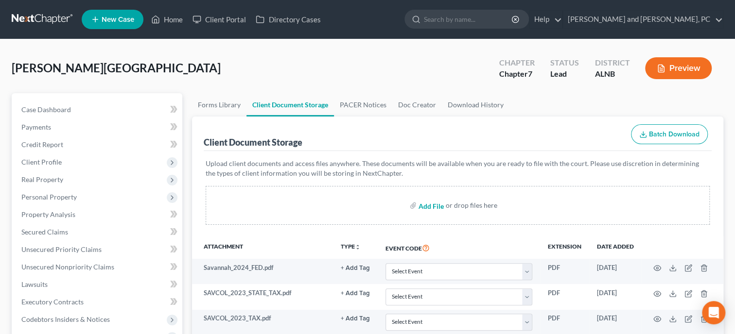
click at [442, 205] on input "file" at bounding box center [429, 205] width 23 height 17
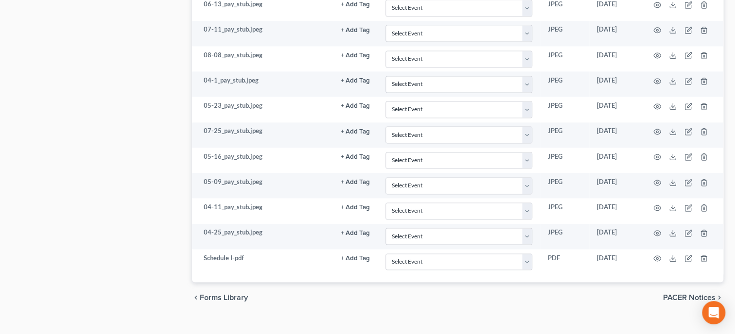
scroll to position [756, 0]
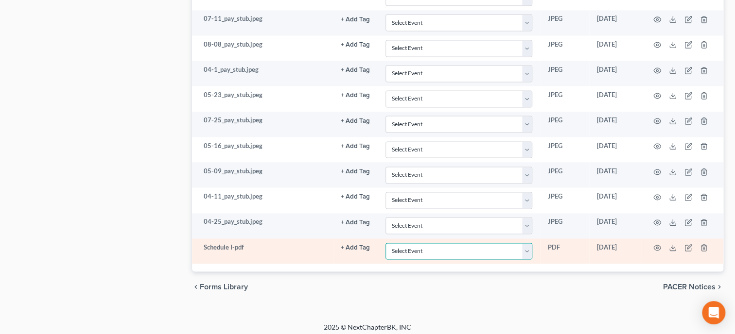
click at [385, 243] on select "Select Event 20 Largest Unsecured Creditors Amended Schedules (Fee) Attachment …" at bounding box center [458, 251] width 147 height 17
click option "Schedule I" at bounding box center [0, 0] width 0 height 0
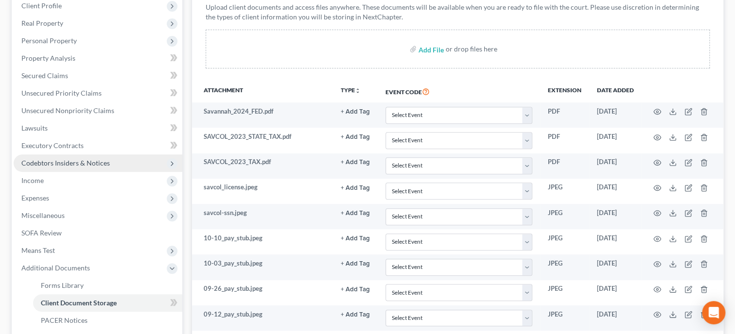
scroll to position [0, 0]
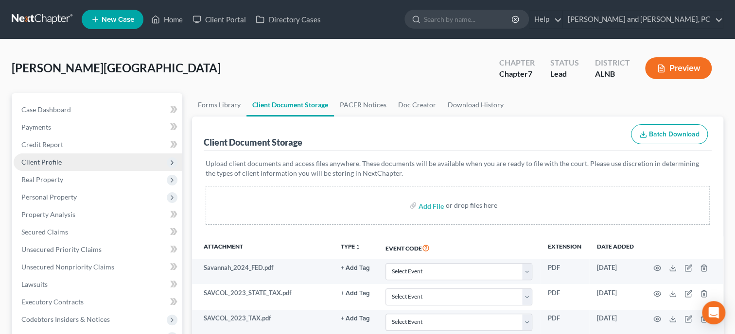
click at [65, 162] on span "Client Profile" at bounding box center [98, 162] width 169 height 17
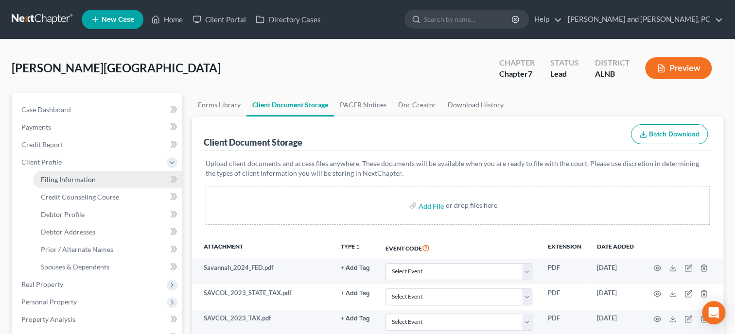
click at [69, 179] on span "Filing Information" at bounding box center [68, 179] width 55 height 8
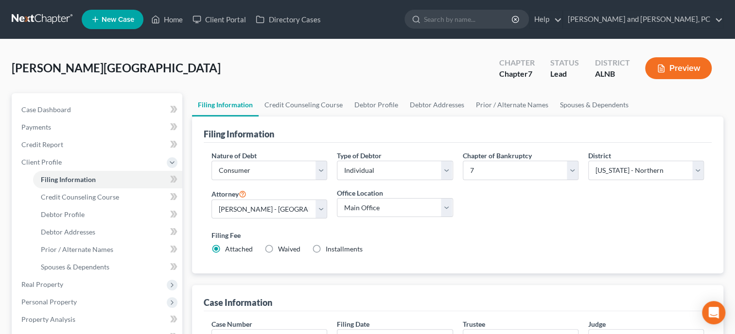
click at [326, 249] on label "Installments Installments" at bounding box center [344, 249] width 37 height 10
click at [329, 249] on input "Installments Installments" at bounding box center [332, 247] width 6 height 6
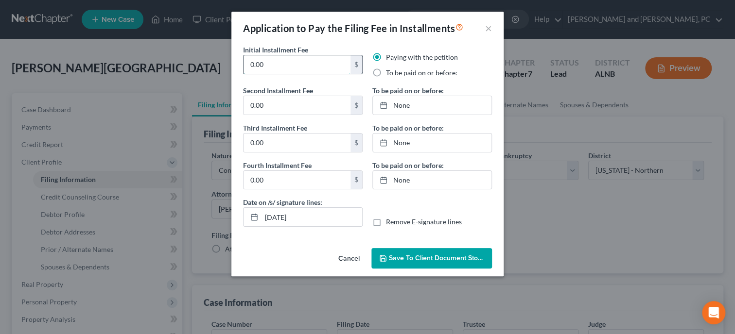
drag, startPoint x: 270, startPoint y: 66, endPoint x: 238, endPoint y: 66, distance: 32.1
click at [243, 66] on input "0.00" at bounding box center [296, 64] width 107 height 18
click at [287, 112] on input "0.00" at bounding box center [296, 105] width 107 height 18
click at [279, 141] on input "0.00" at bounding box center [296, 143] width 107 height 18
click at [274, 174] on input "0.00" at bounding box center [296, 180] width 107 height 18
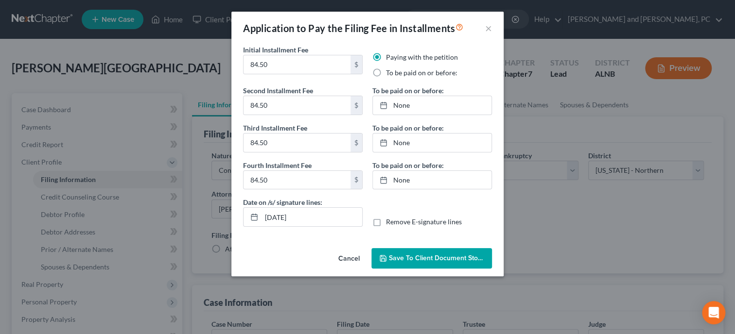
click at [386, 73] on label "To be paid on or before:" at bounding box center [421, 73] width 71 height 10
click at [390, 73] on input "To be paid on or before:" at bounding box center [393, 71] width 6 height 6
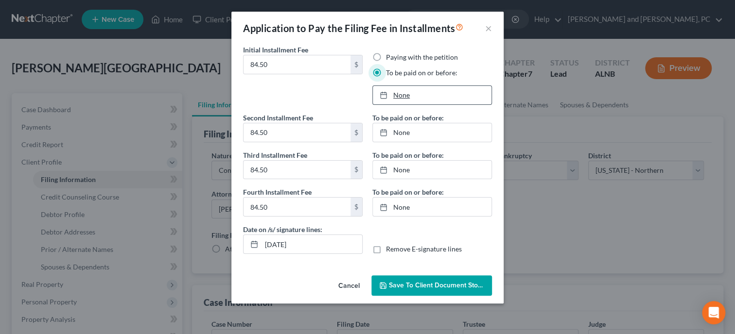
click at [395, 95] on link "None" at bounding box center [432, 95] width 119 height 18
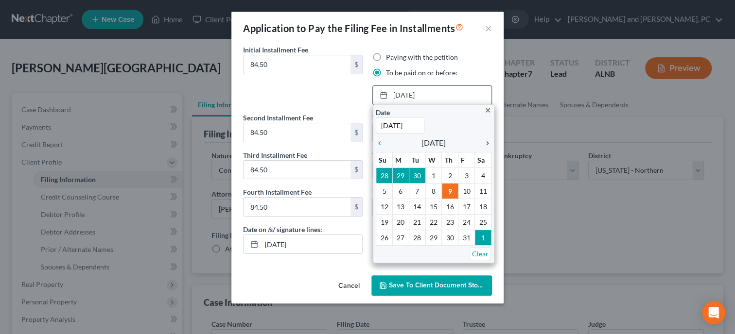
click at [488, 142] on icon "chevron_right" at bounding box center [485, 143] width 13 height 8
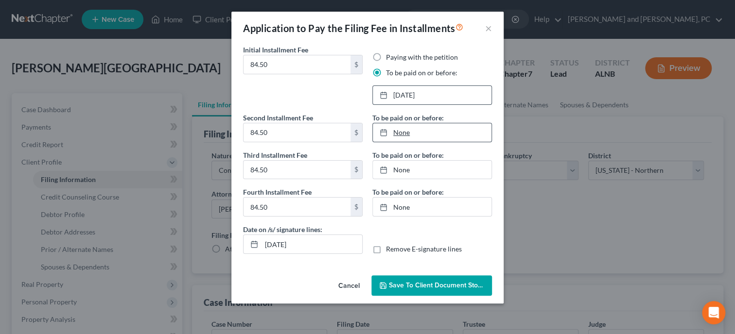
click at [405, 132] on link "None" at bounding box center [432, 132] width 119 height 18
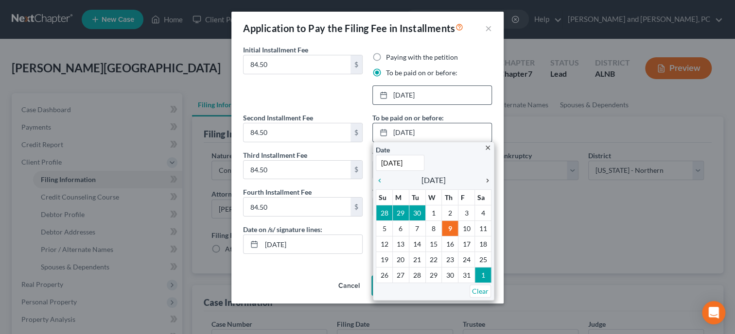
click at [488, 179] on icon "chevron_right" at bounding box center [485, 181] width 13 height 8
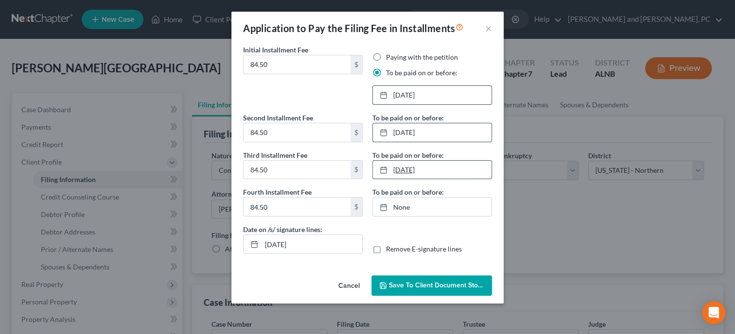
click at [403, 168] on link "[DATE]" at bounding box center [432, 170] width 119 height 18
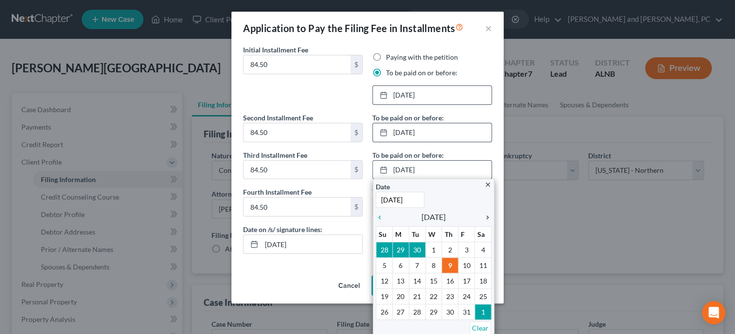
click at [485, 217] on icon "chevron_right" at bounding box center [485, 218] width 13 height 8
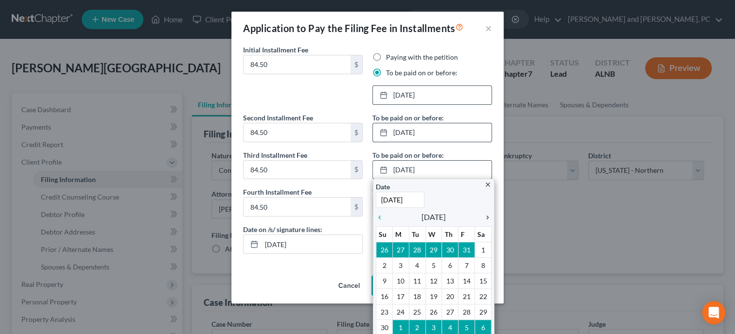
click at [486, 217] on icon "chevron_right" at bounding box center [485, 218] width 13 height 8
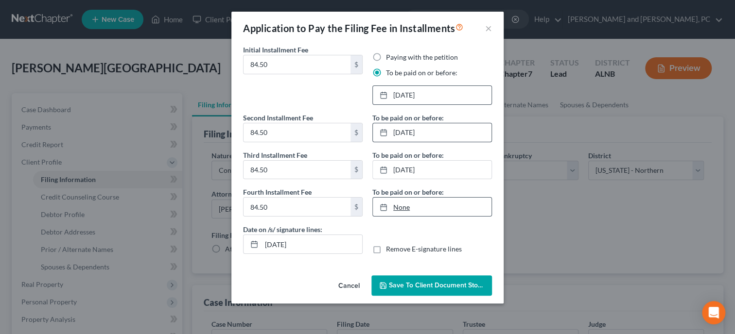
click at [405, 209] on link "None" at bounding box center [432, 207] width 119 height 18
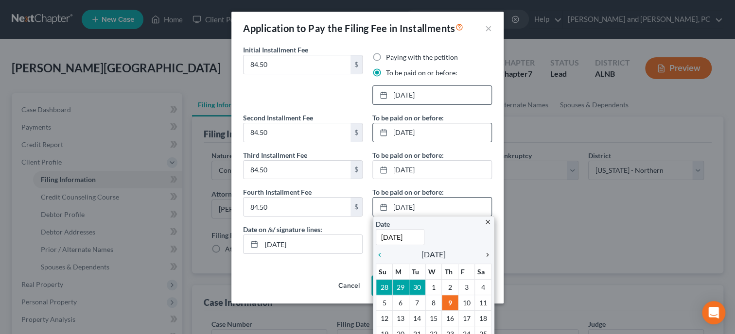
click at [489, 257] on icon "chevron_right" at bounding box center [485, 255] width 13 height 8
click at [488, 253] on icon "chevron_right" at bounding box center [485, 255] width 13 height 8
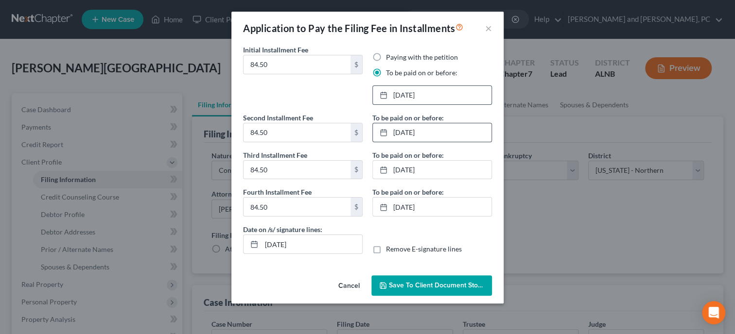
click at [448, 278] on button "Save to Client Document Storage" at bounding box center [431, 285] width 120 height 20
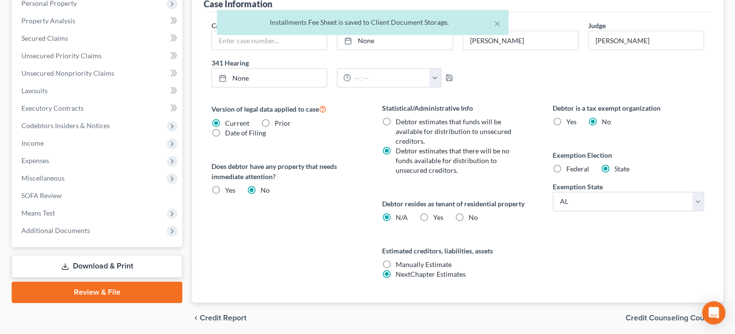
scroll to position [334, 0]
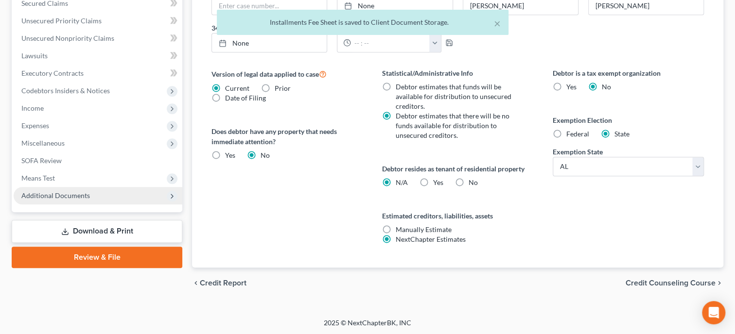
click at [91, 198] on span "Additional Documents" at bounding box center [98, 195] width 169 height 17
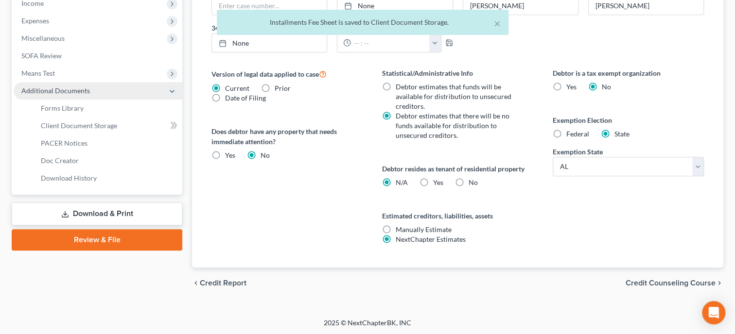
scroll to position [229, 0]
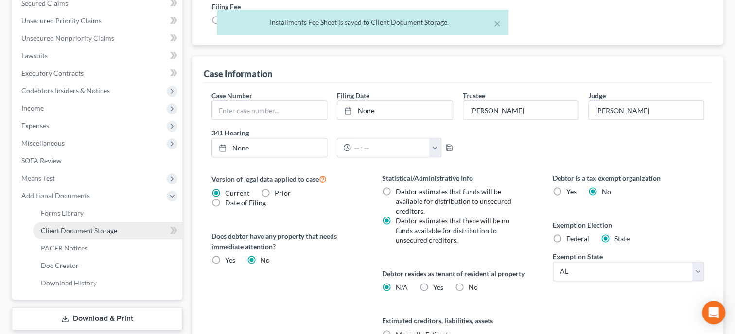
click at [88, 229] on span "Client Document Storage" at bounding box center [79, 230] width 76 height 8
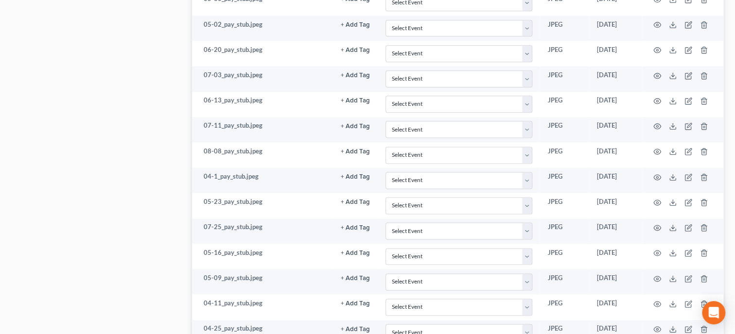
scroll to position [782, 0]
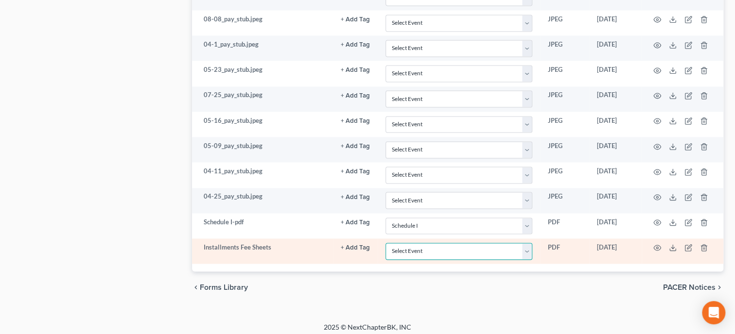
click at [385, 243] on select "Select Event 20 Largest Unsecured Creditors Amended Schedules (Fee) Attachment …" at bounding box center [458, 251] width 147 height 17
click option "Pay Filing Fee in Installments" at bounding box center [0, 0] width 0 height 0
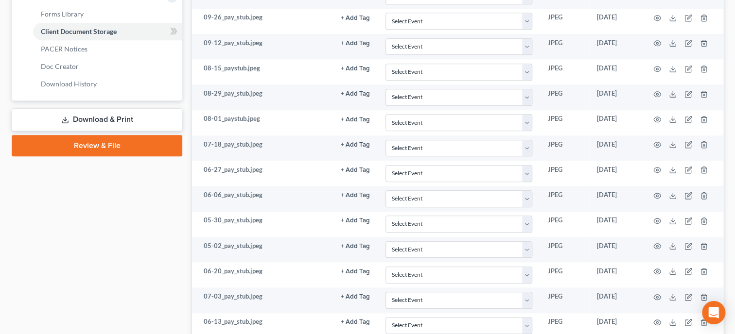
scroll to position [82, 0]
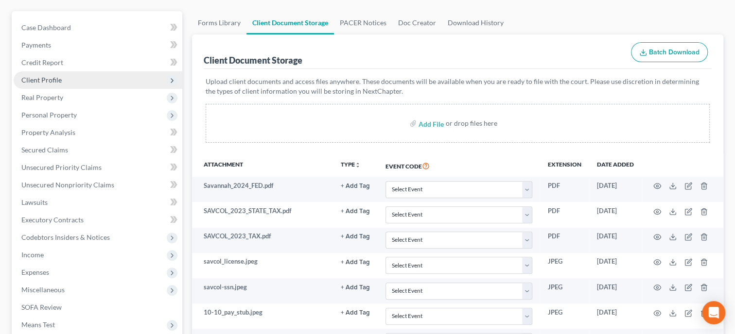
click at [85, 86] on span "Client Profile" at bounding box center [98, 79] width 169 height 17
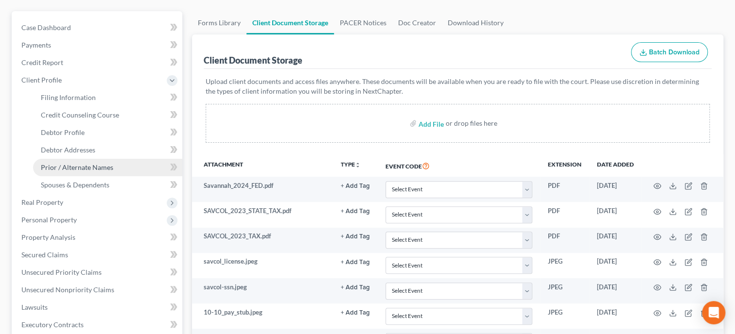
click at [92, 164] on span "Prior / Alternate Names" at bounding box center [77, 167] width 72 height 8
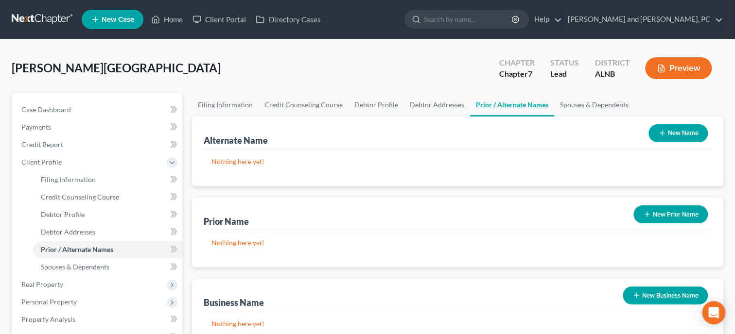
click at [672, 212] on button "New Prior Name" at bounding box center [670, 215] width 74 height 18
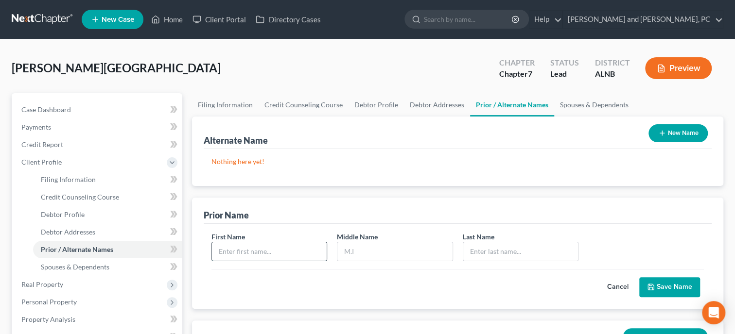
click at [303, 249] on input "text" at bounding box center [269, 251] width 115 height 18
click at [661, 283] on button "Save Name" at bounding box center [669, 287] width 61 height 20
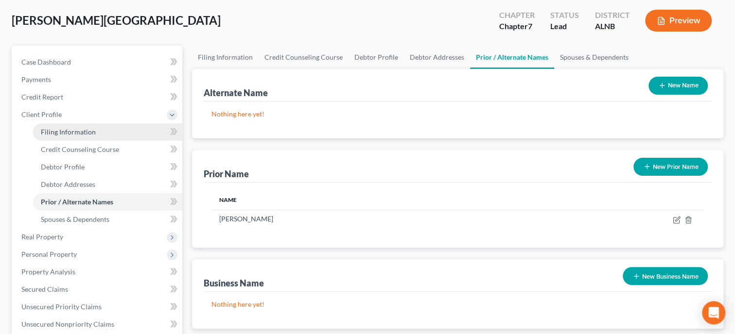
scroll to position [150, 0]
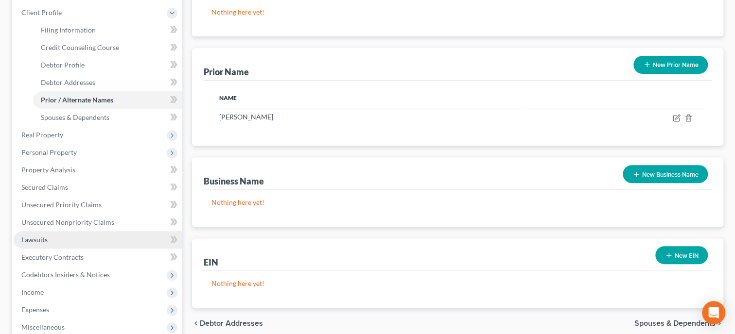
click at [54, 235] on link "Lawsuits" at bounding box center [98, 239] width 169 height 17
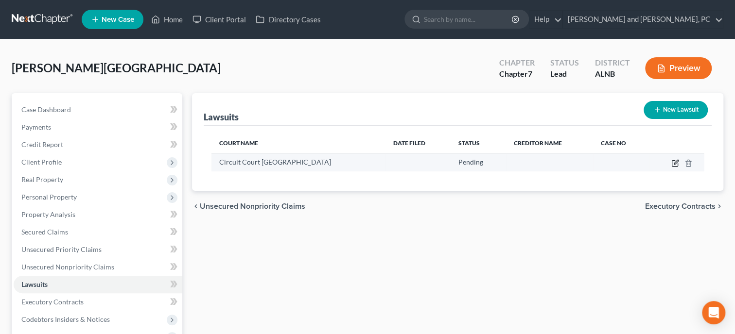
click at [676, 161] on icon "button" at bounding box center [675, 163] width 8 height 8
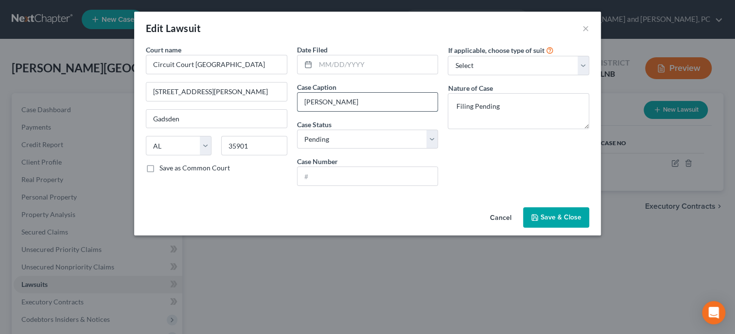
click at [304, 102] on input "[PERSON_NAME]" at bounding box center [367, 102] width 140 height 18
click at [563, 220] on span "Save & Close" at bounding box center [560, 217] width 41 height 8
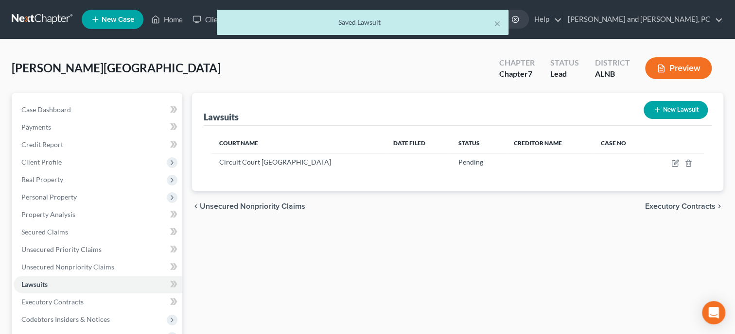
click at [563, 220] on div "chevron_left Unsecured Nonpriority Claims Executory Contracts chevron_right" at bounding box center [457, 206] width 531 height 31
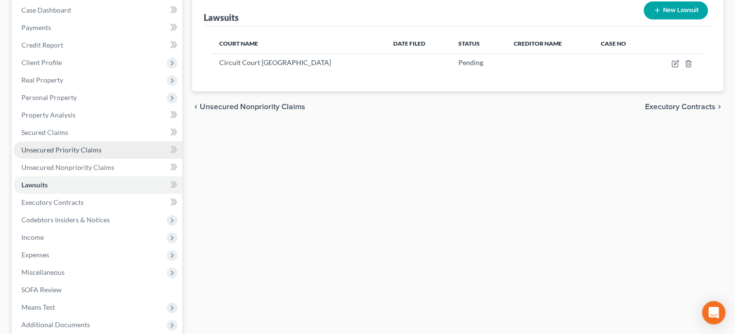
scroll to position [198, 0]
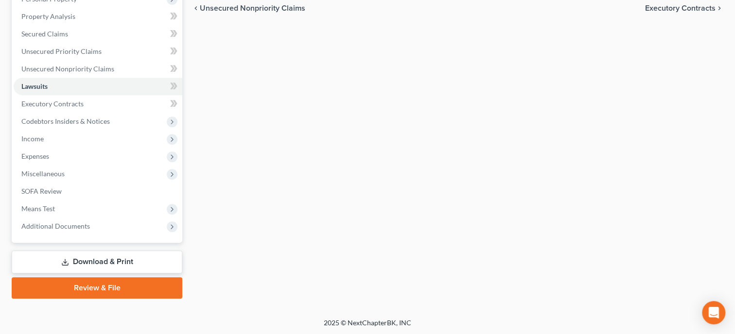
click at [98, 263] on link "Download & Print" at bounding box center [97, 262] width 171 height 23
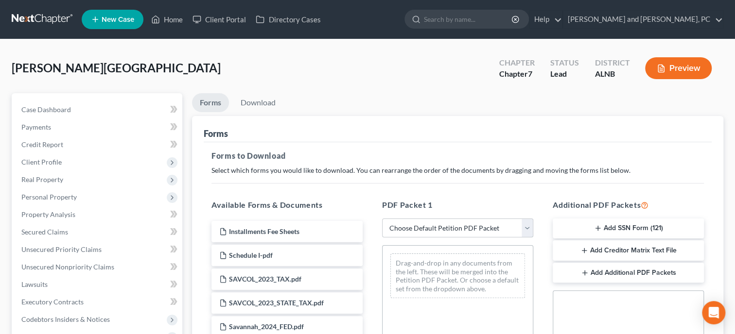
click at [382, 219] on select "Choose Default Petition PDF Packet Complete Bankruptcy Petition (all forms and …" at bounding box center [457, 228] width 151 height 19
click option "Complete Bankruptcy Petition (all forms and schedules)" at bounding box center [0, 0] width 0 height 0
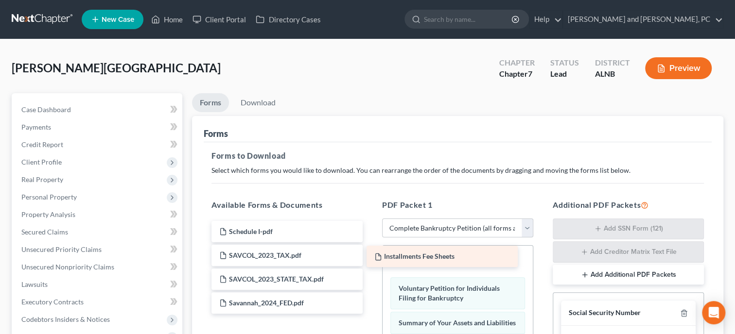
drag, startPoint x: 302, startPoint y: 226, endPoint x: 461, endPoint y: 252, distance: 160.9
click at [370, 252] on div "Installments Fee Sheets Installments Fee Sheets Schedule I-pdf SAVCOL_2023_TAX.…" at bounding box center [287, 267] width 167 height 93
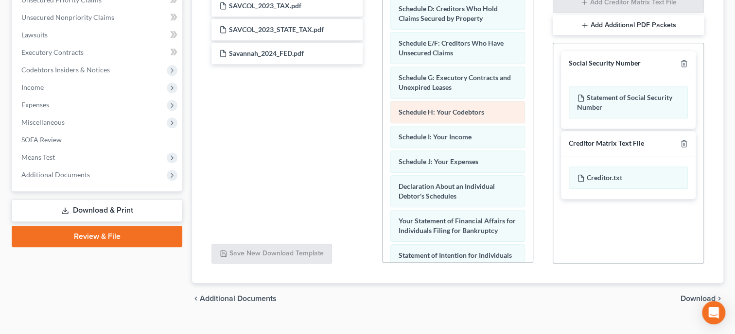
scroll to position [200, 0]
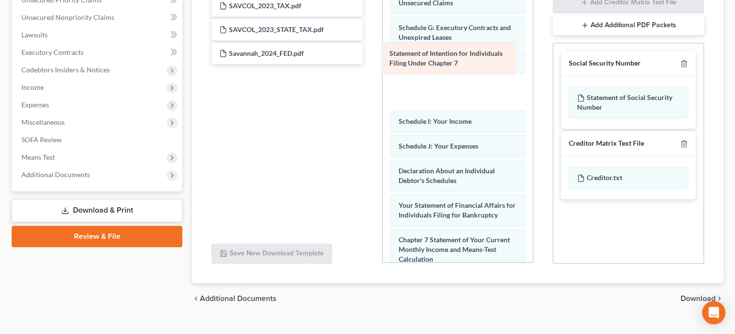
drag, startPoint x: 458, startPoint y: 216, endPoint x: 448, endPoint y: 68, distance: 148.5
click at [448, 68] on div "Statement of Intention for Individuals Filing Under Chapter 7 Installments Fee …" at bounding box center [457, 115] width 150 height 638
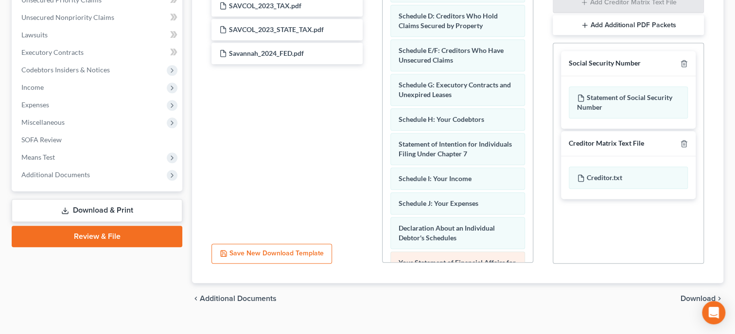
scroll to position [100, 0]
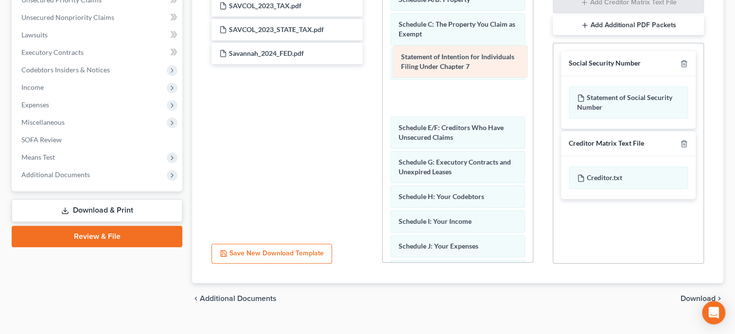
drag, startPoint x: 439, startPoint y: 191, endPoint x: 442, endPoint y: 64, distance: 127.3
click at [442, 64] on div "Statement of Intention for Individuals Filing Under Chapter 7 Installments Fee …" at bounding box center [457, 216] width 150 height 638
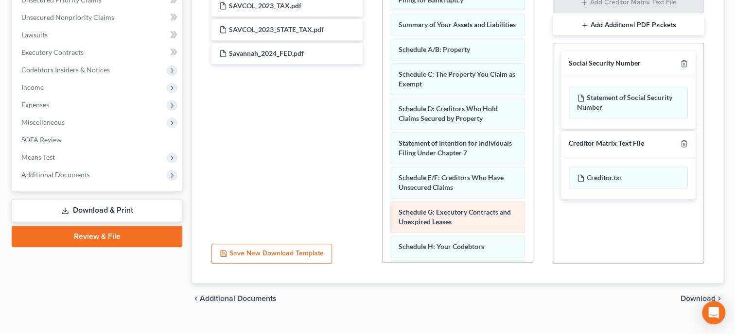
scroll to position [0, 0]
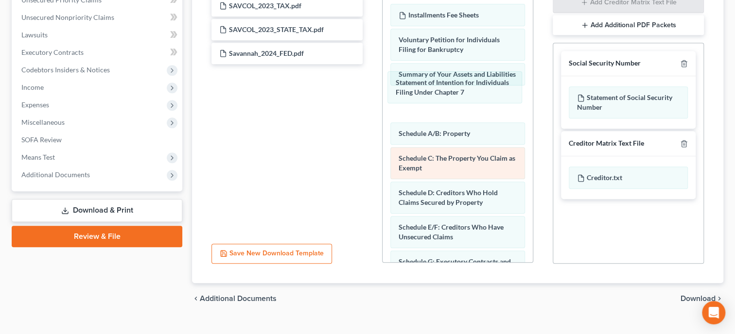
drag, startPoint x: 447, startPoint y: 201, endPoint x: 451, endPoint y: 172, distance: 29.0
click at [444, 92] on div "Statement of Intention for Individuals Filing Under Chapter 7 Installments Fee …" at bounding box center [457, 315] width 150 height 638
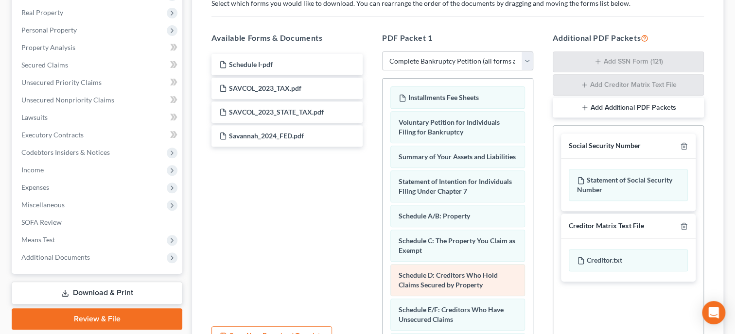
scroll to position [150, 0]
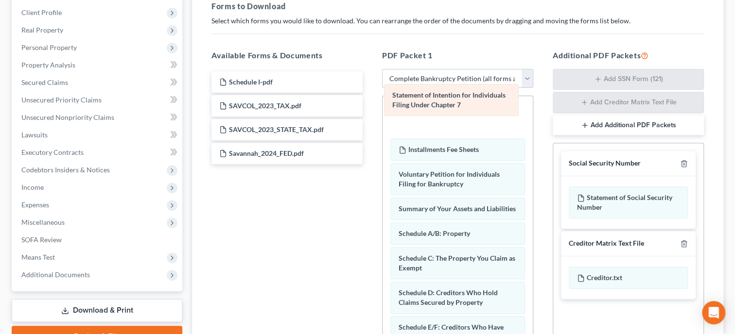
drag, startPoint x: 458, startPoint y: 205, endPoint x: 451, endPoint y: 103, distance: 102.2
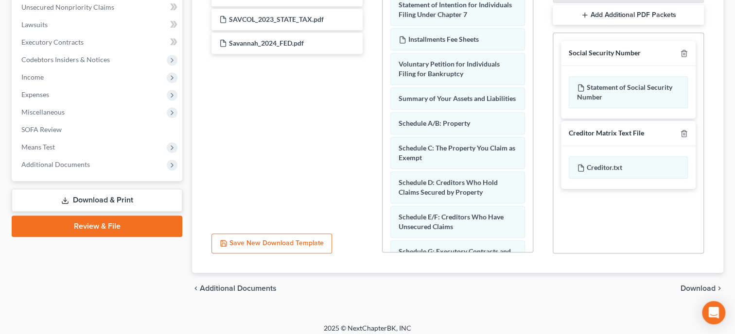
scroll to position [266, 0]
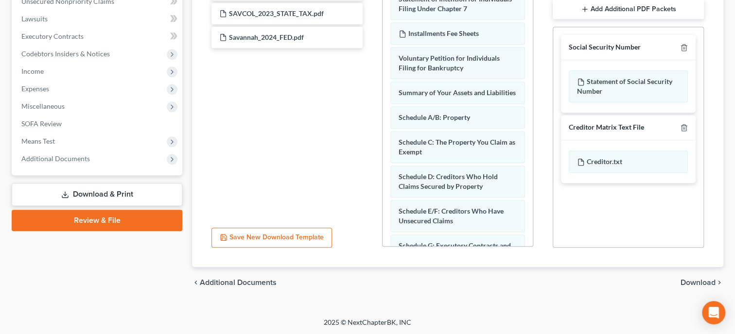
click at [684, 282] on span "Download" at bounding box center [697, 283] width 35 height 8
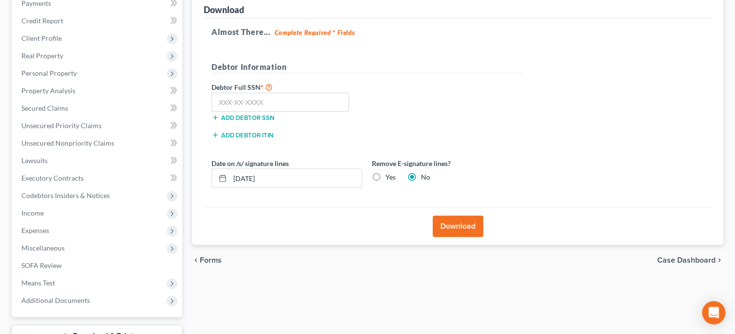
scroll to position [48, 0]
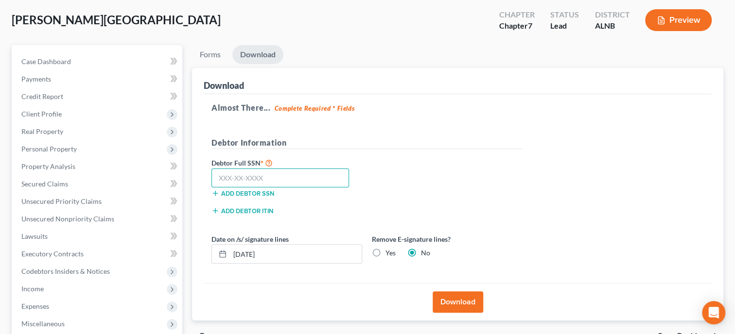
click at [318, 177] on input "text" at bounding box center [279, 178] width 137 height 19
click at [445, 298] on button "Download" at bounding box center [457, 302] width 51 height 21
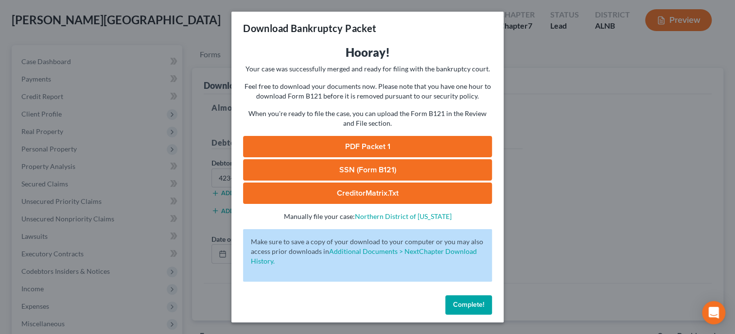
click at [403, 168] on link "SSN (Form B121)" at bounding box center [367, 169] width 249 height 21
click at [336, 144] on link "PDF Packet 1" at bounding box center [367, 146] width 249 height 21
click at [475, 306] on span "Complete!" at bounding box center [468, 305] width 31 height 8
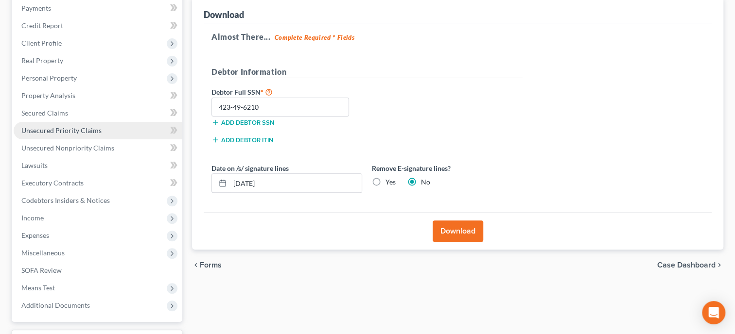
scroll to position [198, 0]
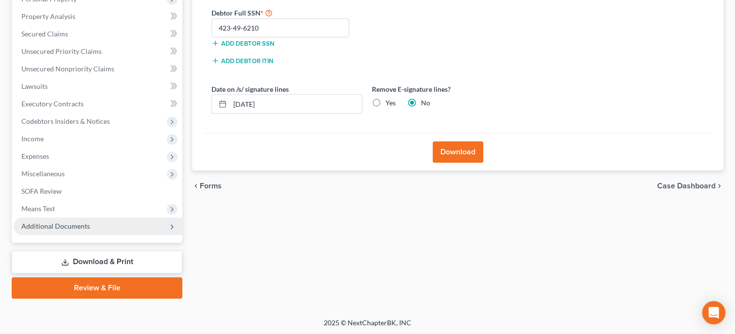
click at [79, 225] on span "Additional Documents" at bounding box center [55, 226] width 69 height 8
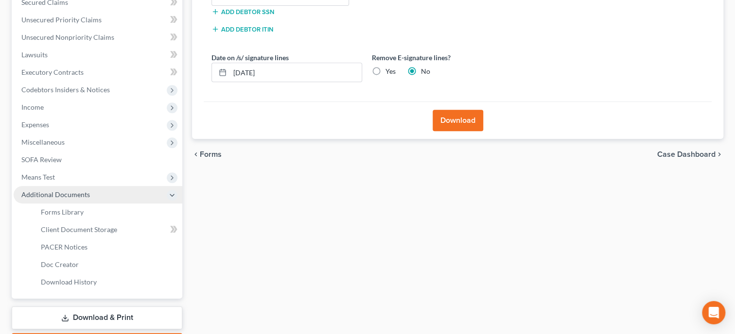
scroll to position [248, 0]
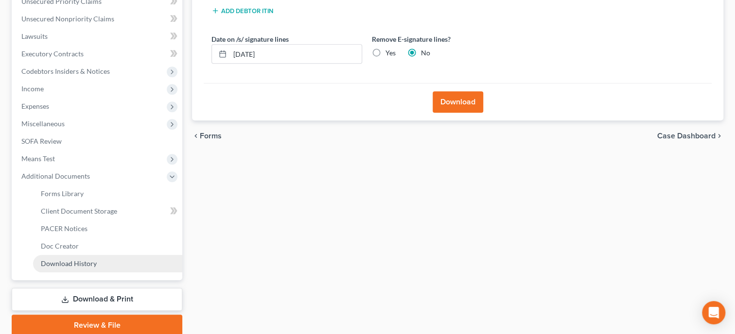
click at [79, 263] on span "Download History" at bounding box center [69, 263] width 56 height 8
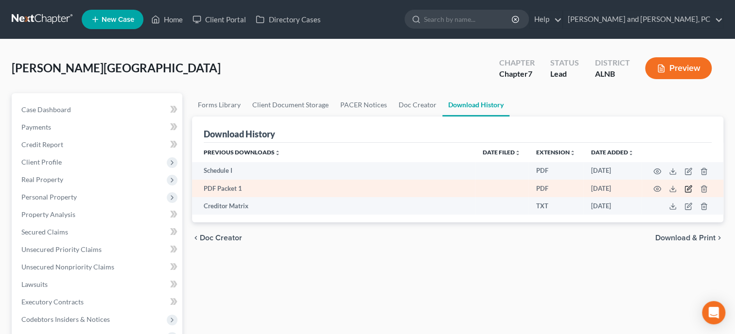
click at [688, 187] on icon "button" at bounding box center [688, 189] width 8 height 8
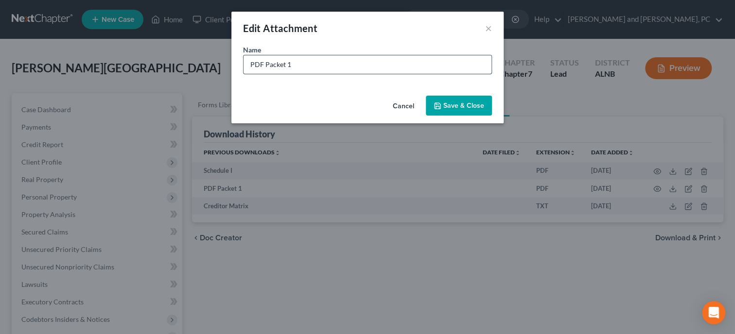
click at [243, 65] on input "PDF Packet 1" at bounding box center [367, 64] width 248 height 18
click at [472, 102] on span "Save & Close" at bounding box center [463, 106] width 41 height 8
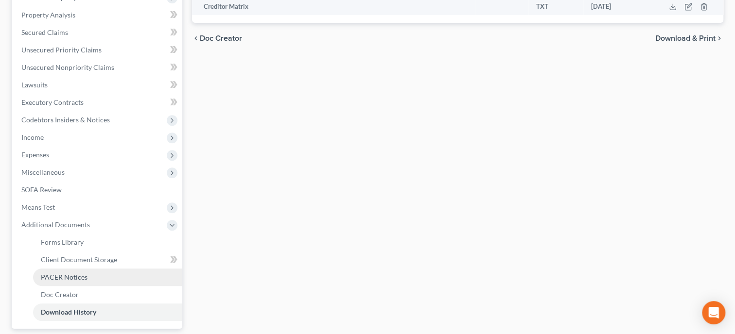
scroll to position [286, 0]
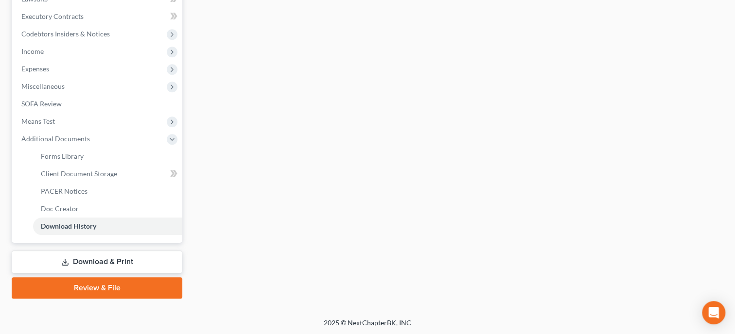
click at [83, 264] on link "Download & Print" at bounding box center [97, 262] width 171 height 23
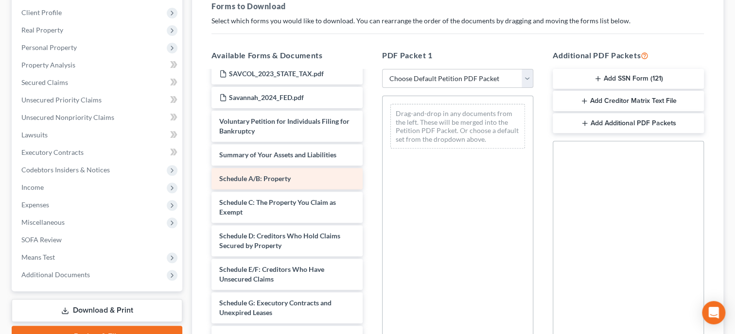
scroll to position [100, 0]
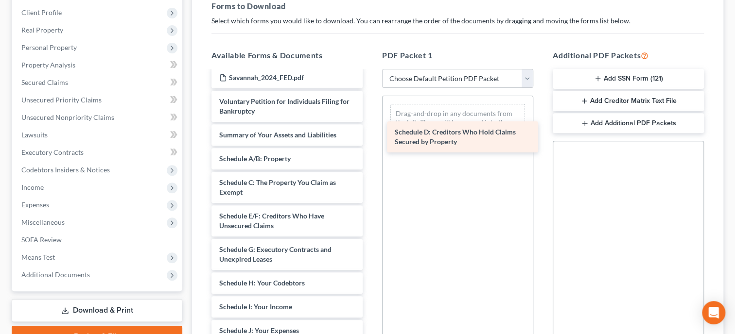
drag, startPoint x: 274, startPoint y: 229, endPoint x: 442, endPoint y: 129, distance: 195.9
click at [370, 129] on div "Schedule D: Creditors Who Hold Claims Secured by Property Installments Fee Shee…" at bounding box center [287, 276] width 167 height 609
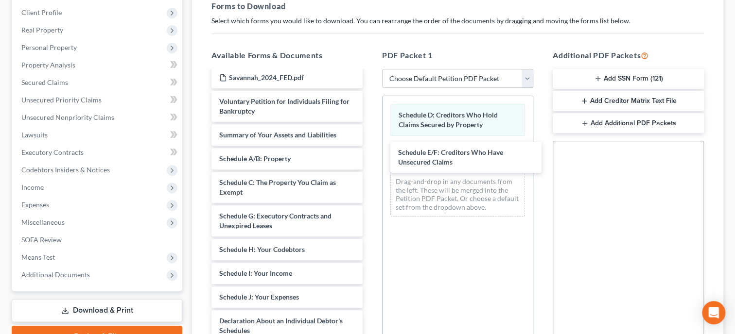
drag, startPoint x: 296, startPoint y: 223, endPoint x: 438, endPoint y: 179, distance: 148.6
click at [370, 149] on div "Schedule E/F: Creditors Who Have Unsecured Claims Installments Fee Sheets Sched…" at bounding box center [287, 259] width 167 height 575
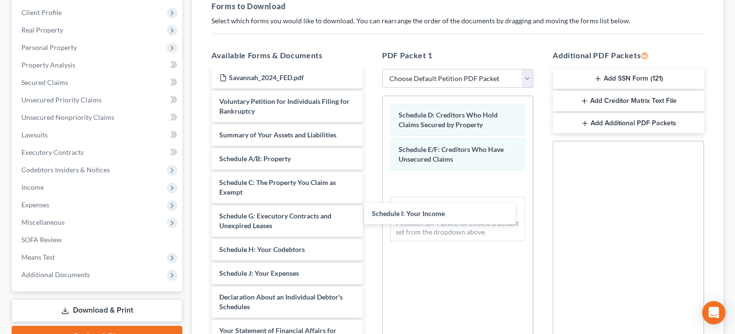
drag, startPoint x: 280, startPoint y: 272, endPoint x: 304, endPoint y: 284, distance: 26.7
click at [370, 182] on div "Schedule I: Your Income Installments Fee Sheets Schedule I-pdf SAVCOL_2023_TAX.…" at bounding box center [287, 247] width 167 height 551
click at [449, 203] on div "Schedule I: Your Income" at bounding box center [439, 213] width 151 height 21
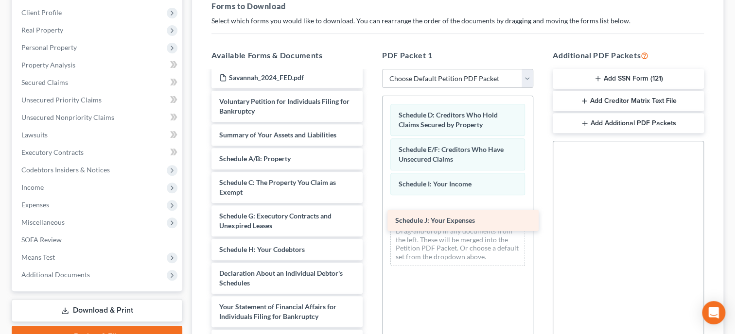
drag, startPoint x: 296, startPoint y: 273, endPoint x: 487, endPoint y: 219, distance: 198.1
click at [370, 219] on div "Schedule J: Your Expenses Installments Fee Sheets Schedule I-pdf SAVCOL_2023_TA…" at bounding box center [287, 236] width 167 height 528
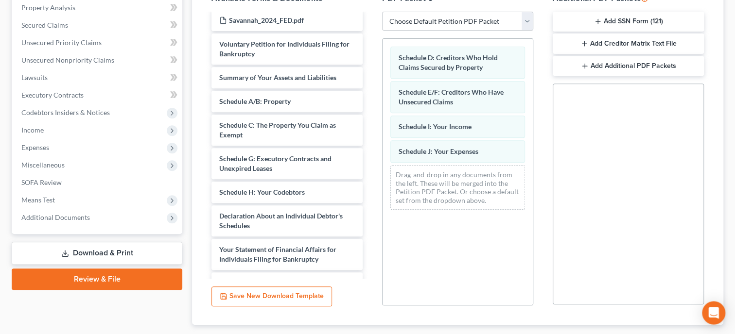
scroll to position [265, 0]
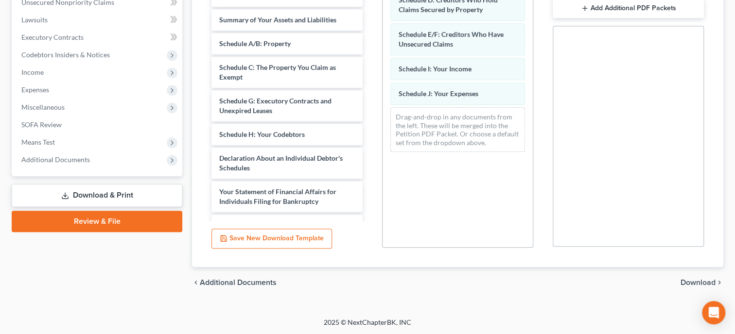
click at [683, 284] on span "Download" at bounding box center [697, 283] width 35 height 8
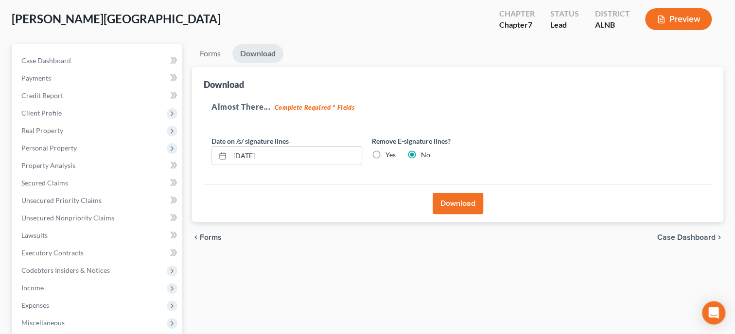
scroll to position [0, 0]
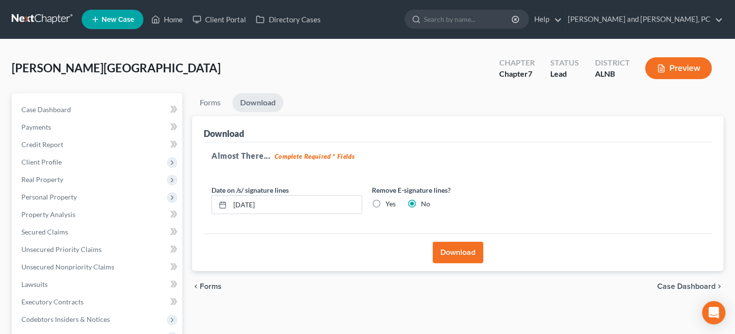
click at [451, 252] on button "Download" at bounding box center [457, 252] width 51 height 21
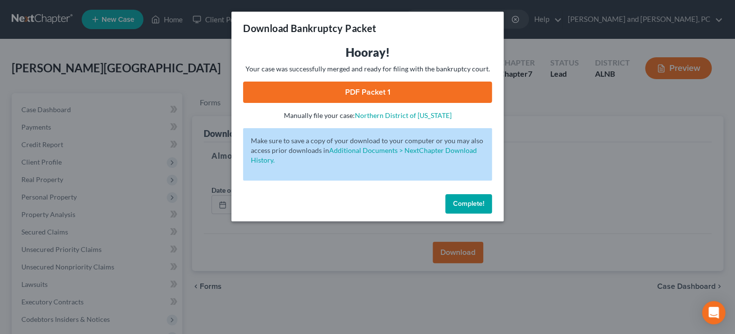
click at [418, 98] on link "PDF Packet 1" at bounding box center [367, 92] width 249 height 21
click at [467, 204] on span "Complete!" at bounding box center [468, 204] width 31 height 8
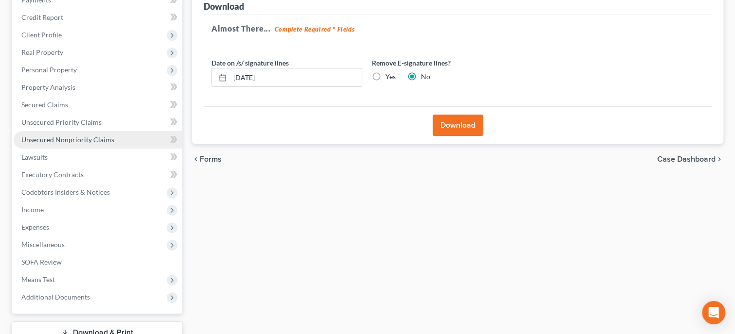
scroll to position [198, 0]
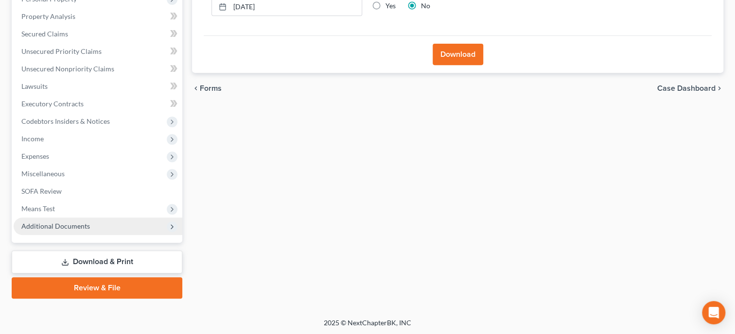
click at [87, 223] on span "Additional Documents" at bounding box center [55, 226] width 69 height 8
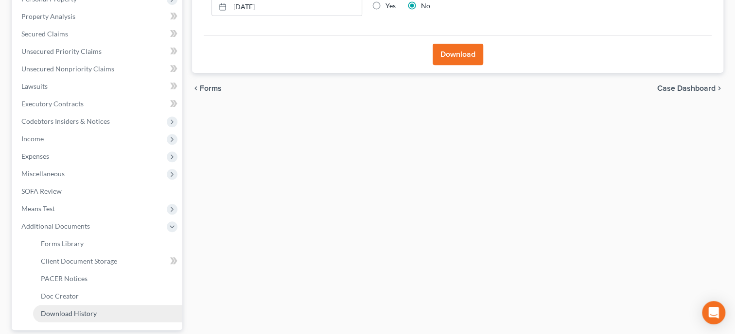
click at [76, 315] on span "Download History" at bounding box center [69, 313] width 56 height 8
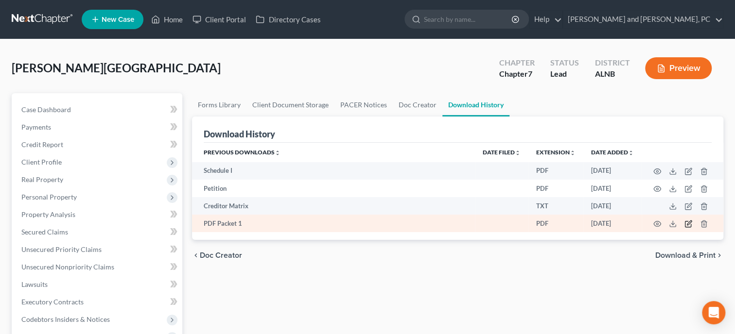
click at [688, 223] on icon "button" at bounding box center [689, 223] width 4 height 4
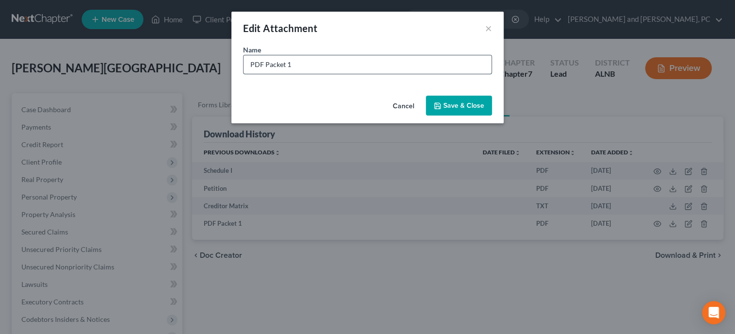
drag, startPoint x: 305, startPoint y: 64, endPoint x: 244, endPoint y: 68, distance: 60.9
click at [244, 68] on input "PDF Packet 1" at bounding box center [367, 64] width 248 height 18
click at [452, 111] on button "Save & Close" at bounding box center [459, 106] width 66 height 20
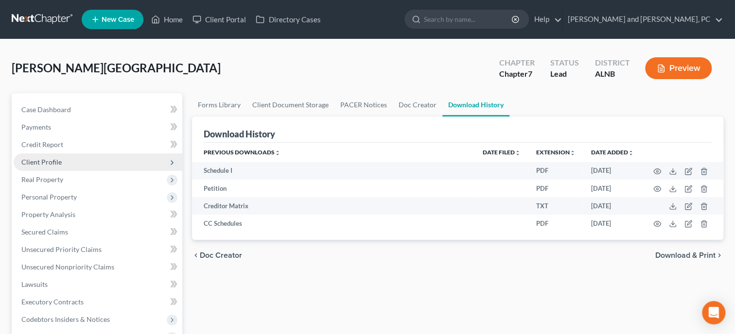
click at [52, 161] on span "Client Profile" at bounding box center [41, 162] width 40 height 8
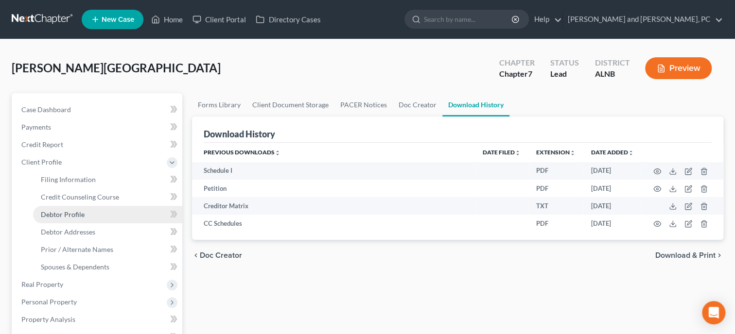
click at [67, 213] on span "Debtor Profile" at bounding box center [63, 214] width 44 height 8
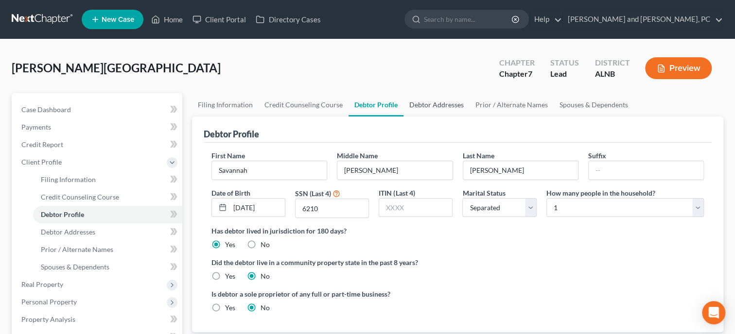
click at [425, 102] on link "Debtor Addresses" at bounding box center [436, 104] width 66 height 23
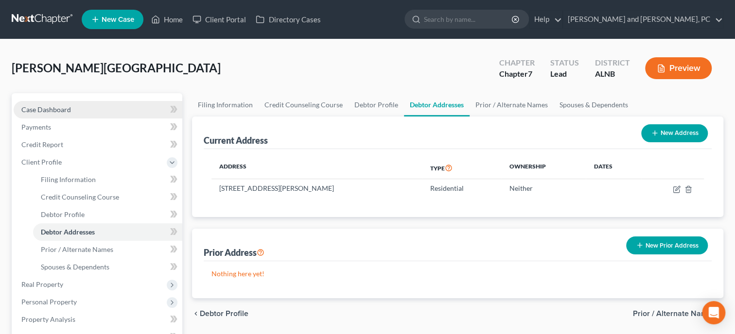
click at [52, 109] on span "Case Dashboard" at bounding box center [46, 109] width 50 height 8
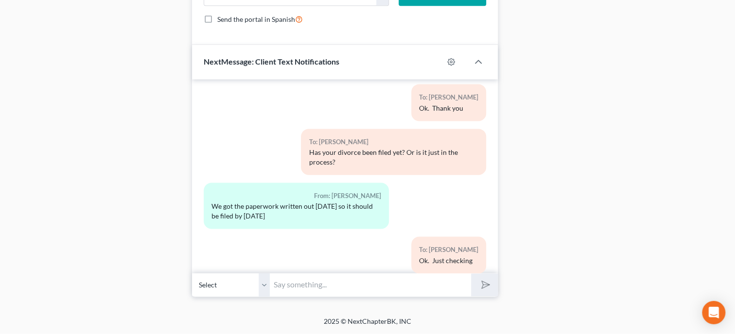
scroll to position [770, 0]
click at [317, 282] on input "text" at bounding box center [370, 286] width 201 height 24
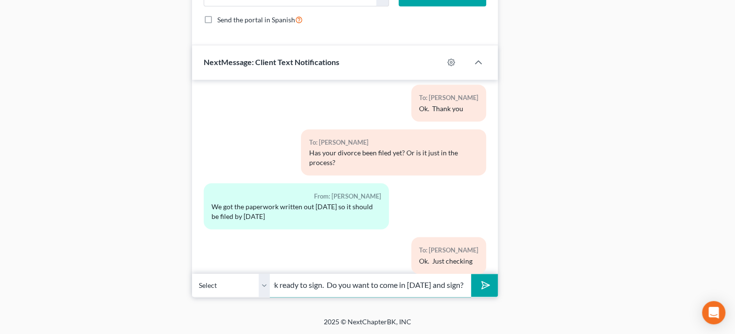
scroll to position [0, 84]
click at [471, 274] on button "submit" at bounding box center [484, 285] width 27 height 23
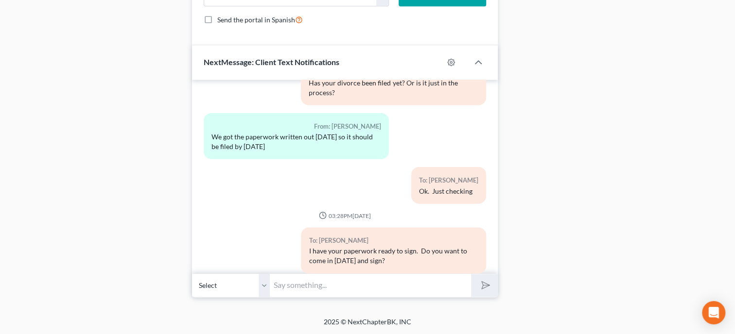
scroll to position [1388, 0]
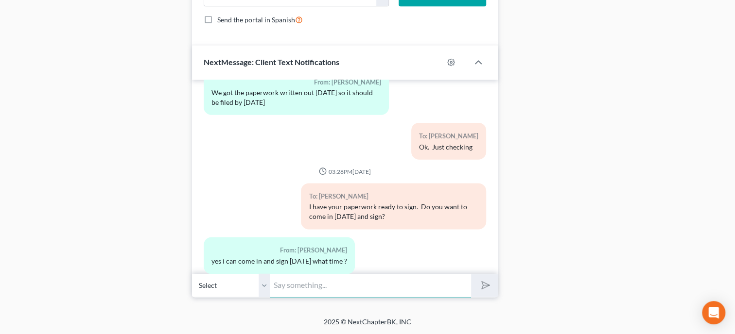
click at [333, 291] on input "text" at bounding box center [370, 286] width 201 height 24
click at [484, 283] on polygon "submit" at bounding box center [484, 285] width 12 height 12
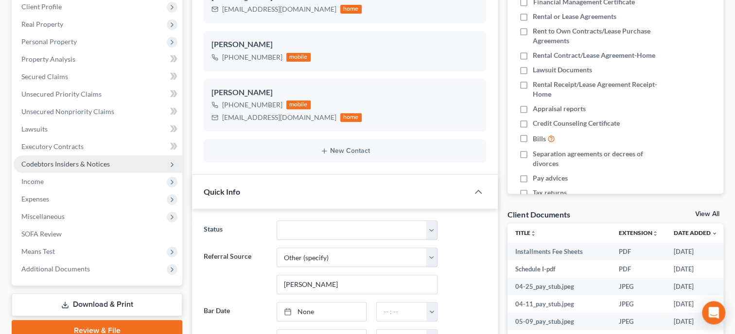
scroll to position [170, 0]
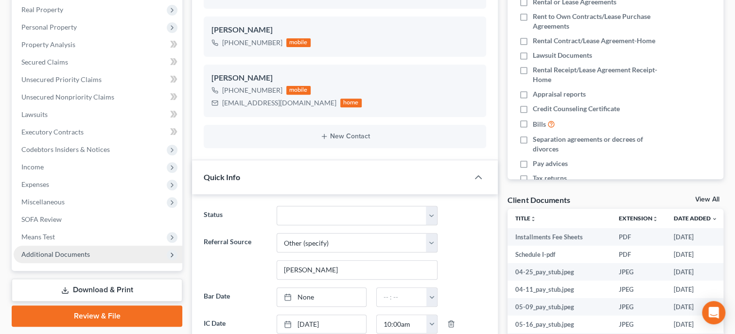
click at [62, 250] on span "Additional Documents" at bounding box center [55, 254] width 69 height 8
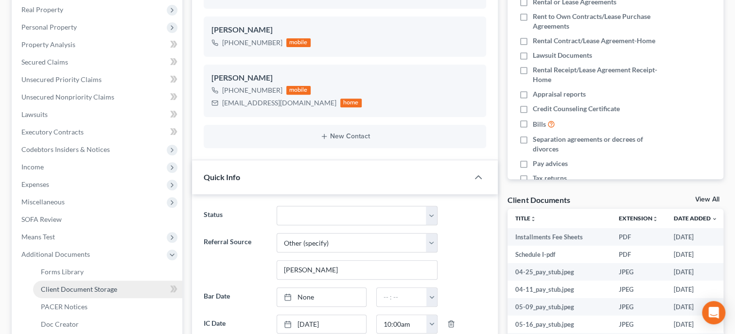
click at [65, 291] on span "Client Document Storage" at bounding box center [79, 289] width 76 height 8
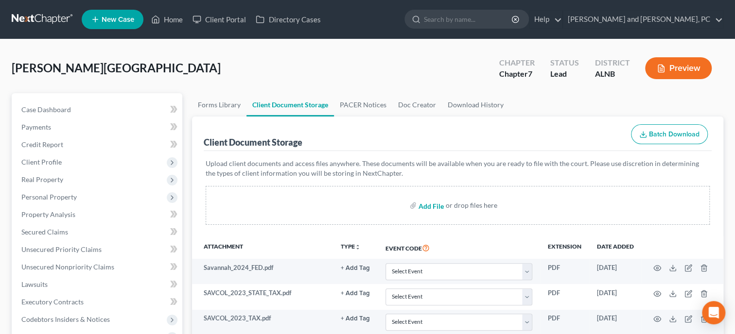
click at [436, 203] on input "file" at bounding box center [429, 205] width 23 height 17
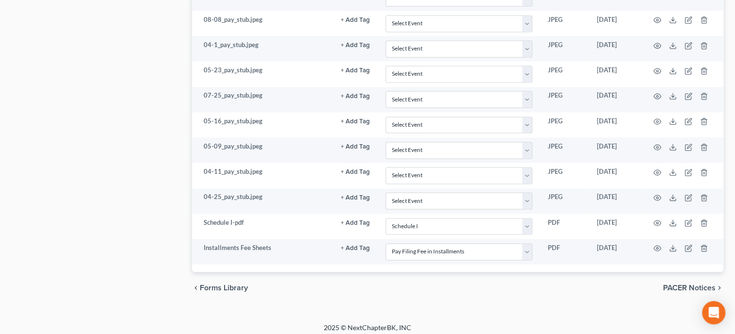
scroll to position [782, 0]
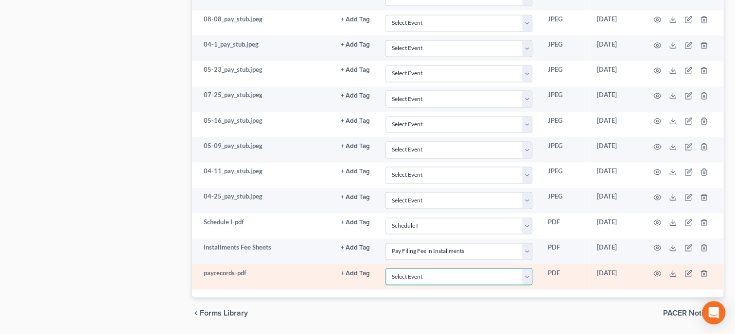
click at [385, 268] on select "Select Event 20 Largest Unsecured Creditors Amended Schedules (Fee) Attachment …" at bounding box center [458, 276] width 147 height 17
click option "Employee Income Records" at bounding box center [0, 0] width 0 height 0
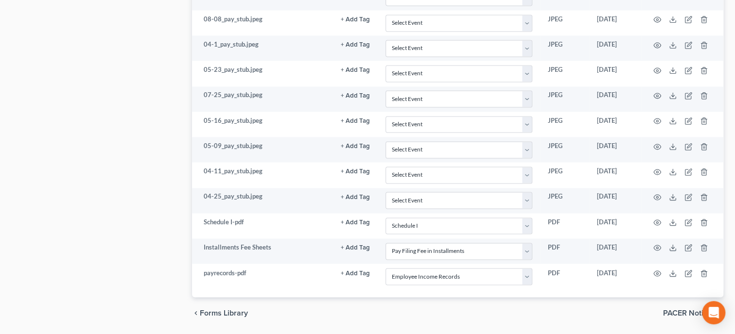
click at [468, 306] on div "chevron_left Forms Library PACER Notices chevron_right" at bounding box center [457, 312] width 531 height 31
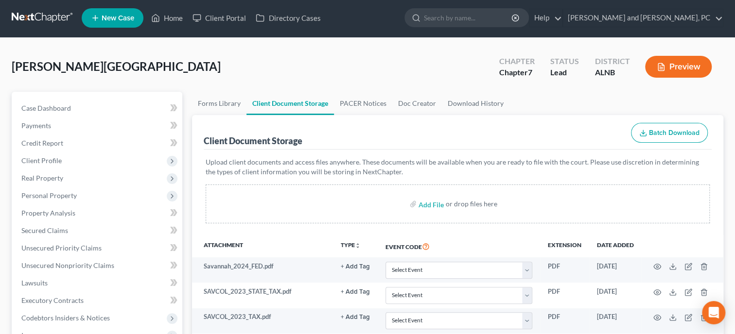
scroll to position [0, 0]
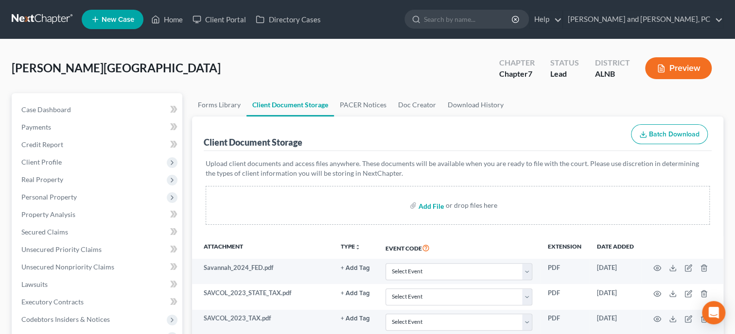
click at [436, 205] on input "file" at bounding box center [429, 205] width 23 height 17
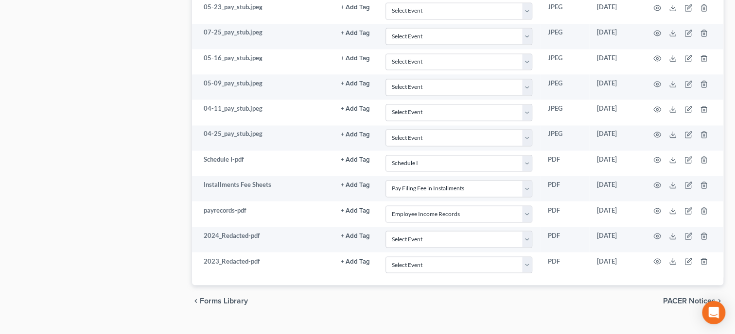
scroll to position [858, 0]
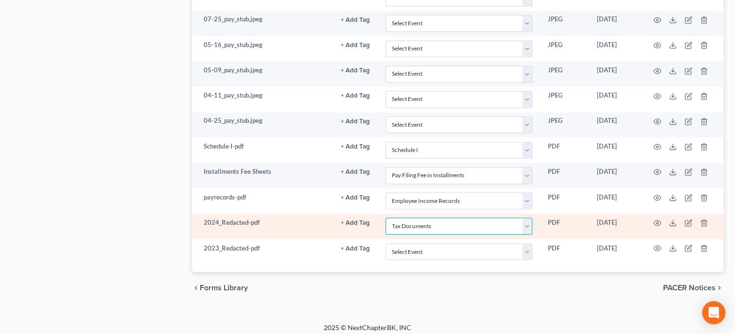
click option "Tax Documents" at bounding box center [0, 0] width 0 height 0
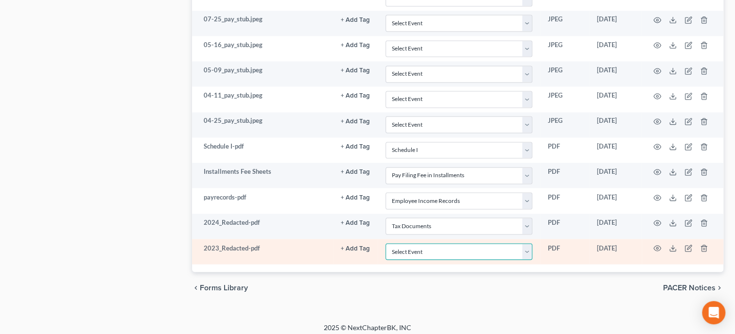
click at [385, 243] on select "Select Event 20 Largest Unsecured Creditors Amended Schedules (Fee) Attachment …" at bounding box center [458, 251] width 147 height 17
click option "Tax Documents" at bounding box center [0, 0] width 0 height 0
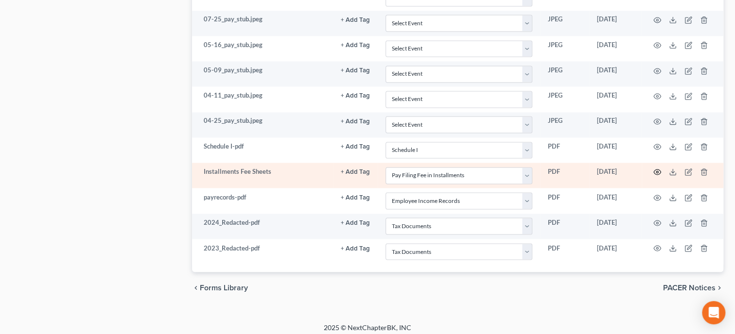
click at [654, 170] on icon "button" at bounding box center [656, 172] width 7 height 5
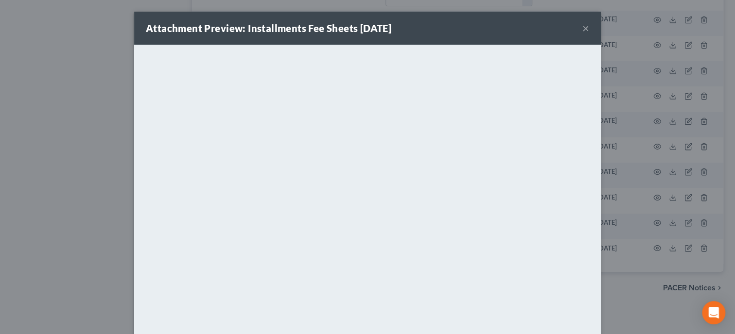
click at [589, 33] on div "Attachment Preview: Installments Fee Sheets [DATE] ×" at bounding box center [367, 28] width 466 height 33
click at [585, 32] on button "×" at bounding box center [585, 28] width 7 height 12
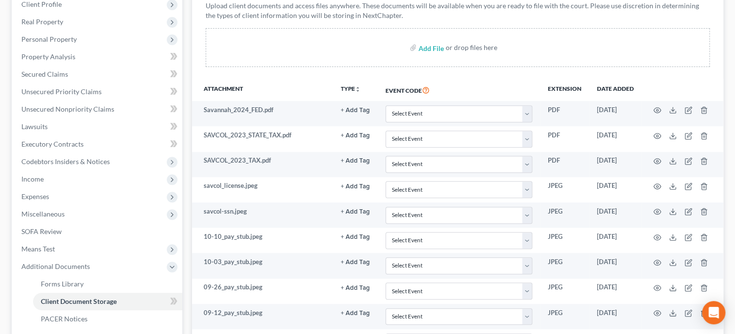
scroll to position [0, 0]
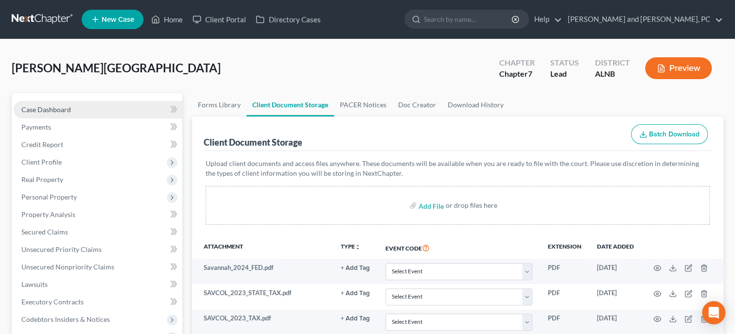
click at [59, 108] on span "Case Dashboard" at bounding box center [46, 109] width 50 height 8
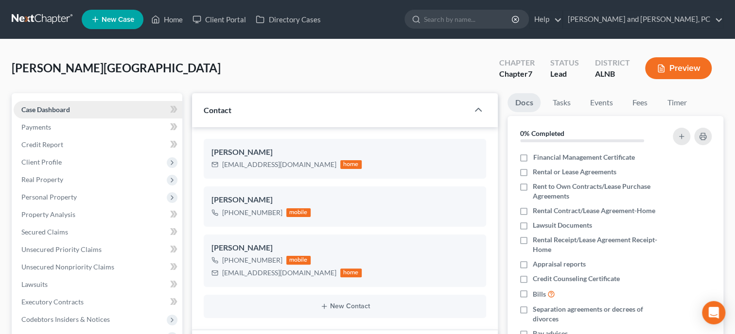
scroll to position [1432, 0]
click at [709, 172] on icon "button" at bounding box center [707, 173] width 4 height 6
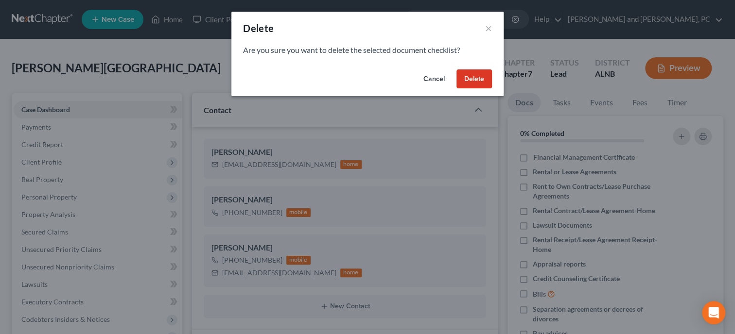
click at [473, 75] on button "Delete" at bounding box center [473, 78] width 35 height 19
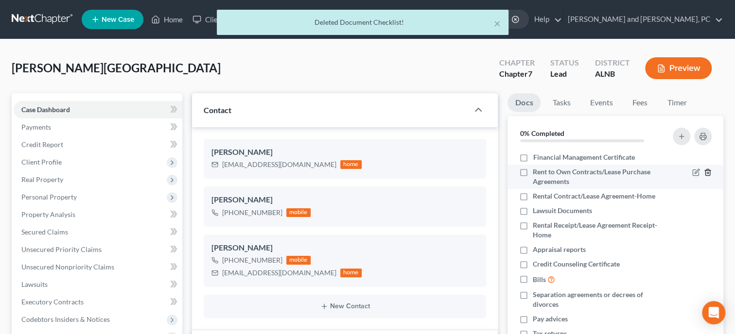
click at [709, 174] on icon "button" at bounding box center [708, 173] width 8 height 8
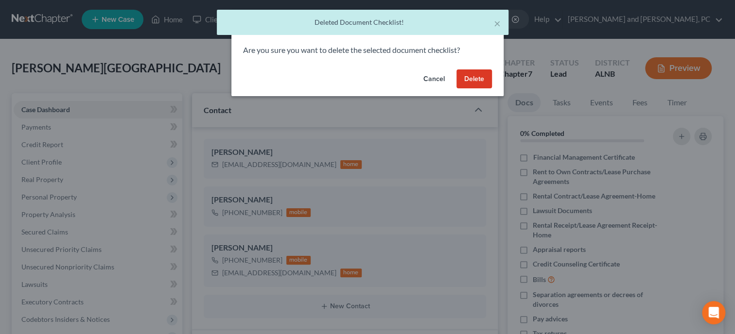
click at [481, 80] on button "Delete" at bounding box center [473, 78] width 35 height 19
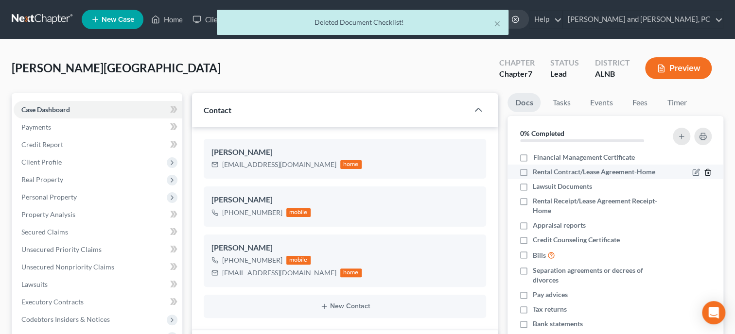
click at [706, 172] on icon "button" at bounding box center [708, 173] width 8 height 8
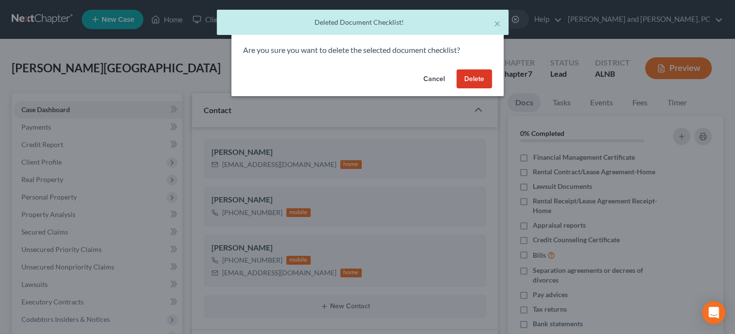
click at [473, 79] on button "Delete" at bounding box center [473, 78] width 35 height 19
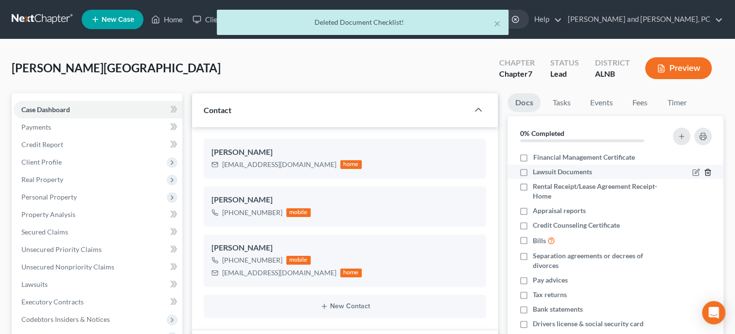
click at [708, 173] on icon "button" at bounding box center [708, 173] width 8 height 8
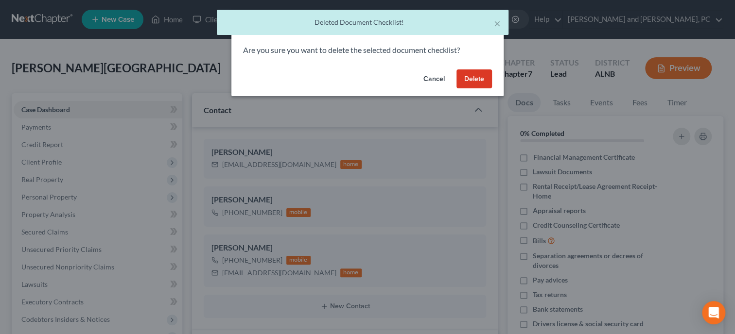
click at [470, 74] on button "Delete" at bounding box center [473, 78] width 35 height 19
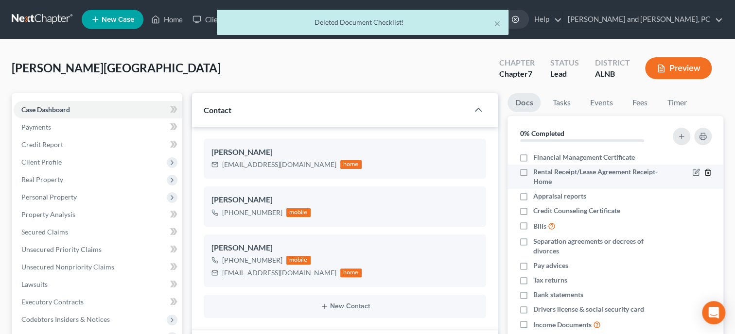
click at [706, 173] on icon "button" at bounding box center [708, 173] width 8 height 8
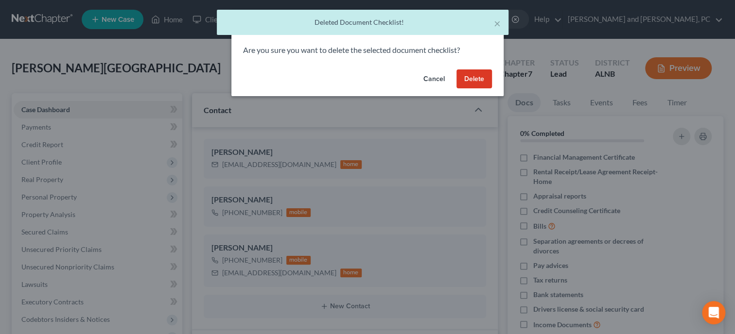
click at [480, 82] on button "Delete" at bounding box center [473, 78] width 35 height 19
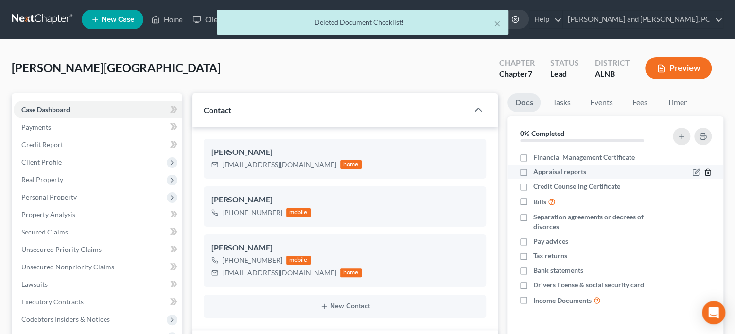
click at [705, 169] on icon "button" at bounding box center [708, 173] width 8 height 8
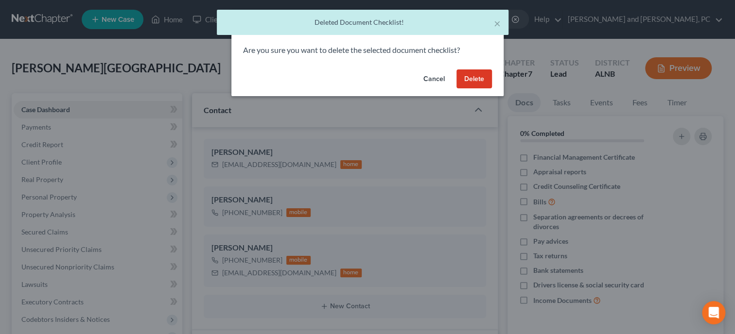
click at [475, 86] on button "Delete" at bounding box center [473, 78] width 35 height 19
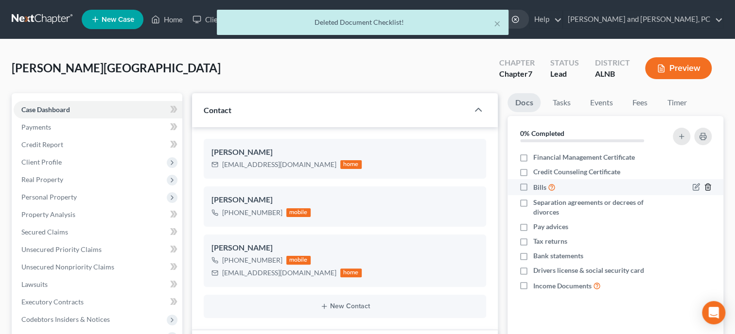
click at [709, 187] on icon "button" at bounding box center [707, 187] width 4 height 6
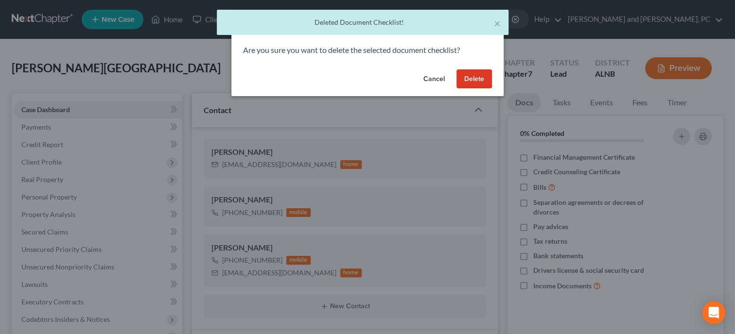
click at [481, 85] on button "Delete" at bounding box center [473, 78] width 35 height 19
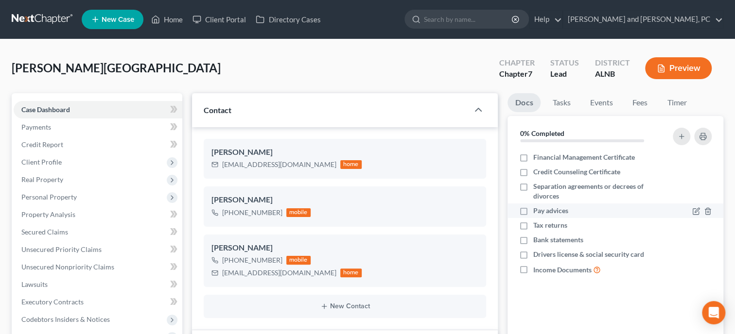
click at [532, 209] on label "Pay advices" at bounding box center [549, 211] width 35 height 10
click at [536, 209] on input "Pay advices" at bounding box center [539, 209] width 6 height 6
click at [532, 226] on label "Tax returns" at bounding box center [549, 226] width 34 height 10
click at [536, 226] on input "Tax returns" at bounding box center [539, 224] width 6 height 6
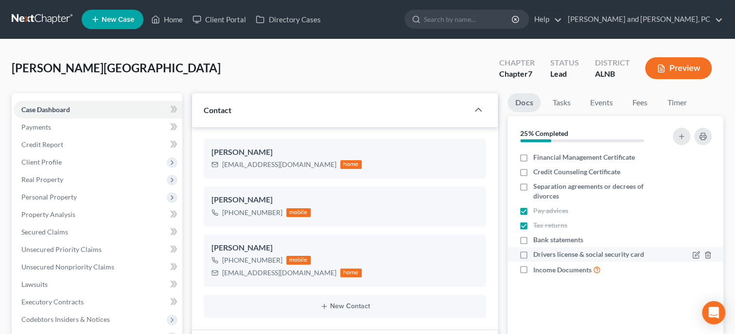
click at [532, 256] on label "Drivers license & social security card" at bounding box center [587, 255] width 111 height 10
click at [536, 256] on input "Drivers license & social security card" at bounding box center [539, 253] width 6 height 6
click at [705, 269] on icon "button" at bounding box center [708, 270] width 8 height 8
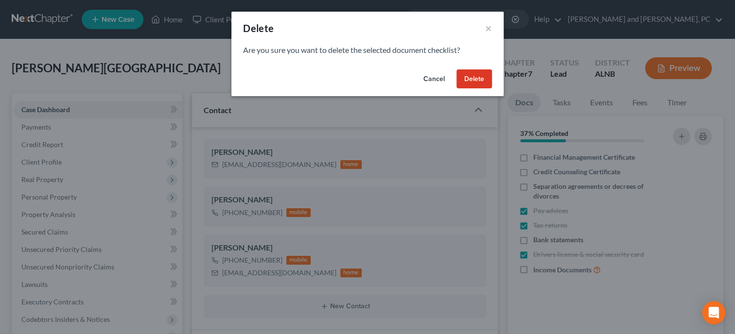
click at [462, 74] on button "Delete" at bounding box center [473, 78] width 35 height 19
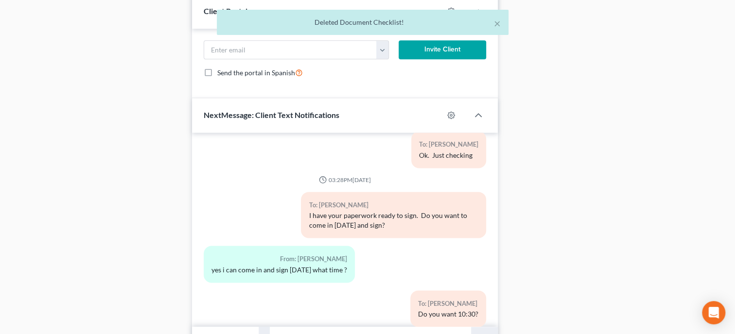
scroll to position [770, 0]
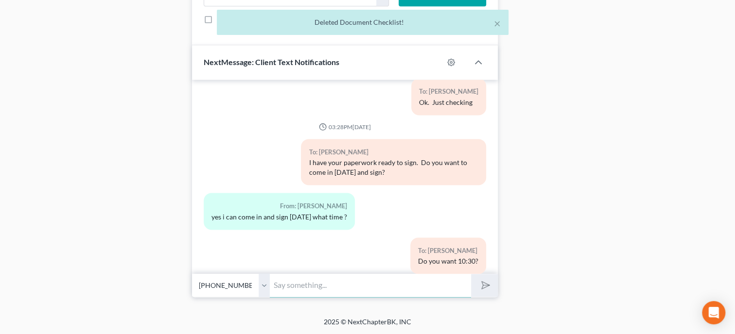
click at [406, 290] on input "text" at bounding box center [370, 286] width 201 height 24
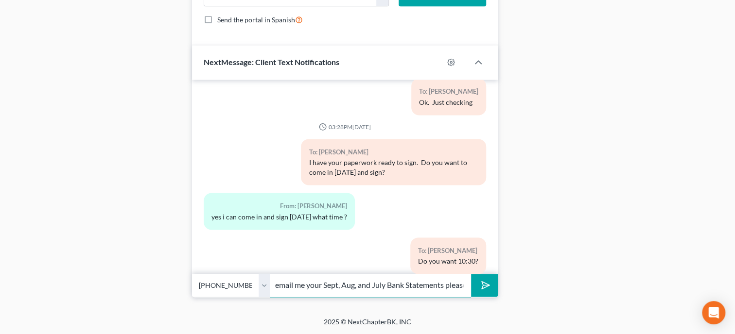
scroll to position [0, 79]
click at [471, 274] on button "submit" at bounding box center [484, 285] width 27 height 23
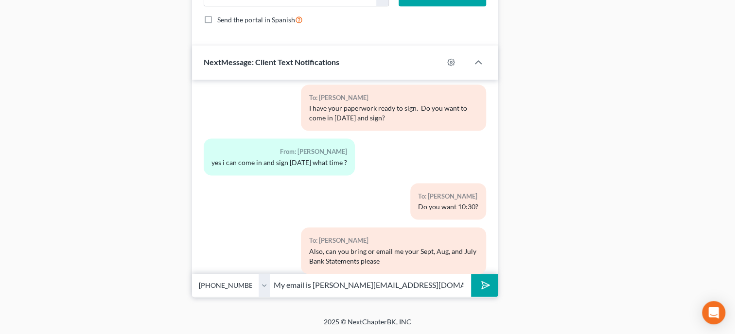
click at [484, 291] on icon "submit" at bounding box center [484, 285] width 14 height 14
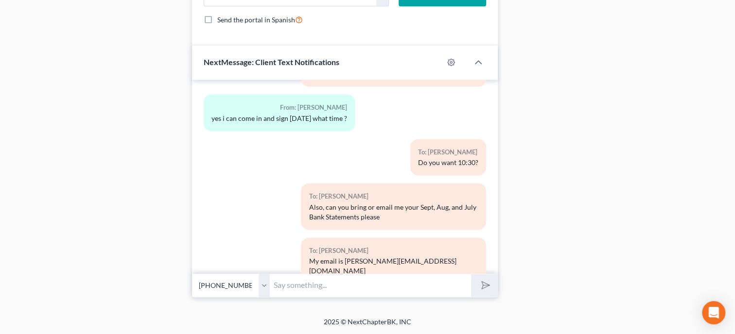
scroll to position [1575, 0]
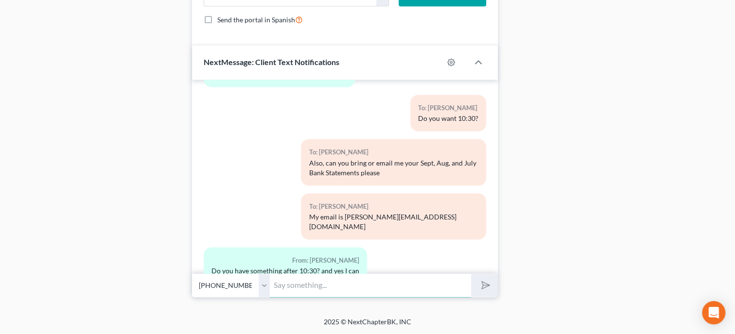
click at [304, 288] on input "text" at bounding box center [370, 286] width 201 height 24
click at [471, 274] on button "submit" at bounding box center [484, 285] width 27 height 23
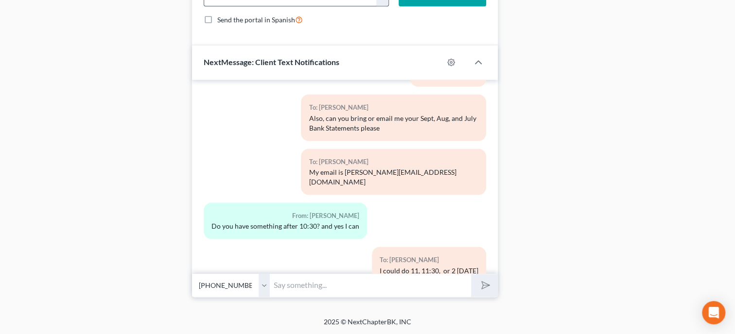
scroll to position [1664, 0]
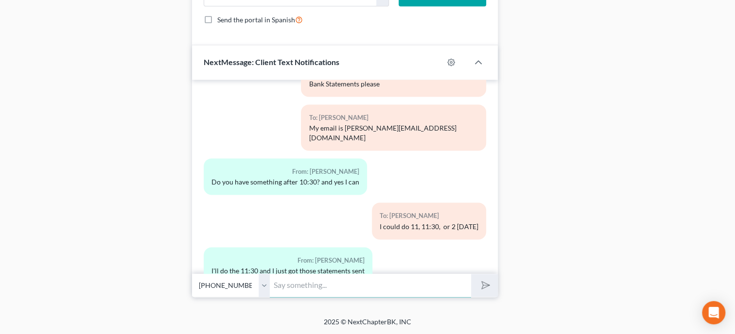
click at [324, 284] on input "text" at bounding box center [370, 286] width 201 height 24
click at [471, 274] on button "submit" at bounding box center [484, 285] width 27 height 23
